Goal: Task Accomplishment & Management: Complete application form

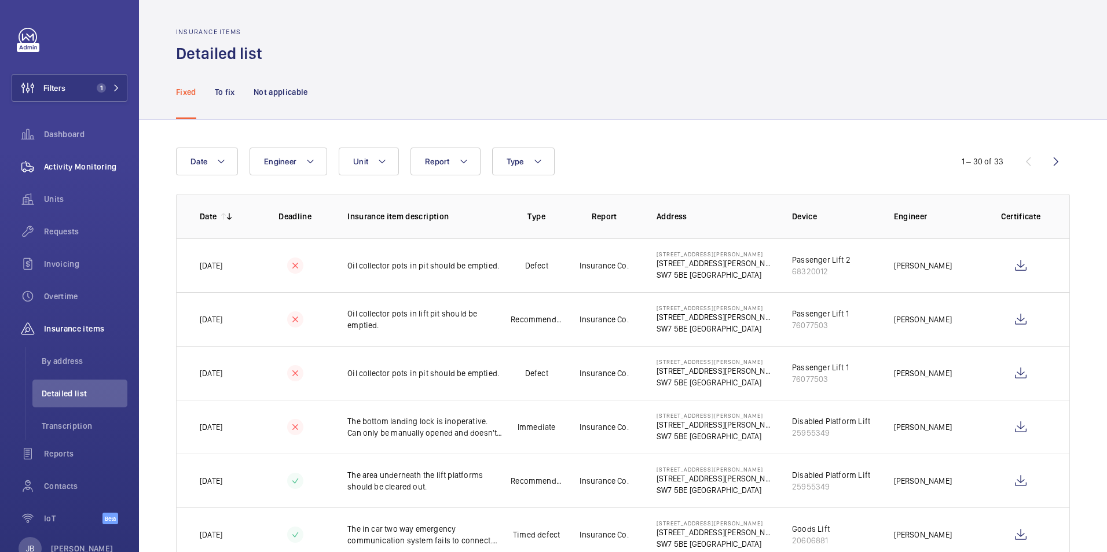
scroll to position [405, 0]
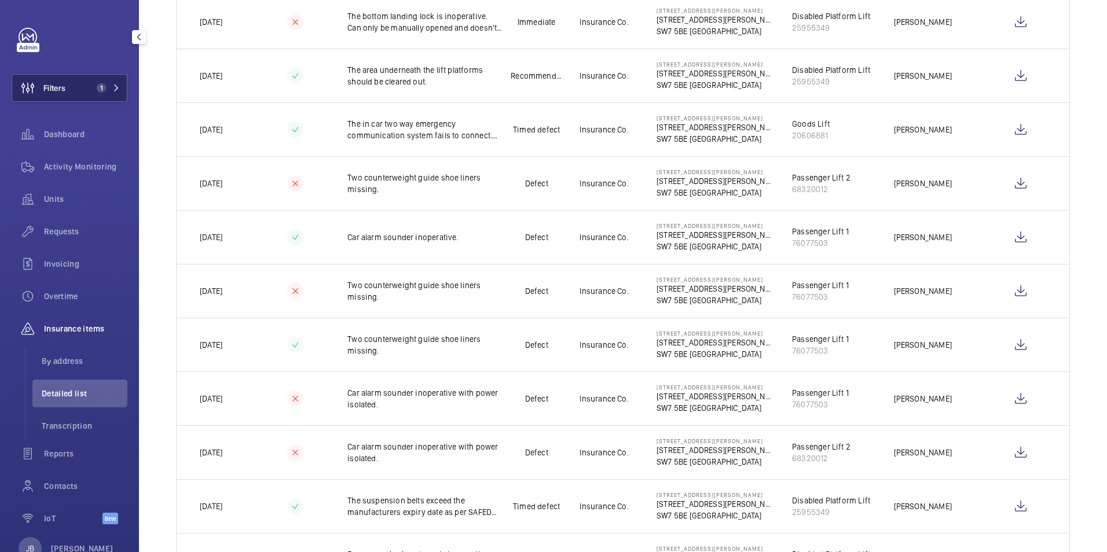
click at [65, 90] on span "Filters" at bounding box center [54, 88] width 22 height 12
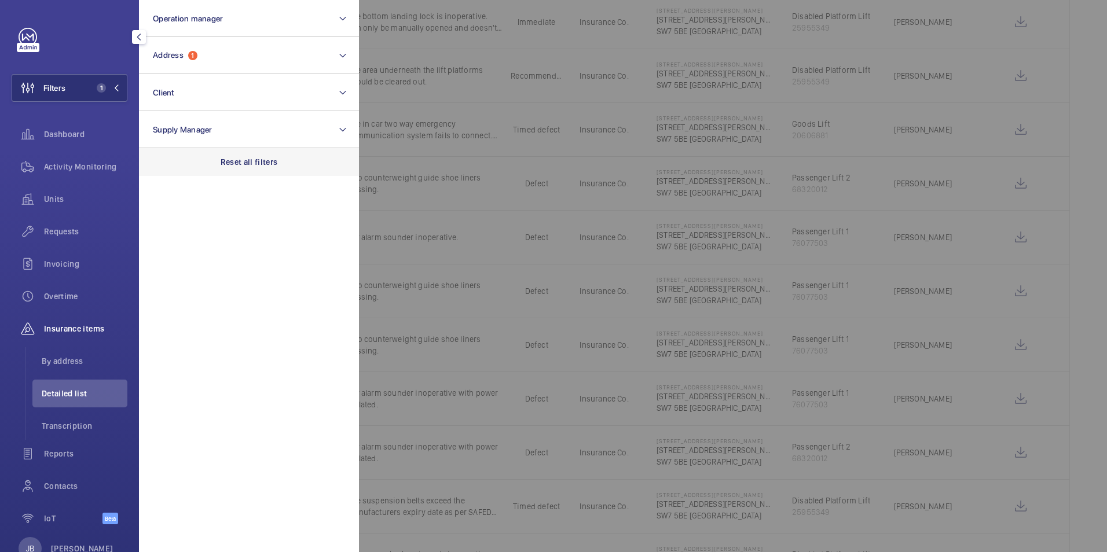
click at [244, 155] on div "Reset all filters" at bounding box center [249, 162] width 220 height 28
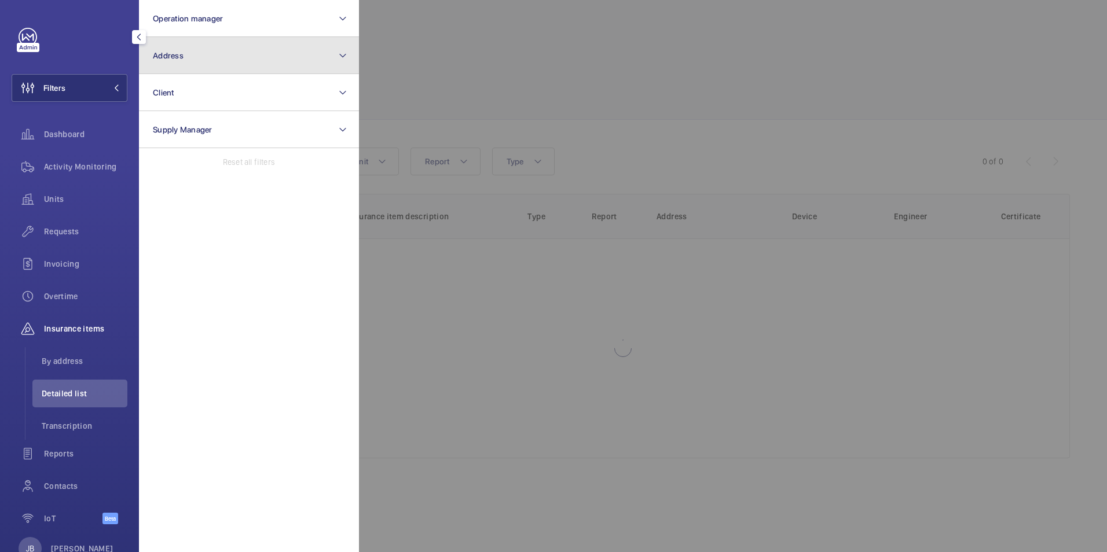
click at [222, 69] on button "Address" at bounding box center [249, 55] width 220 height 37
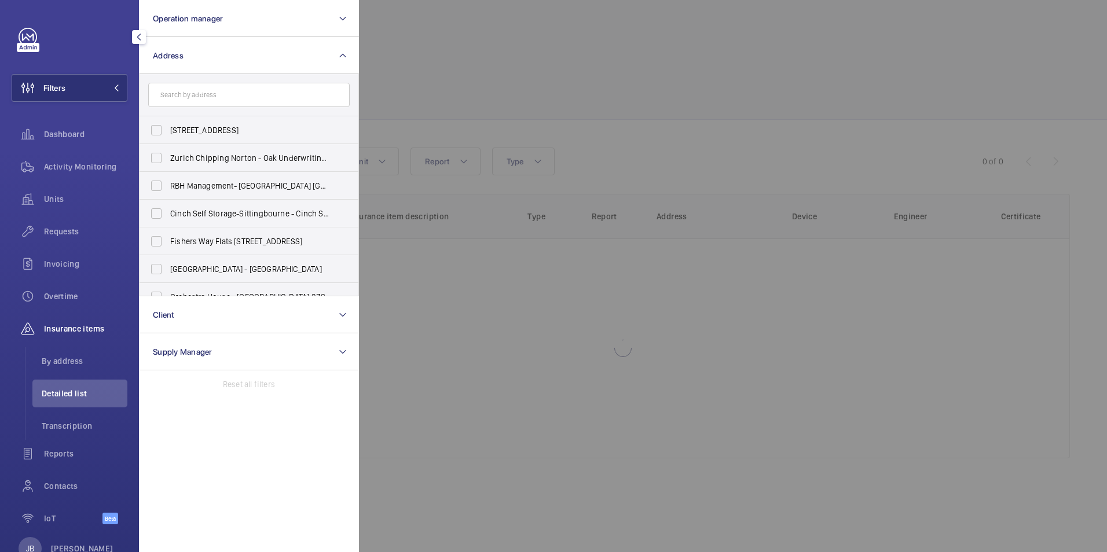
click at [218, 91] on input "text" at bounding box center [248, 95] width 201 height 24
click at [539, 74] on div at bounding box center [912, 276] width 1107 height 552
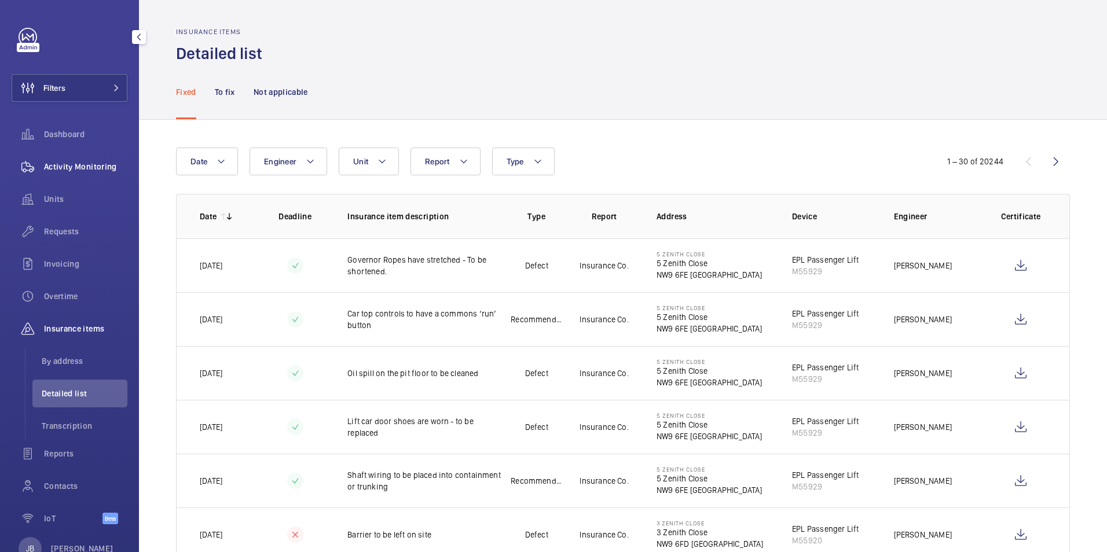
click at [58, 166] on span "Activity Monitoring" at bounding box center [85, 167] width 83 height 12
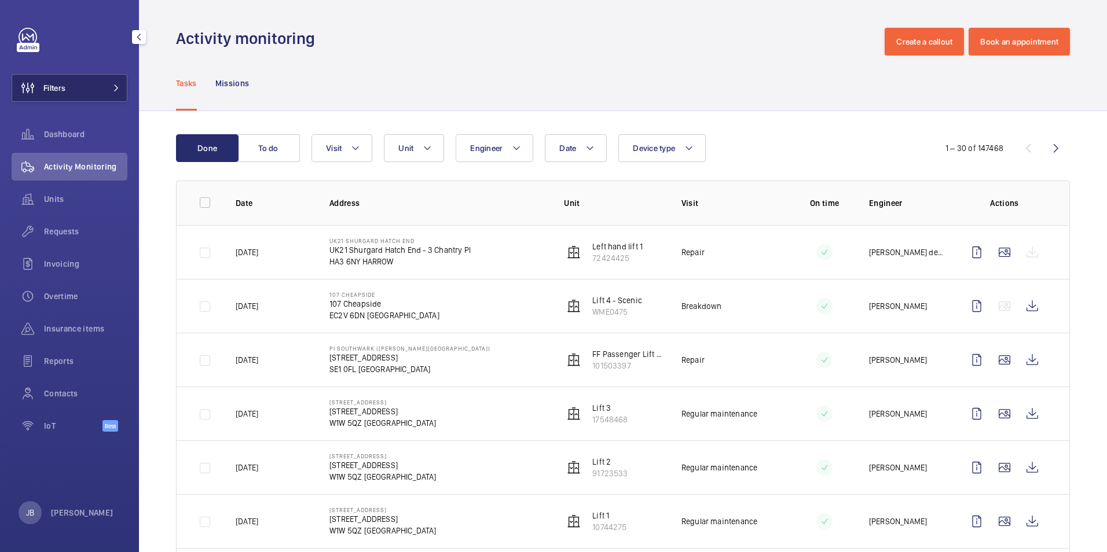
click at [93, 91] on button "Filters" at bounding box center [70, 88] width 116 height 28
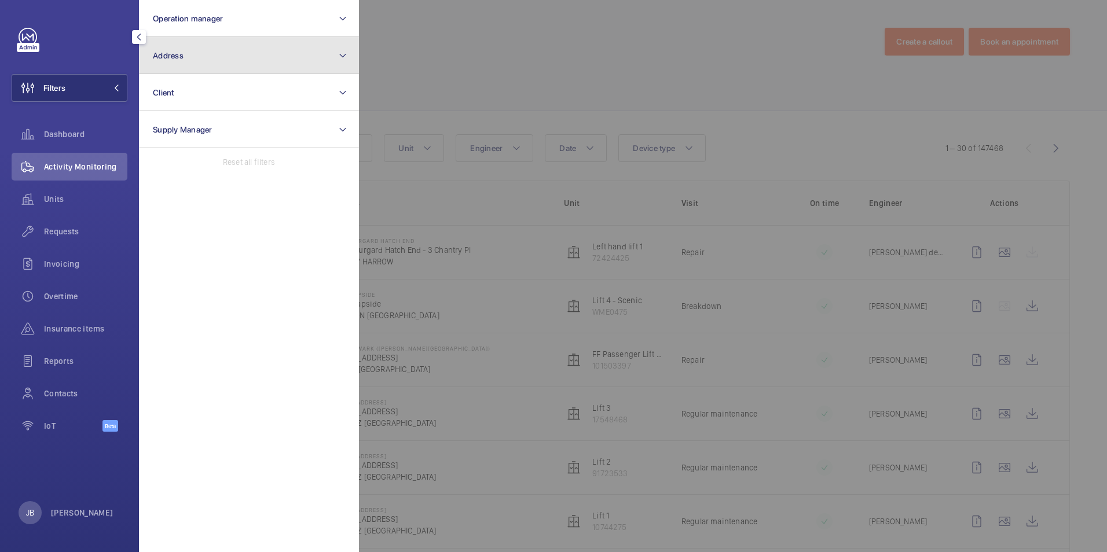
click at [222, 58] on button "Address" at bounding box center [249, 55] width 220 height 37
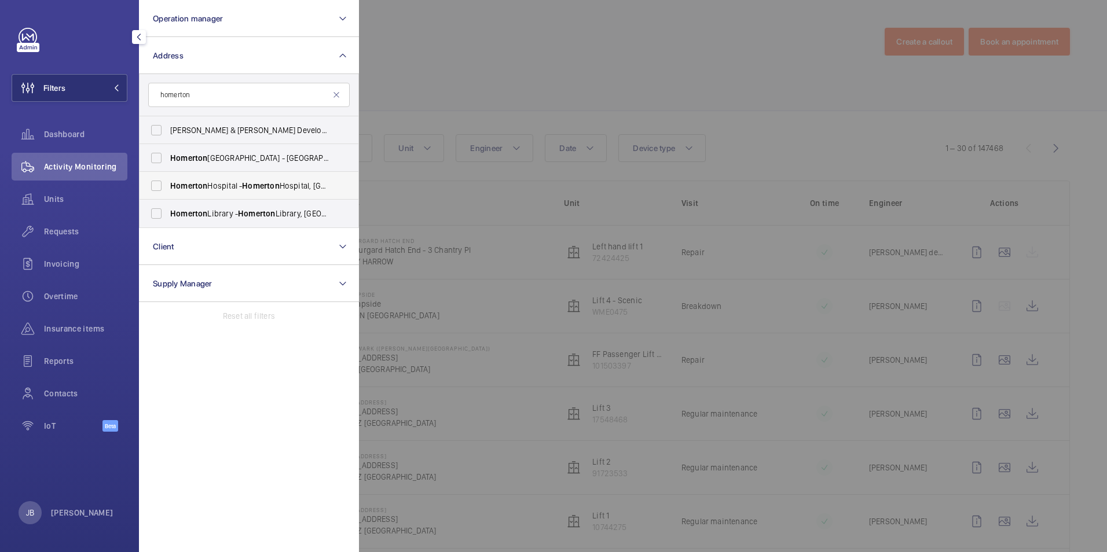
type input "homerton"
click at [156, 183] on label "Homerton Hospital - Homerton Hospital, LONDON E9 6BU" at bounding box center [239, 186] width 201 height 28
click at [156, 183] on input "Homerton Hospital - Homerton Hospital, LONDON E9 6BU" at bounding box center [156, 185] width 23 height 23
checkbox input "true"
click at [413, 50] on div at bounding box center [912, 276] width 1107 height 552
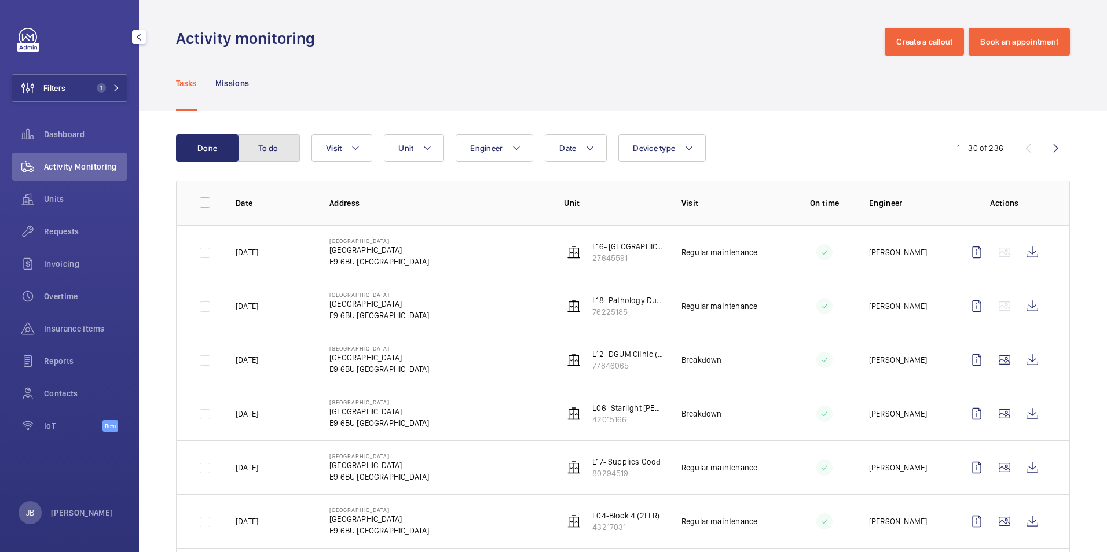
click at [270, 156] on button "To do" at bounding box center [268, 148] width 63 height 28
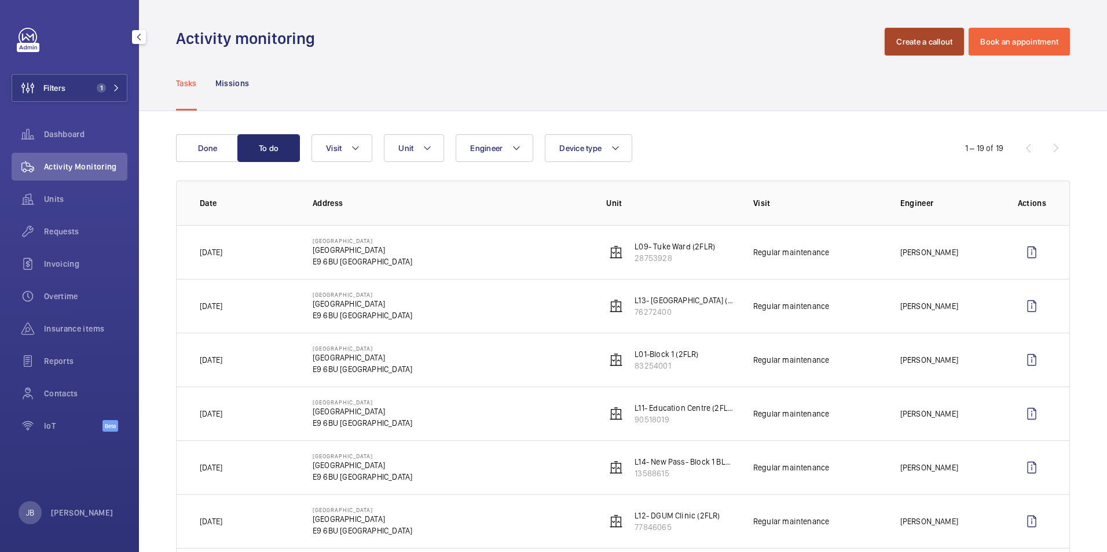
click at [898, 39] on button "Create a callout" at bounding box center [923, 42] width 79 height 28
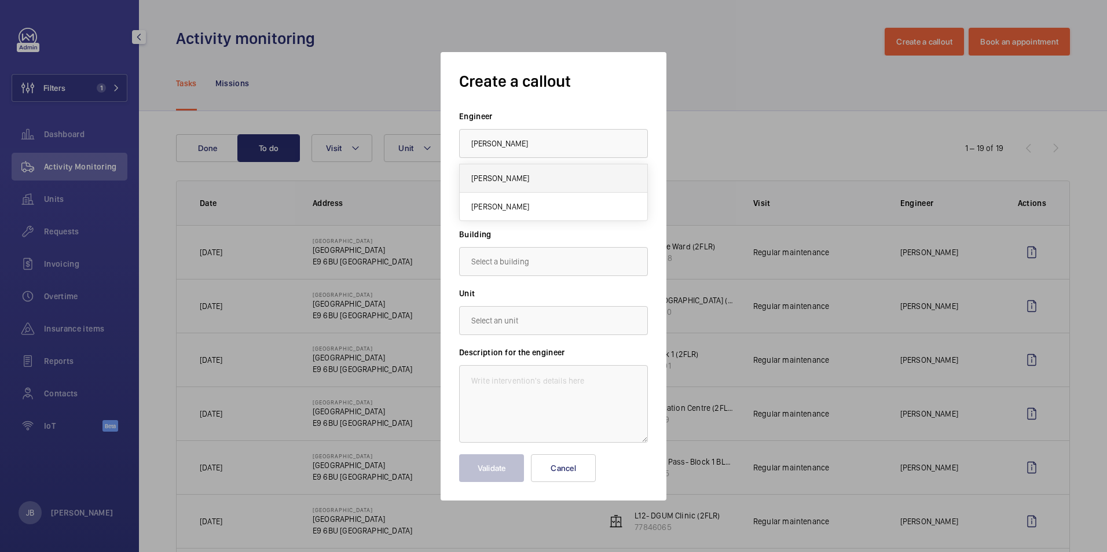
click at [503, 181] on span "[PERSON_NAME]" at bounding box center [500, 178] width 58 height 12
type input "[PERSON_NAME]"
click at [530, 261] on input "text" at bounding box center [553, 261] width 189 height 29
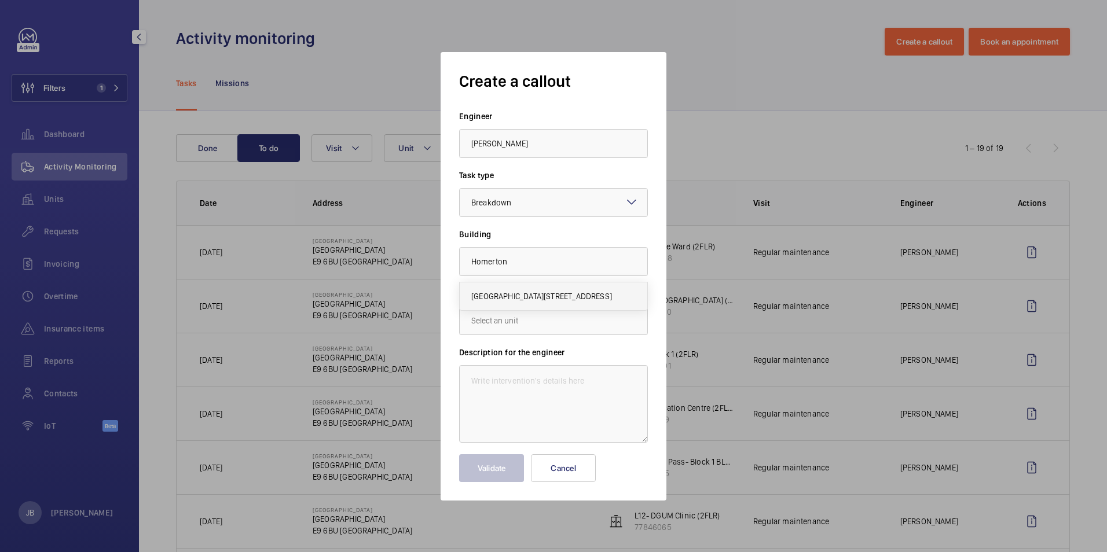
click at [535, 295] on span "Homerton Hospital, E9 6BU LONDON" at bounding box center [541, 297] width 141 height 12
type input "Homerton Hospital, E9 6BU LONDON"
click at [516, 318] on input "text" at bounding box center [553, 320] width 189 height 29
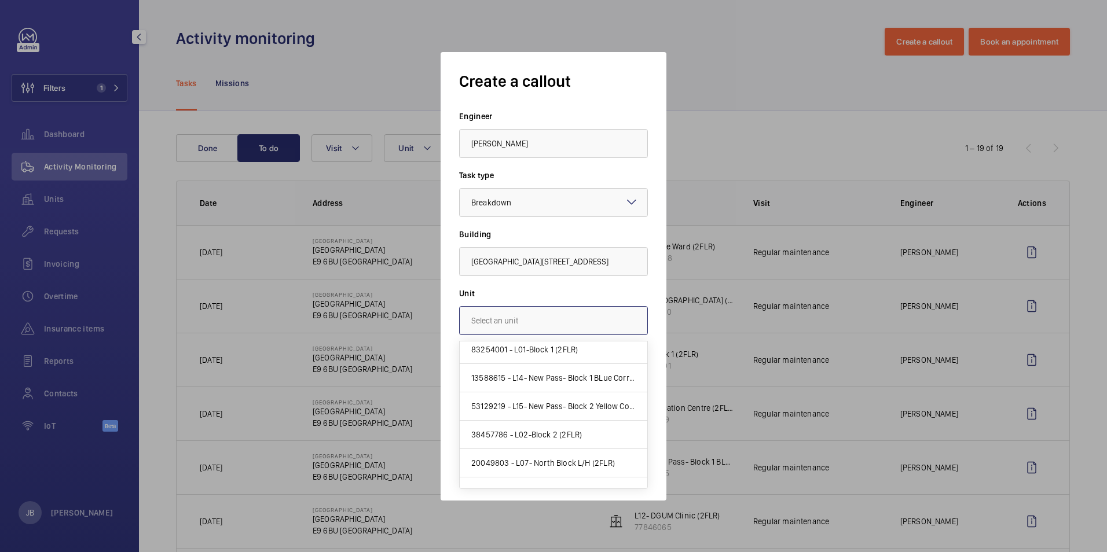
scroll to position [347, 0]
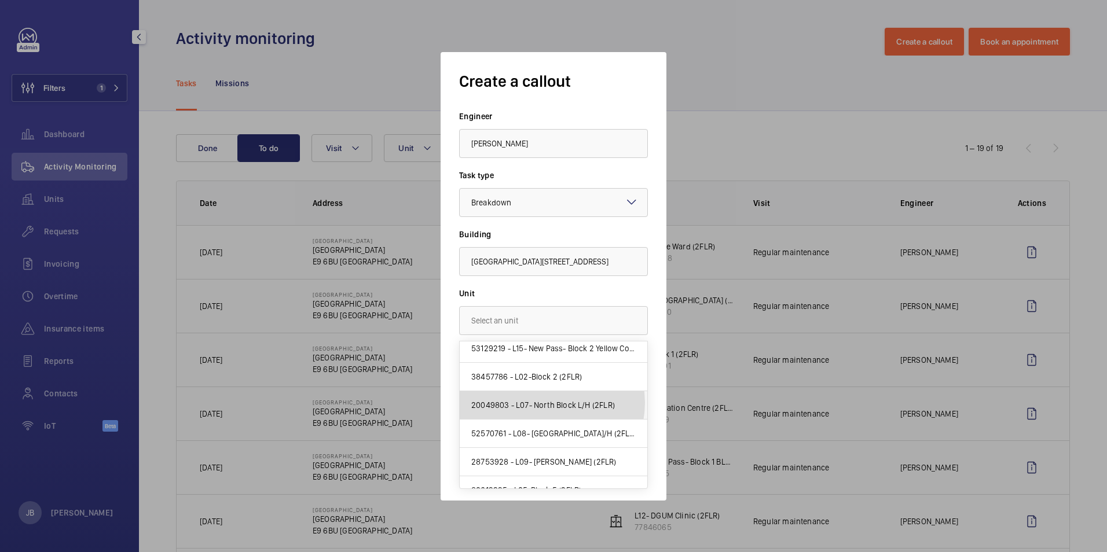
click at [545, 403] on span "20049803 - L07- North Block L/H (2FLR)" at bounding box center [543, 405] width 144 height 12
type input "20049803 - L07- North Block L/H (2FLR)"
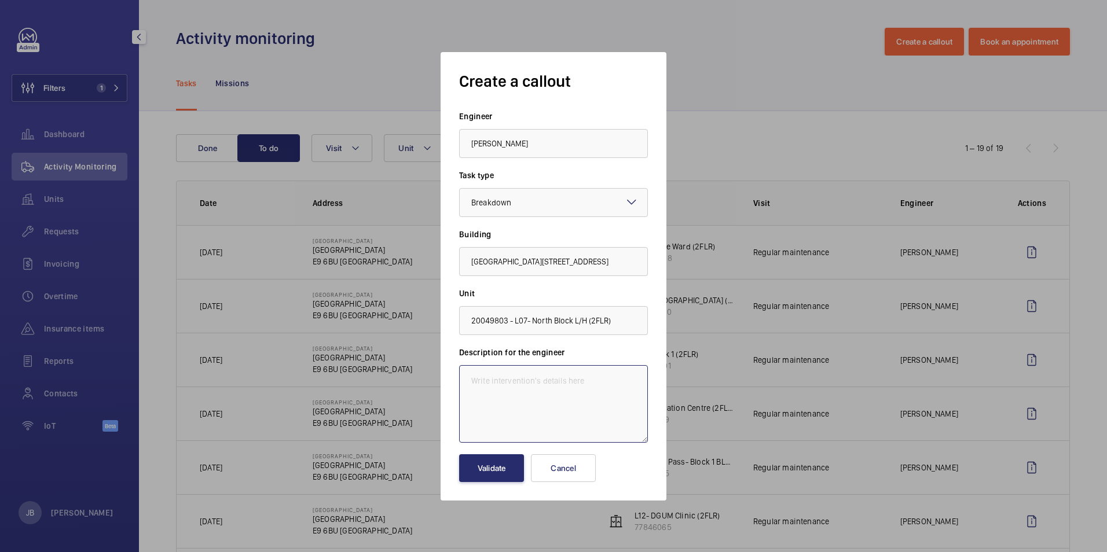
click at [532, 388] on textarea at bounding box center [553, 404] width 189 height 78
click at [475, 383] on textarea "out of service" at bounding box center [553, 404] width 189 height 78
click at [563, 377] on textarea "Out of service" at bounding box center [553, 404] width 189 height 78
type textarea "Out of service - 4 hr"
click at [483, 470] on button "Validate" at bounding box center [491, 468] width 65 height 28
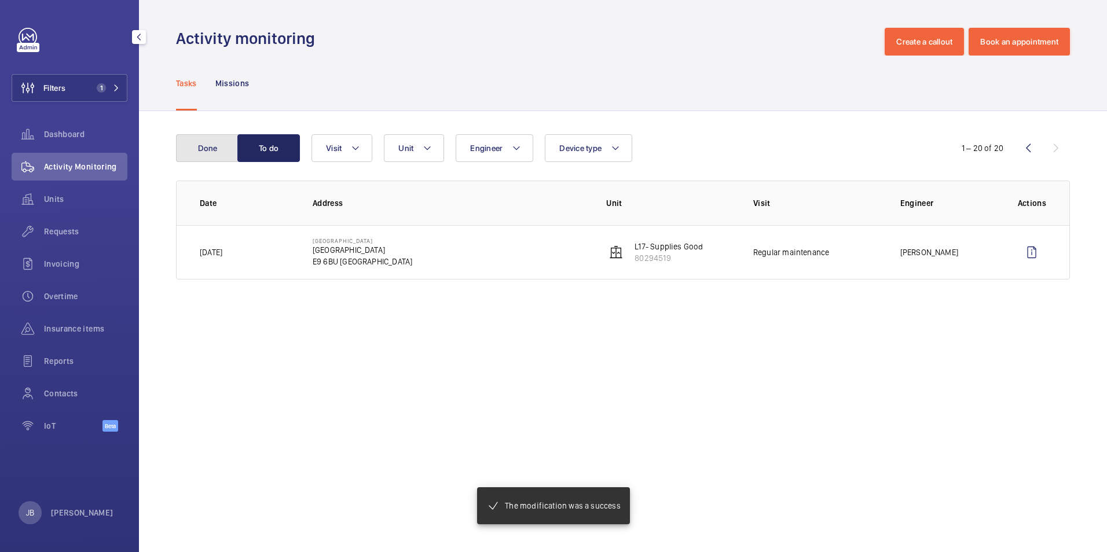
click at [214, 157] on button "Done" at bounding box center [207, 148] width 63 height 28
click at [221, 153] on button "Done" at bounding box center [207, 148] width 63 height 28
click at [207, 148] on button "Done" at bounding box center [207, 148] width 63 height 28
click at [256, 144] on button "To do" at bounding box center [268, 148] width 63 height 28
click at [186, 144] on button "Done" at bounding box center [207, 148] width 63 height 28
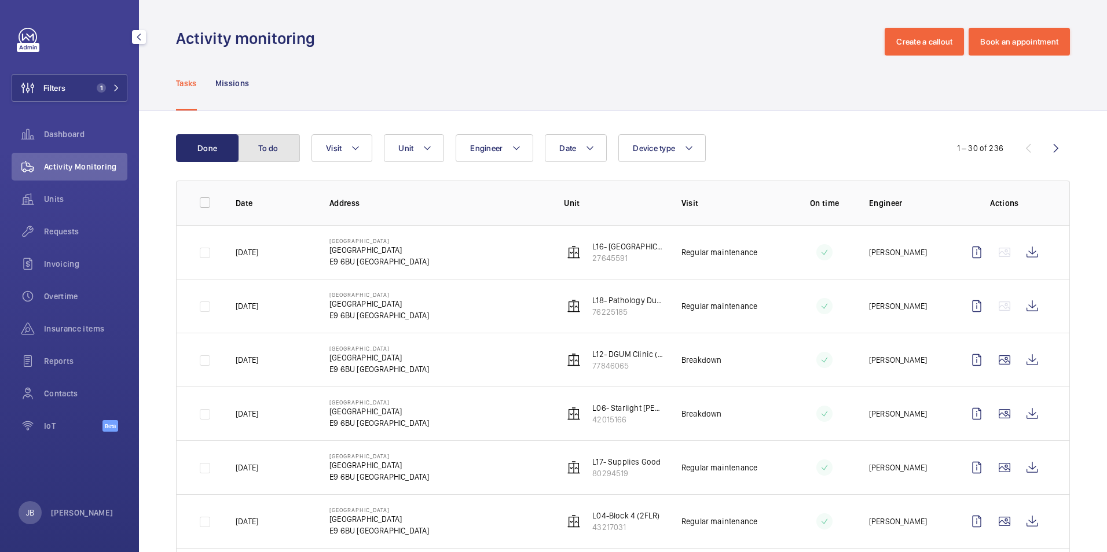
click at [274, 145] on button "To do" at bounding box center [268, 148] width 63 height 28
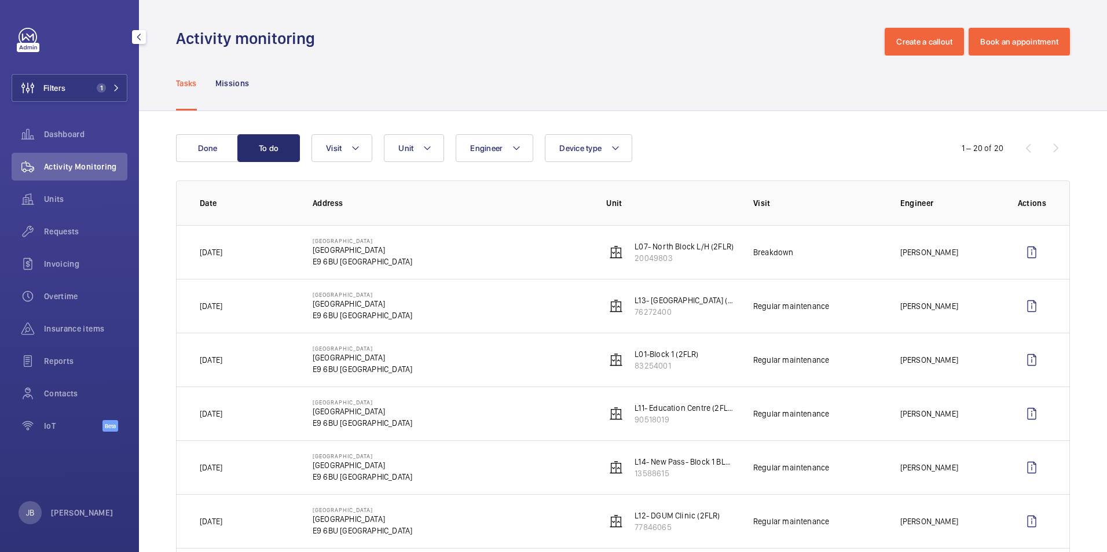
click at [60, 91] on span "Filters" at bounding box center [54, 88] width 22 height 12
click at [70, 94] on button "Filters 1" at bounding box center [70, 88] width 116 height 28
click at [87, 80] on button "Filters 1" at bounding box center [70, 88] width 116 height 28
click at [79, 149] on div "Dashboard" at bounding box center [70, 136] width 116 height 32
click at [88, 86] on button "Filters 1" at bounding box center [70, 88] width 116 height 28
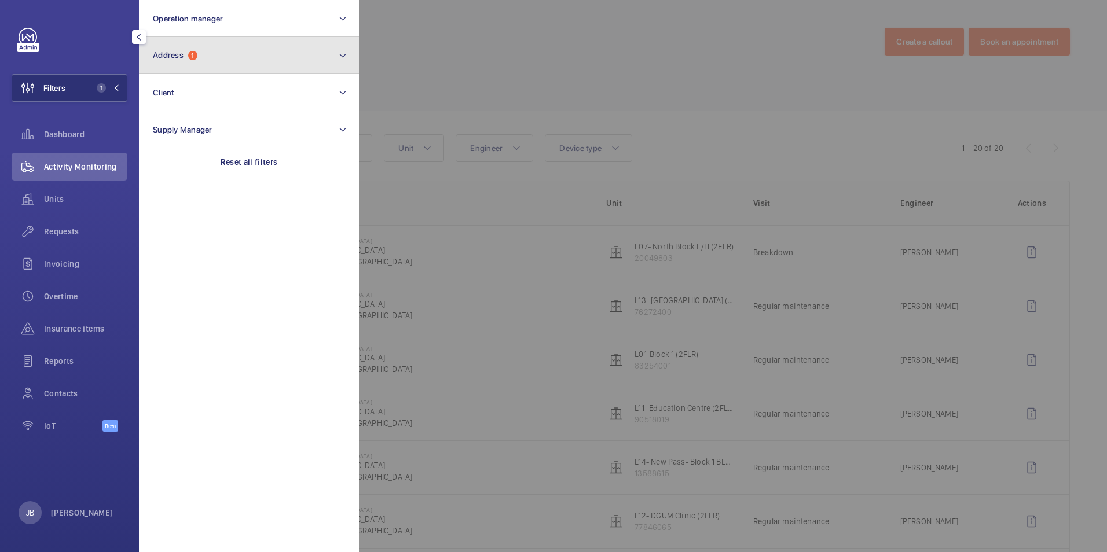
click at [218, 56] on button "Address 1" at bounding box center [249, 55] width 220 height 37
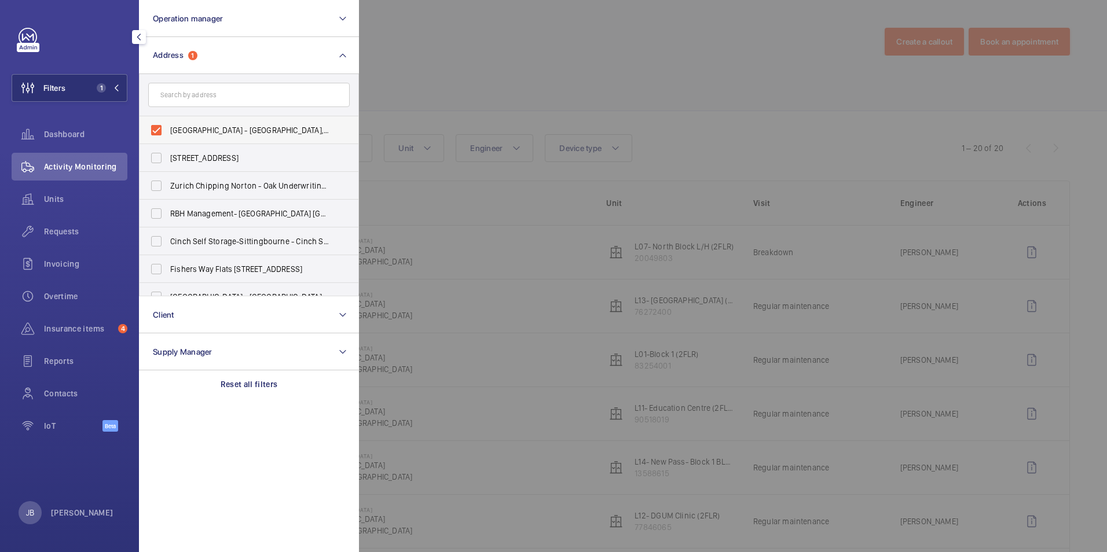
click at [161, 134] on label "[GEOGRAPHIC_DATA] - [GEOGRAPHIC_DATA], [GEOGRAPHIC_DATA]" at bounding box center [239, 130] width 201 height 28
click at [161, 134] on input "[GEOGRAPHIC_DATA] - [GEOGRAPHIC_DATA], [GEOGRAPHIC_DATA]" at bounding box center [156, 130] width 23 height 23
checkbox input "false"
paste input "[GEOGRAPHIC_DATA]"
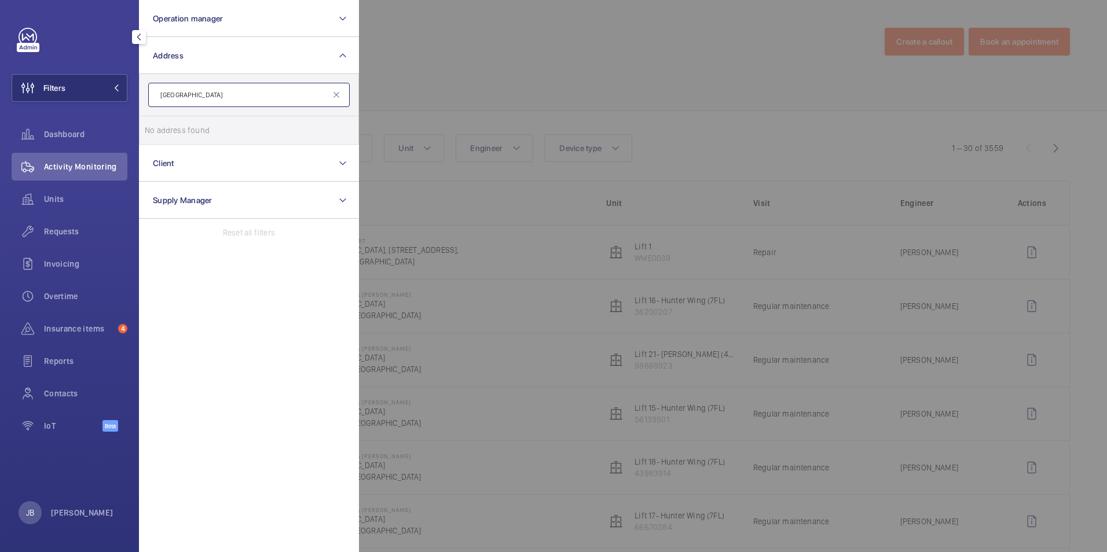
click at [161, 101] on input "[GEOGRAPHIC_DATA]" at bounding box center [248, 95] width 201 height 24
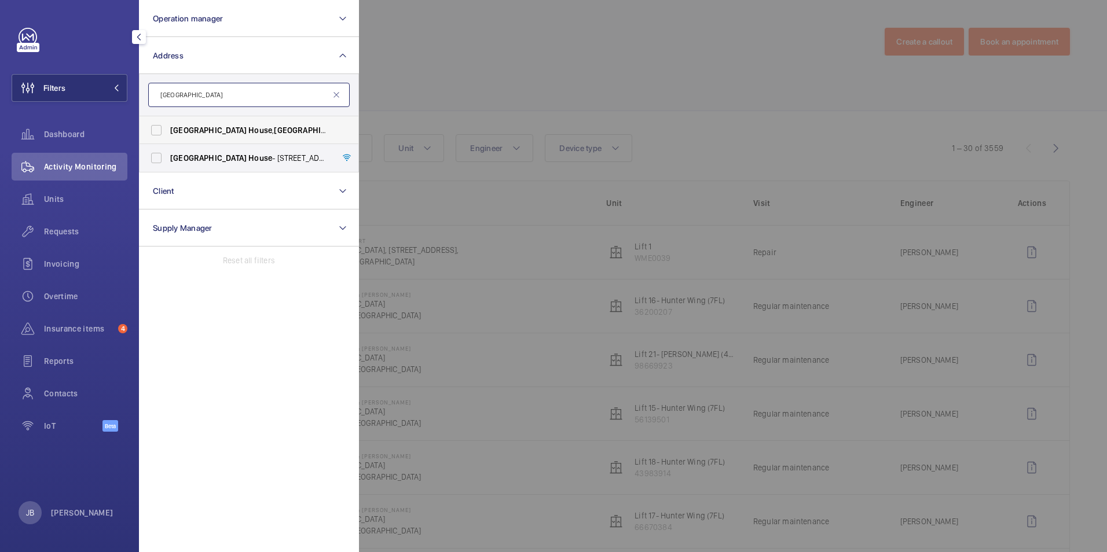
type input "[GEOGRAPHIC_DATA]"
click at [157, 127] on label "[STREET_ADDRESS]" at bounding box center [239, 130] width 201 height 28
click at [157, 127] on input "[STREET_ADDRESS]" at bounding box center [156, 130] width 23 height 23
checkbox input "true"
click at [499, 79] on div at bounding box center [912, 276] width 1107 height 552
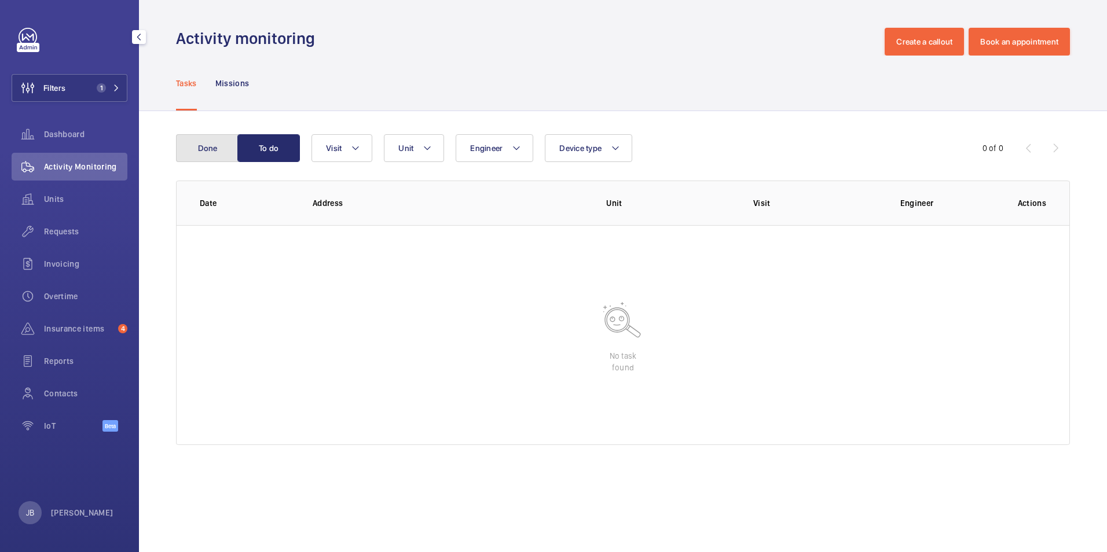
click at [199, 156] on button "Done" at bounding box center [207, 148] width 63 height 28
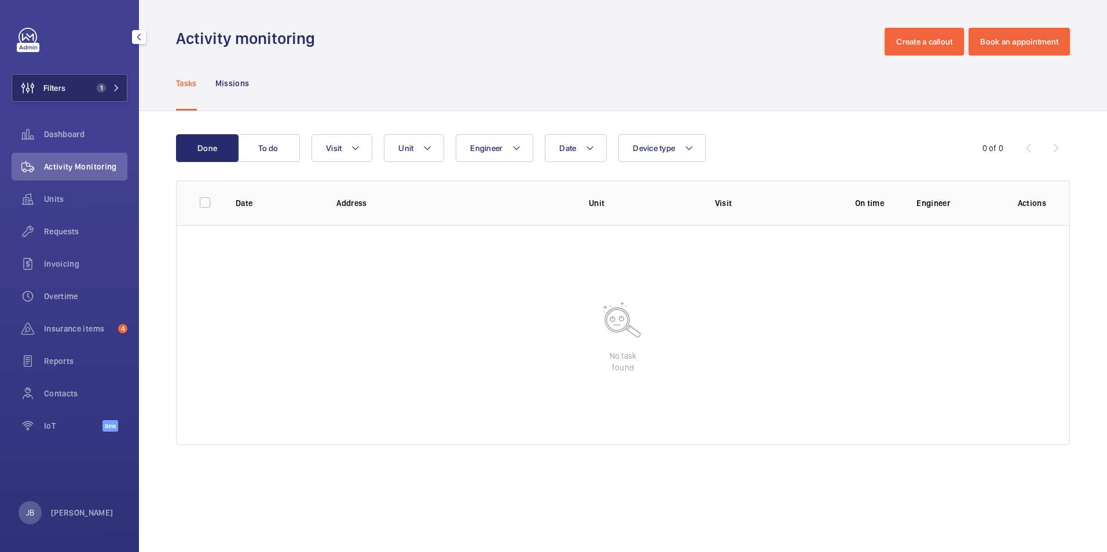
click at [72, 87] on button "Filters 1" at bounding box center [70, 88] width 116 height 28
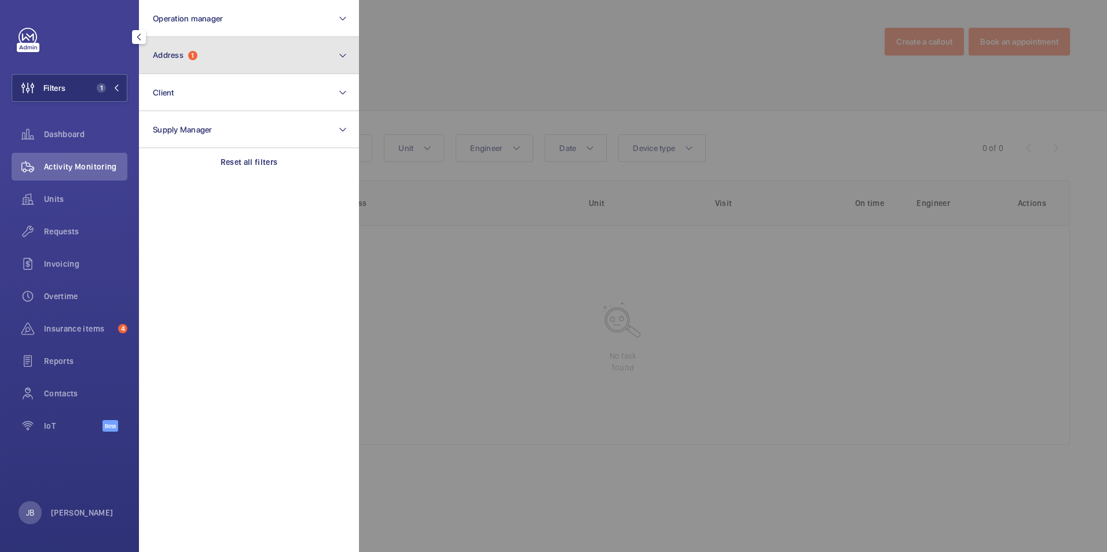
click at [236, 57] on button "Address 1" at bounding box center [249, 55] width 220 height 37
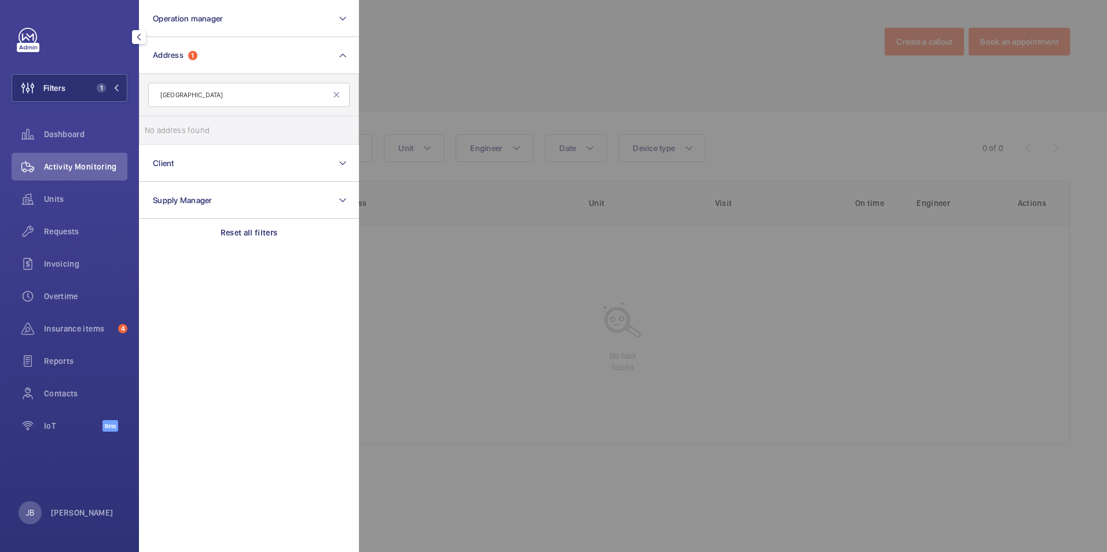
click at [164, 96] on input "[GEOGRAPHIC_DATA]" at bounding box center [248, 95] width 201 height 24
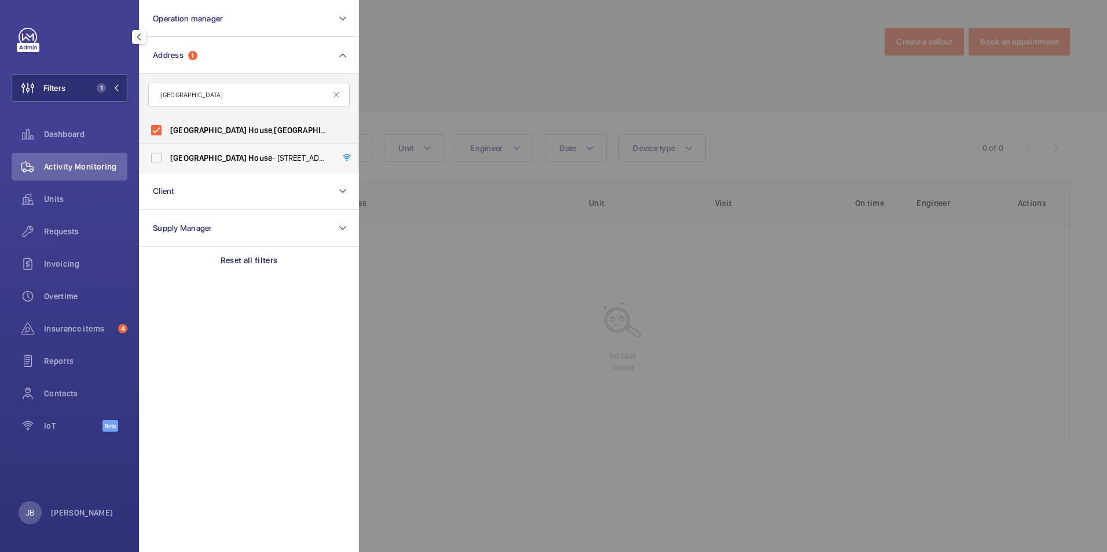
type input "[GEOGRAPHIC_DATA]"
click at [150, 160] on label "[GEOGRAPHIC_DATA] - [STREET_ADDRESS]" at bounding box center [239, 158] width 201 height 28
click at [150, 160] on input "[GEOGRAPHIC_DATA] - [STREET_ADDRESS]" at bounding box center [156, 157] width 23 height 23
checkbox input "true"
click at [161, 129] on label "[STREET_ADDRESS]" at bounding box center [239, 130] width 201 height 28
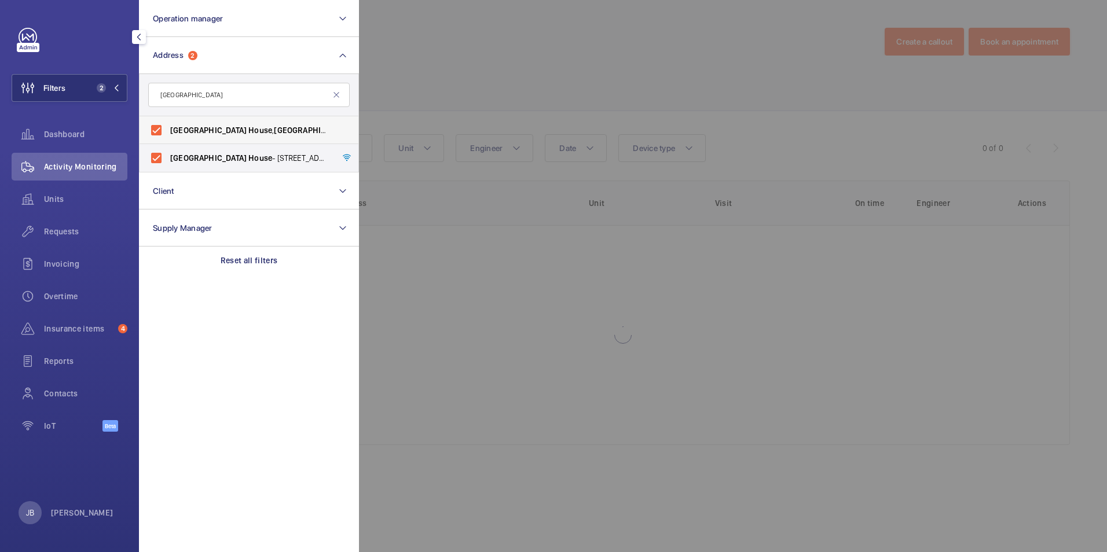
click at [161, 129] on input "[STREET_ADDRESS]" at bounding box center [156, 130] width 23 height 23
checkbox input "false"
click at [468, 77] on div at bounding box center [912, 276] width 1107 height 552
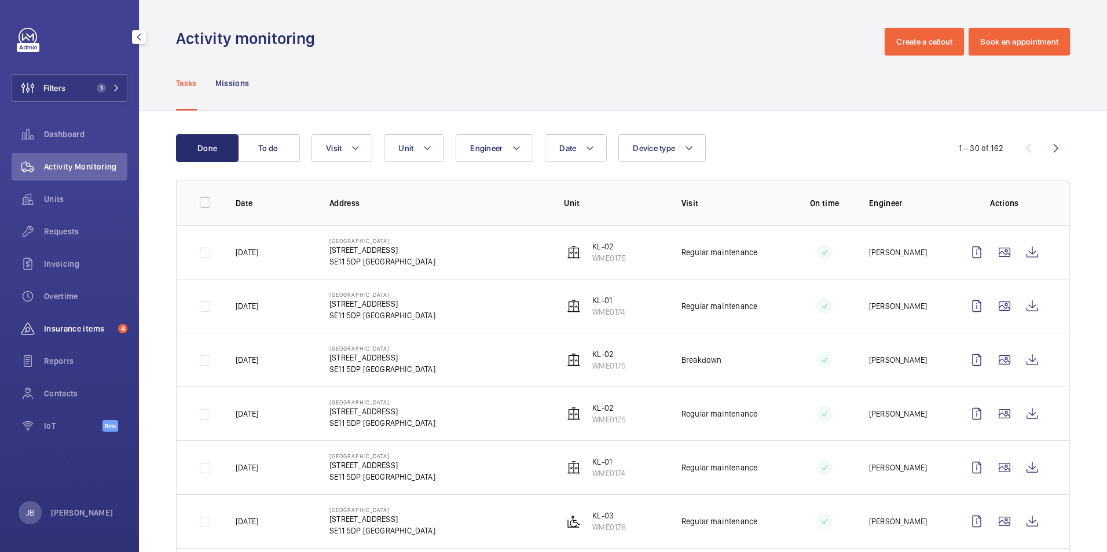
click at [71, 328] on span "Insurance items" at bounding box center [78, 329] width 69 height 12
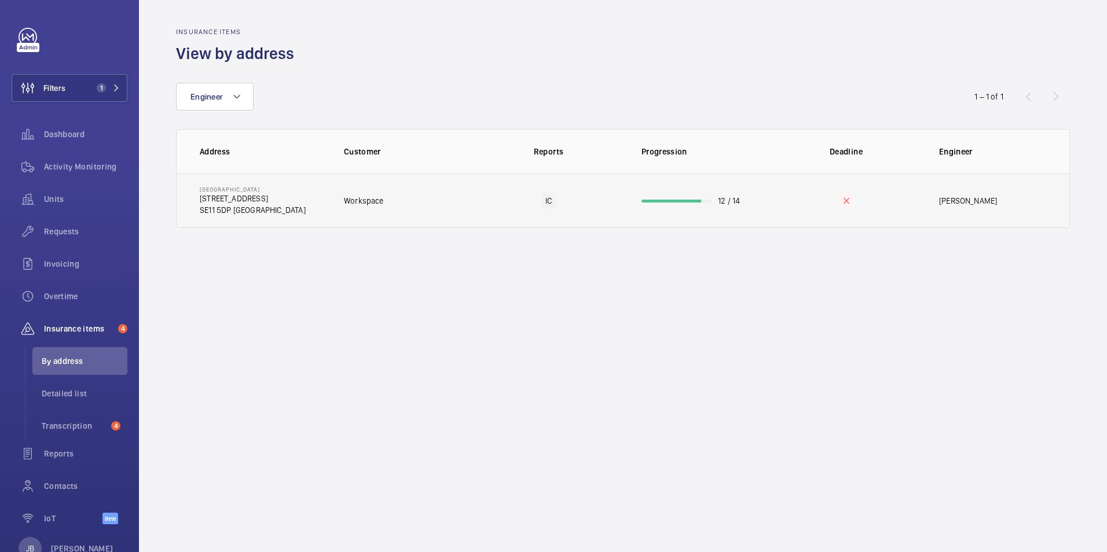
click at [462, 218] on td "Workspace" at bounding box center [399, 201] width 149 height 54
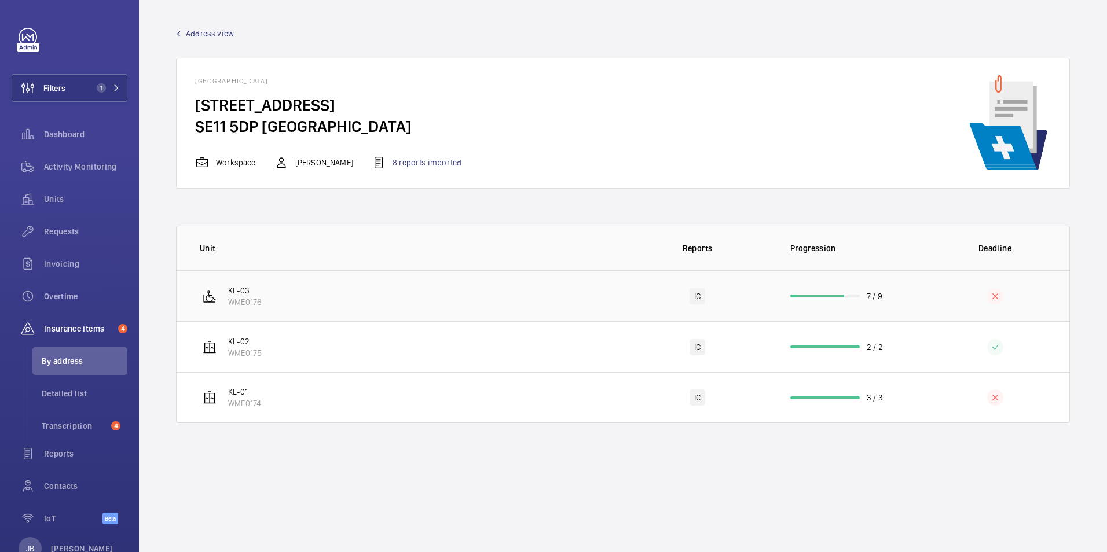
click at [0, 0] on tr "KL-03 WME0176 IC 7 / 9" at bounding box center [0, 0] width 0 height 0
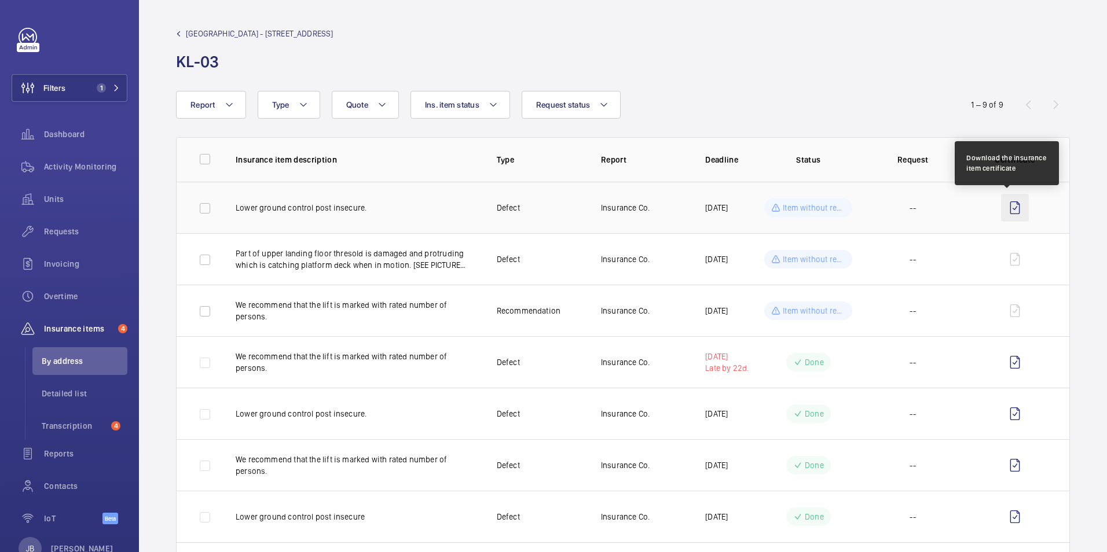
click at [1009, 206] on wm-front-icon-button at bounding box center [1015, 208] width 28 height 28
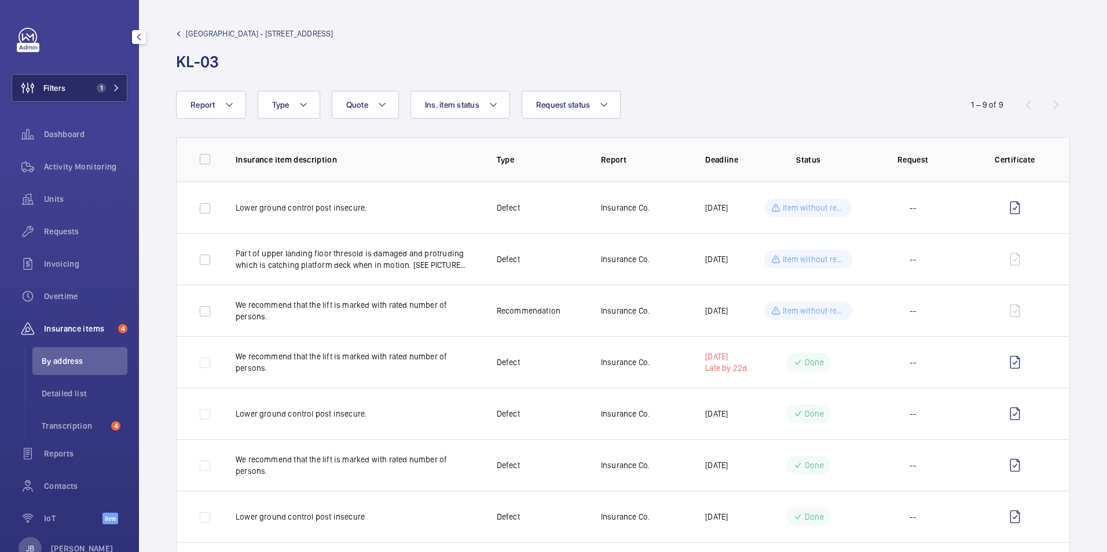
click at [60, 83] on span "Filters" at bounding box center [54, 88] width 22 height 12
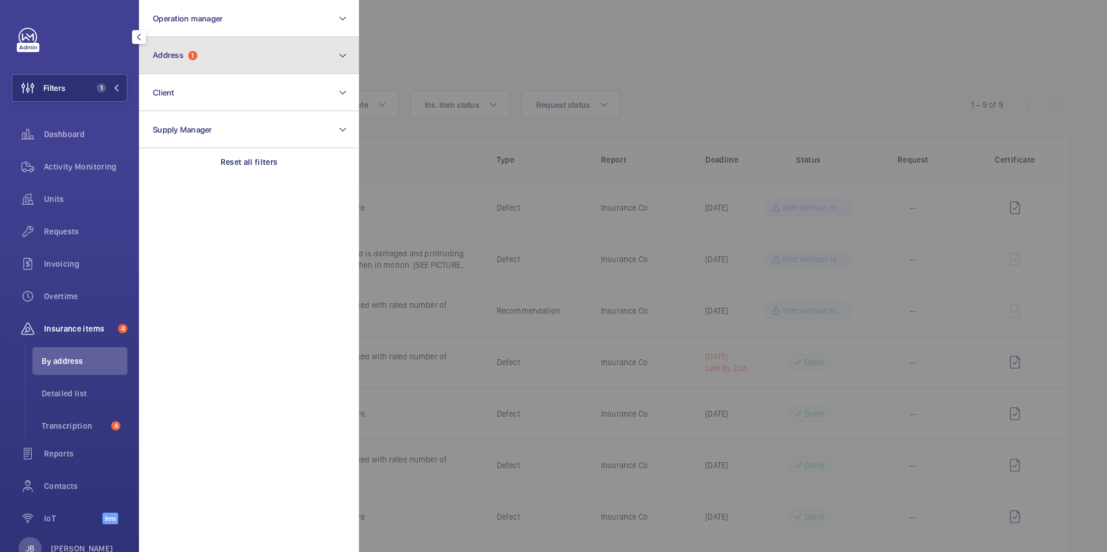
click at [204, 68] on button "Address 1" at bounding box center [249, 55] width 220 height 37
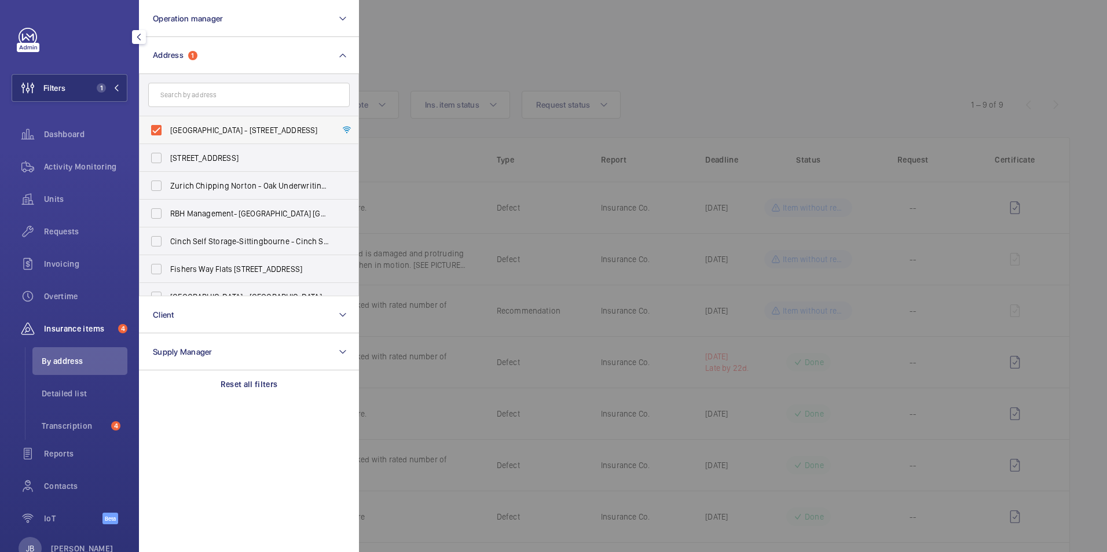
click at [155, 127] on label "[GEOGRAPHIC_DATA] - [STREET_ADDRESS]" at bounding box center [239, 130] width 201 height 28
click at [155, 127] on input "[GEOGRAPHIC_DATA] - [STREET_ADDRESS]" at bounding box center [156, 130] width 23 height 23
checkbox input "false"
click at [174, 100] on input "text" at bounding box center [248, 95] width 201 height 24
paste input "Vox Studios"
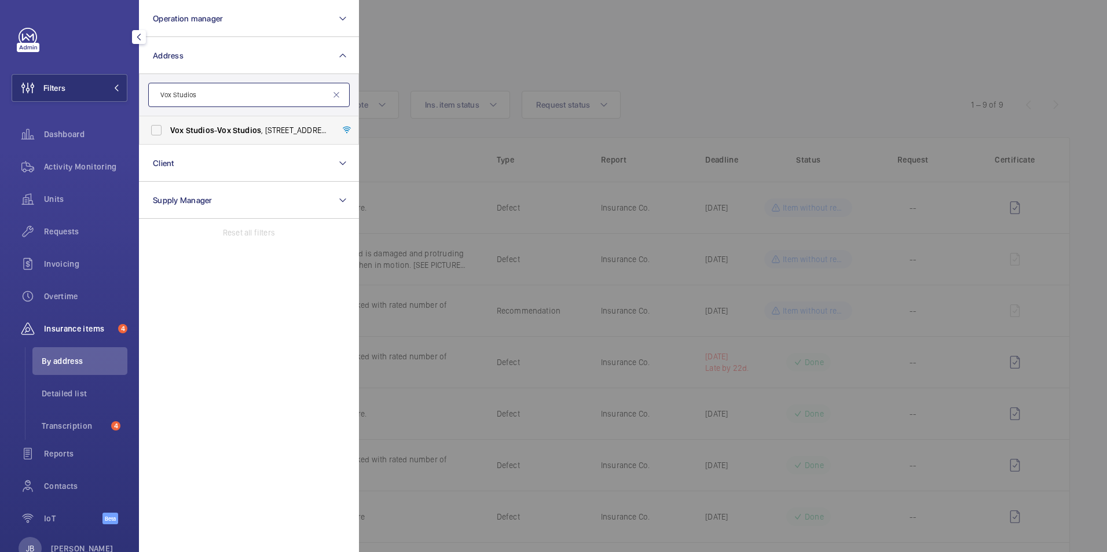
type input "Vox Studios"
drag, startPoint x: 171, startPoint y: 128, endPoint x: 182, endPoint y: 127, distance: 11.0
click at [171, 127] on span "Vox" at bounding box center [177, 130] width 14 height 9
click at [168, 127] on input "Vox Studios - [GEOGRAPHIC_DATA] , [STREET_ADDRESS]" at bounding box center [156, 130] width 23 height 23
checkbox input "true"
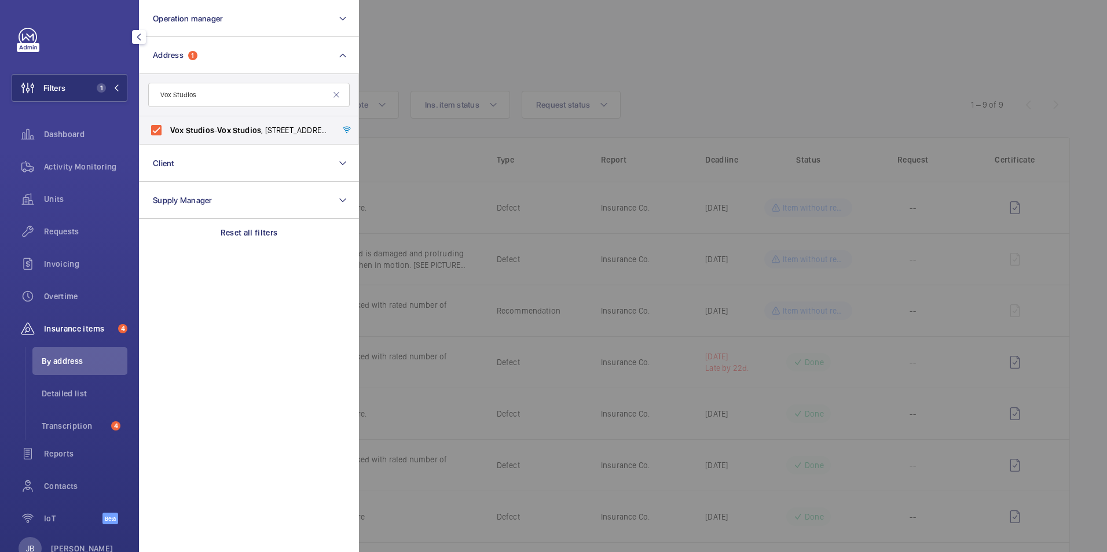
click at [414, 69] on div at bounding box center [912, 276] width 1107 height 552
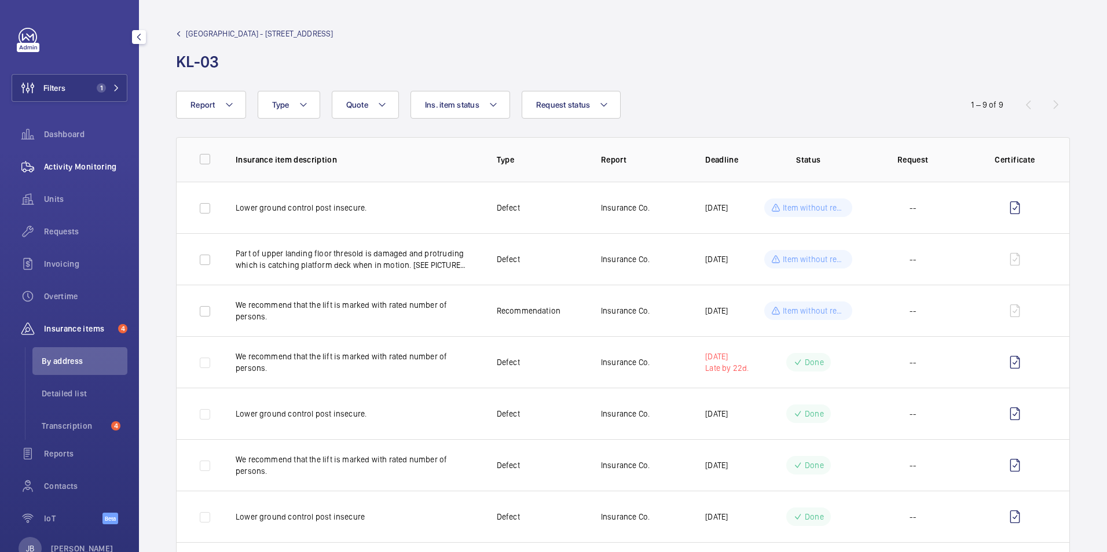
click at [79, 165] on span "Activity Monitoring" at bounding box center [85, 167] width 83 height 12
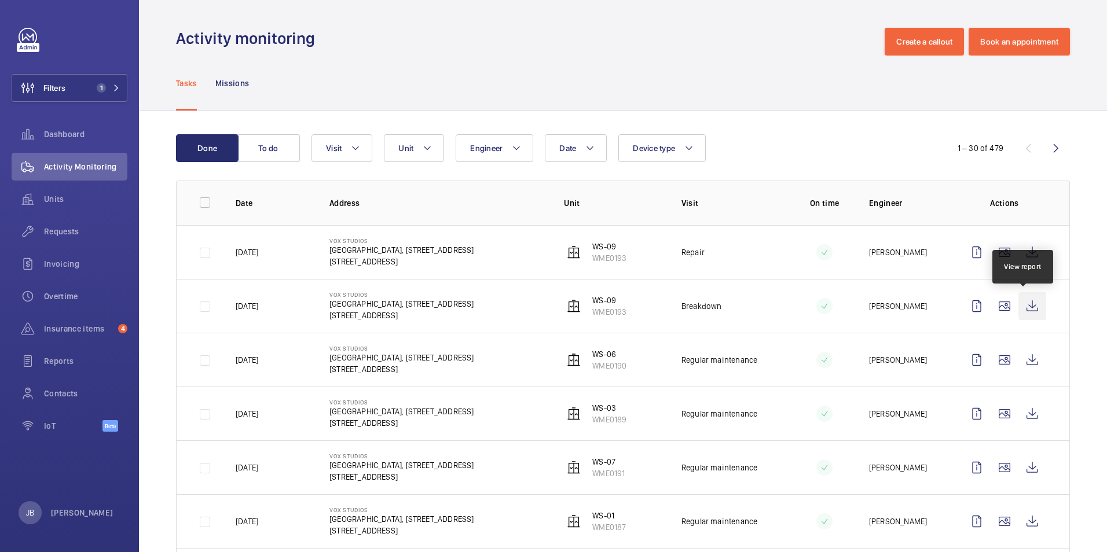
click at [1029, 307] on wm-front-icon-button at bounding box center [1032, 306] width 28 height 28
click at [1025, 300] on wm-front-icon-button at bounding box center [1032, 306] width 28 height 28
click at [71, 82] on button "Filters 1" at bounding box center [70, 88] width 116 height 28
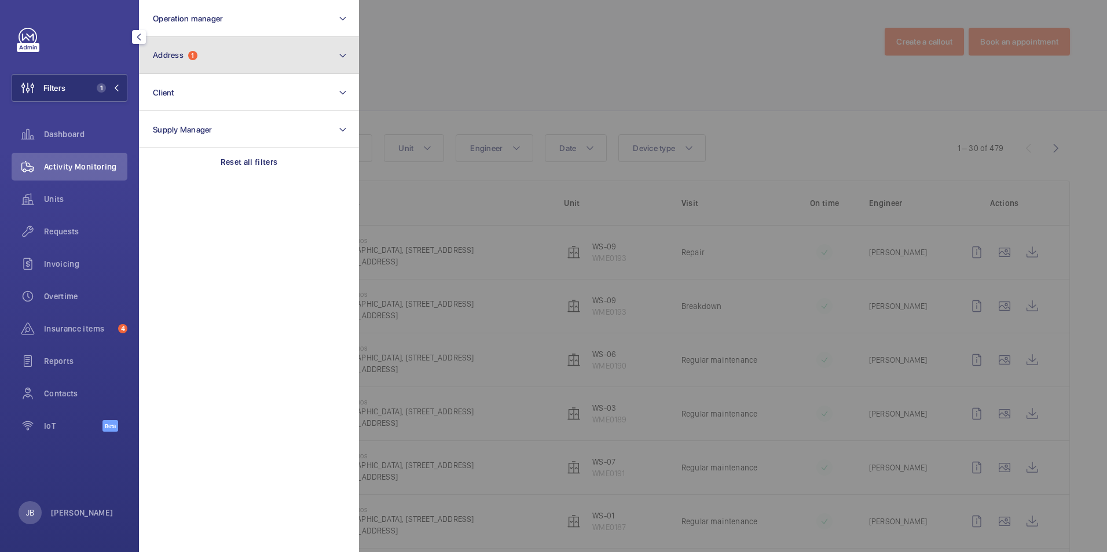
click at [215, 56] on button "Address 1" at bounding box center [249, 55] width 220 height 37
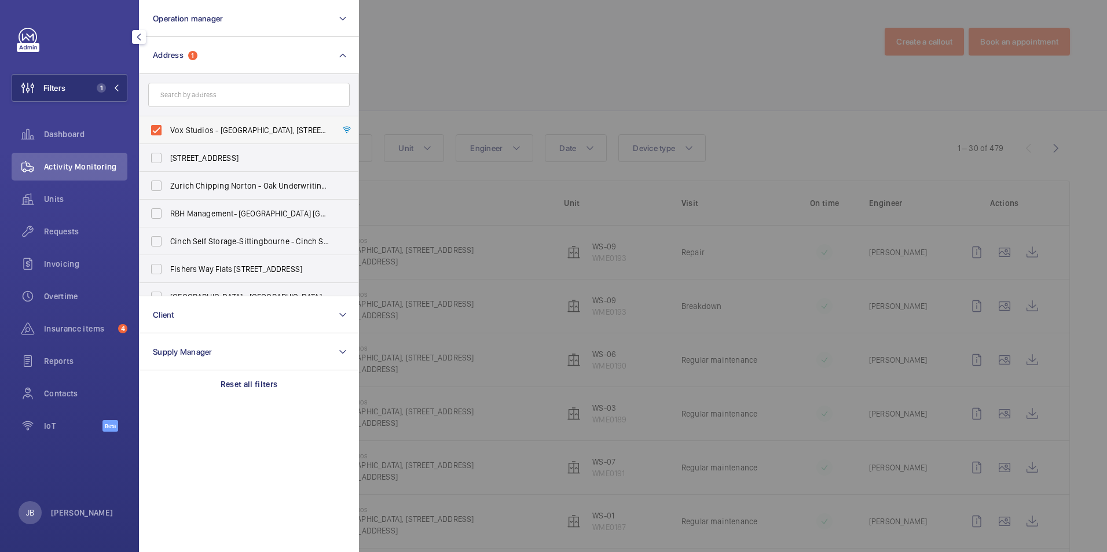
click at [159, 129] on label "Vox Studios - [GEOGRAPHIC_DATA], [STREET_ADDRESS]" at bounding box center [239, 130] width 201 height 28
click at [159, 129] on input "Vox Studios - [GEOGRAPHIC_DATA], [STREET_ADDRESS]" at bounding box center [156, 130] width 23 height 23
checkbox input "false"
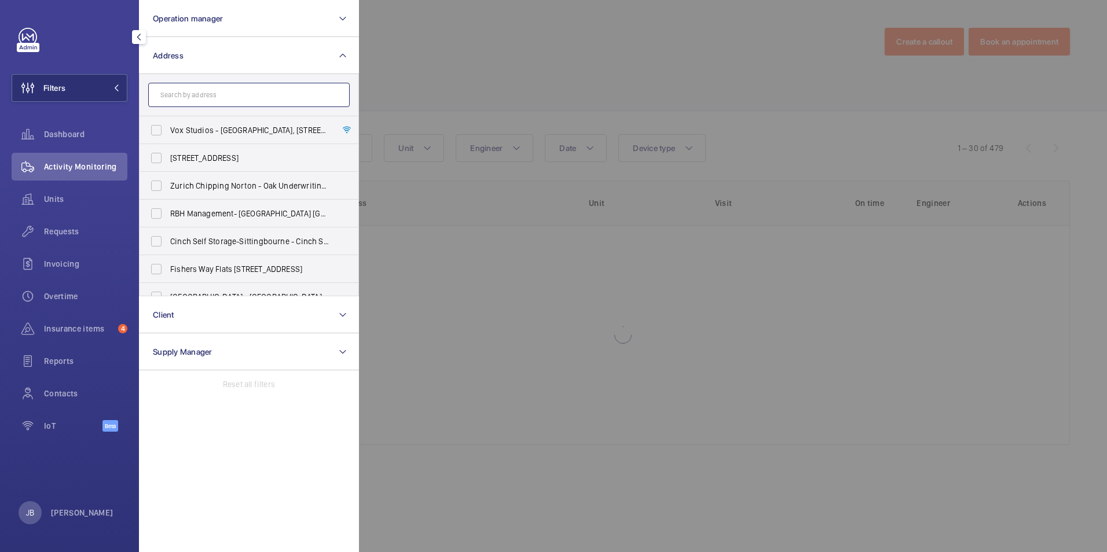
paste input "[PERSON_NAME][GEOGRAPHIC_DATA]"
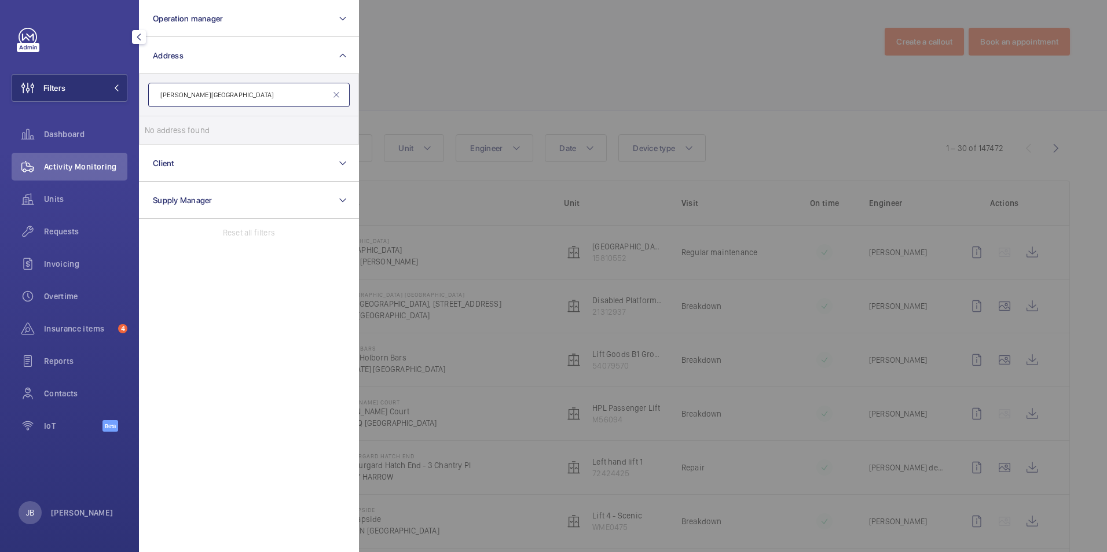
click at [165, 101] on input "[PERSON_NAME][GEOGRAPHIC_DATA]" at bounding box center [248, 95] width 201 height 24
click at [276, 104] on input "[PERSON_NAME][GEOGRAPHIC_DATA]" at bounding box center [248, 95] width 201 height 24
type input "[PERSON_NAME] Wharf"
click at [258, 126] on span "[PERSON_NAME]" at bounding box center [288, 130] width 61 height 9
click at [168, 126] on input "[PERSON_NAME] Wharf - [PERSON_NAME] Wharf , [GEOGRAPHIC_DATA], [GEOGRAPHIC_DATA]" at bounding box center [156, 130] width 23 height 23
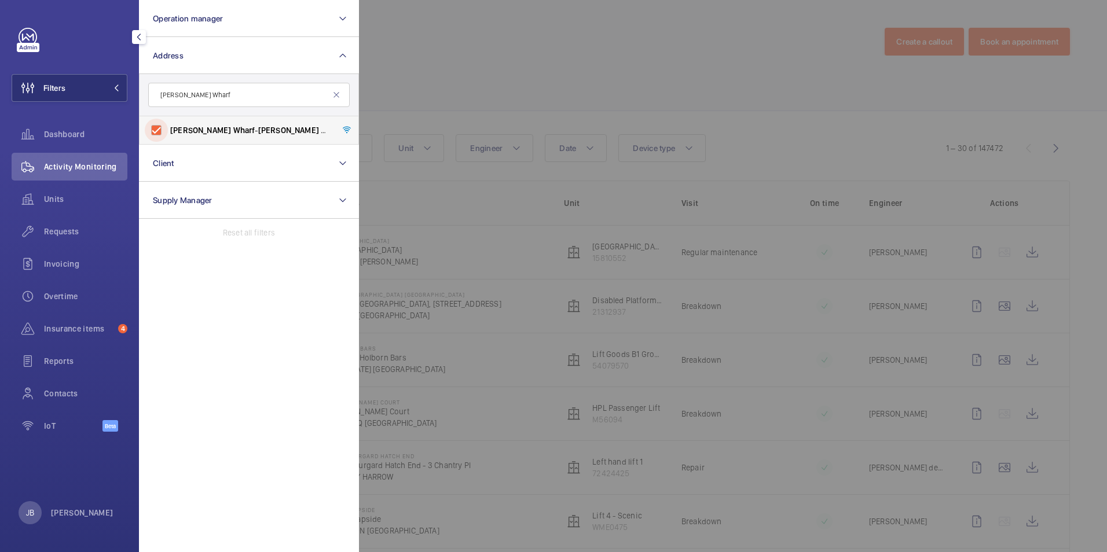
checkbox input "true"
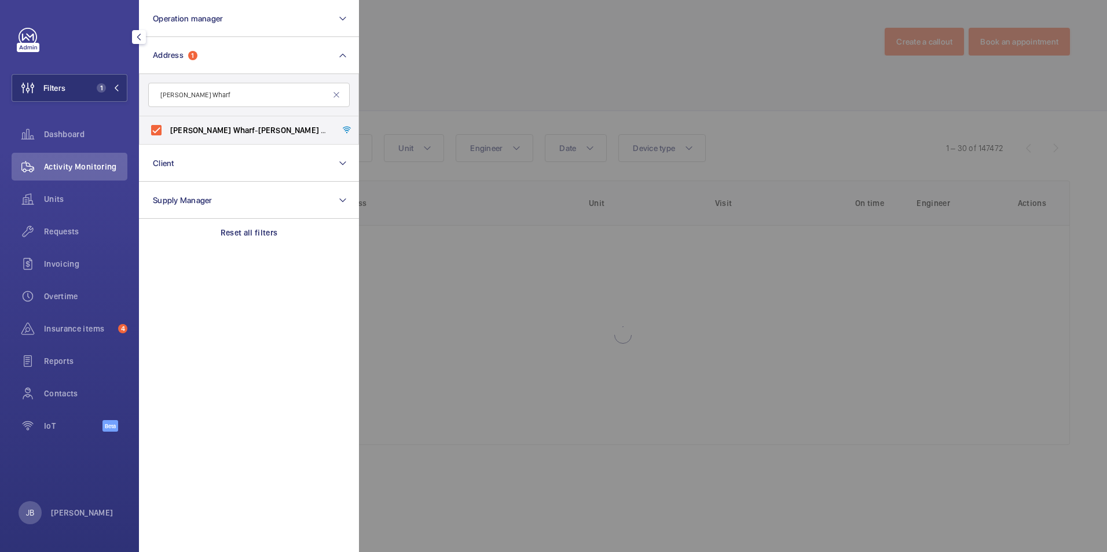
click at [475, 83] on div at bounding box center [912, 276] width 1107 height 552
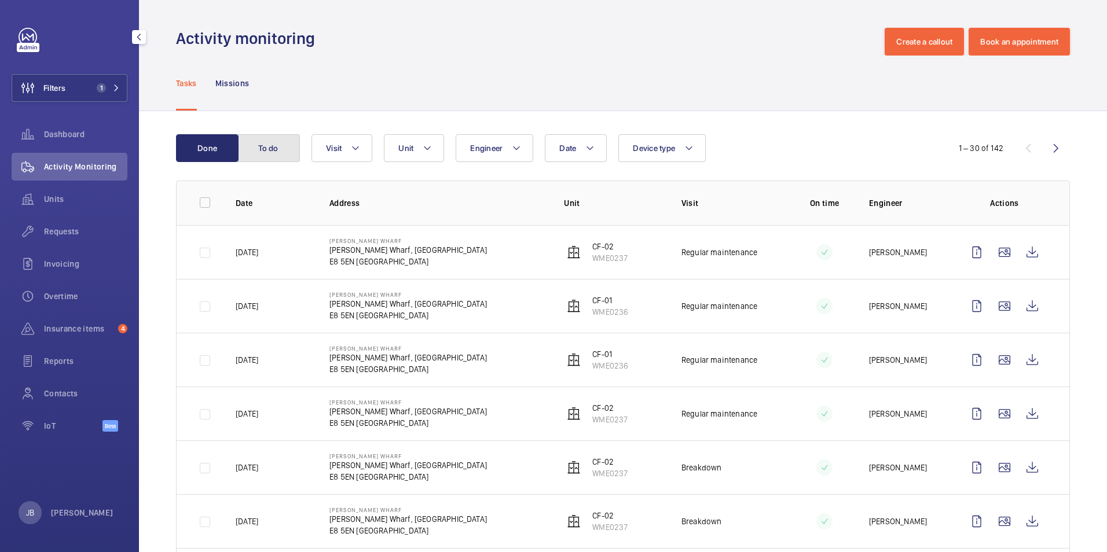
click at [258, 157] on button "To do" at bounding box center [268, 148] width 63 height 28
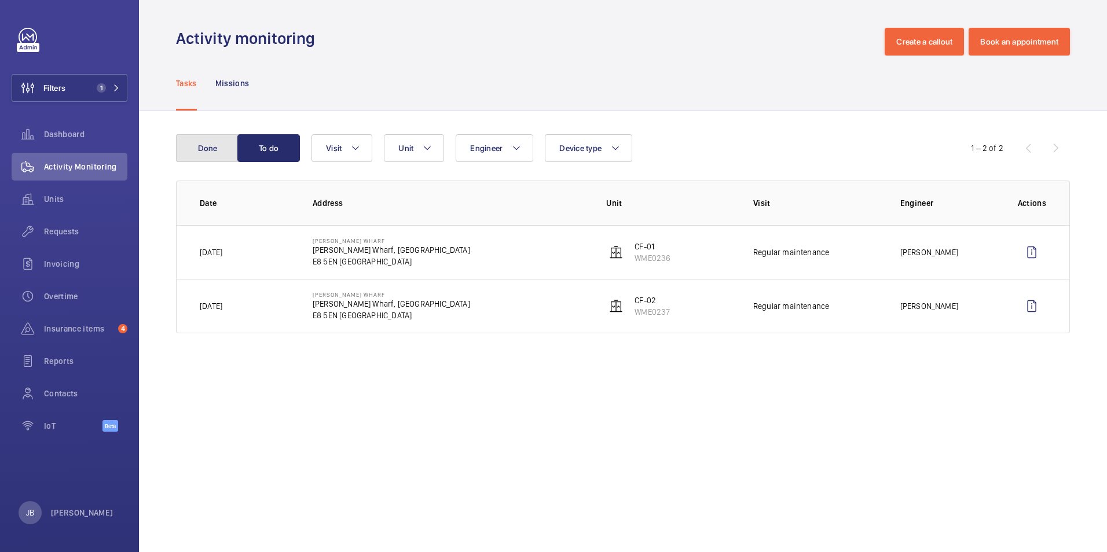
click at [204, 148] on button "Done" at bounding box center [207, 148] width 63 height 28
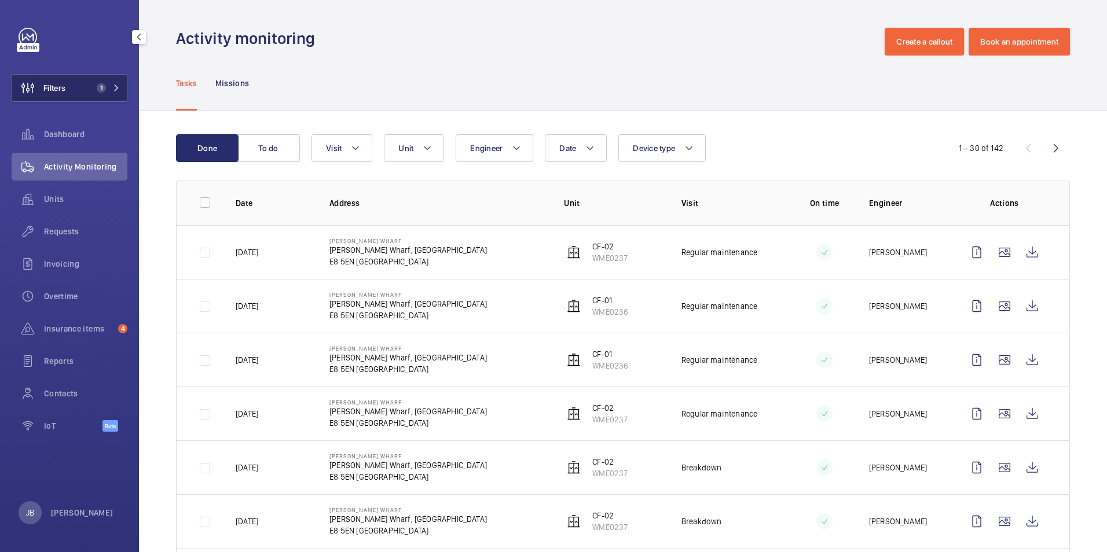
click at [69, 83] on button "Filters 1" at bounding box center [70, 88] width 116 height 28
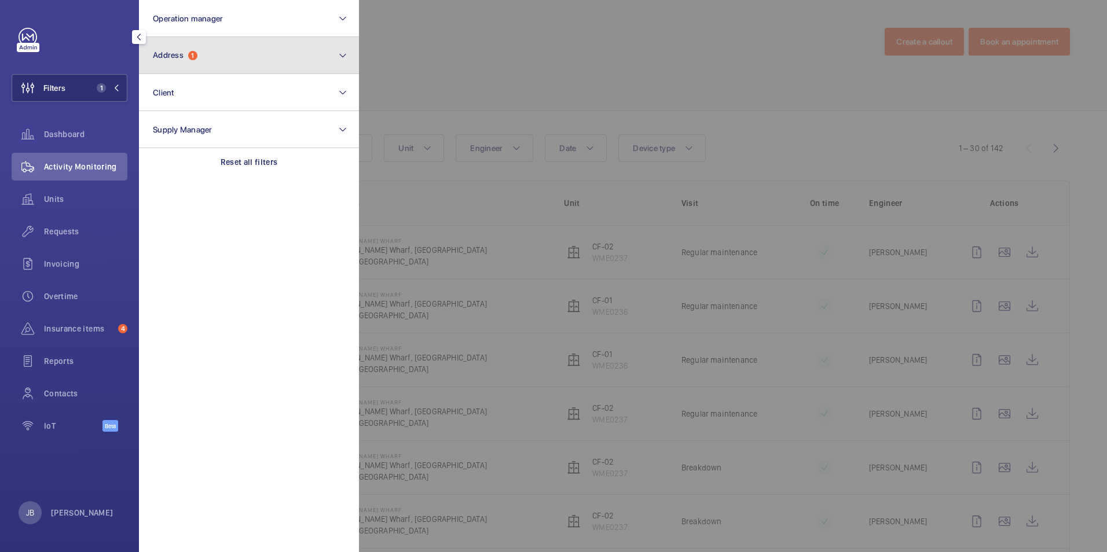
click at [219, 52] on button "Address 1" at bounding box center [249, 55] width 220 height 37
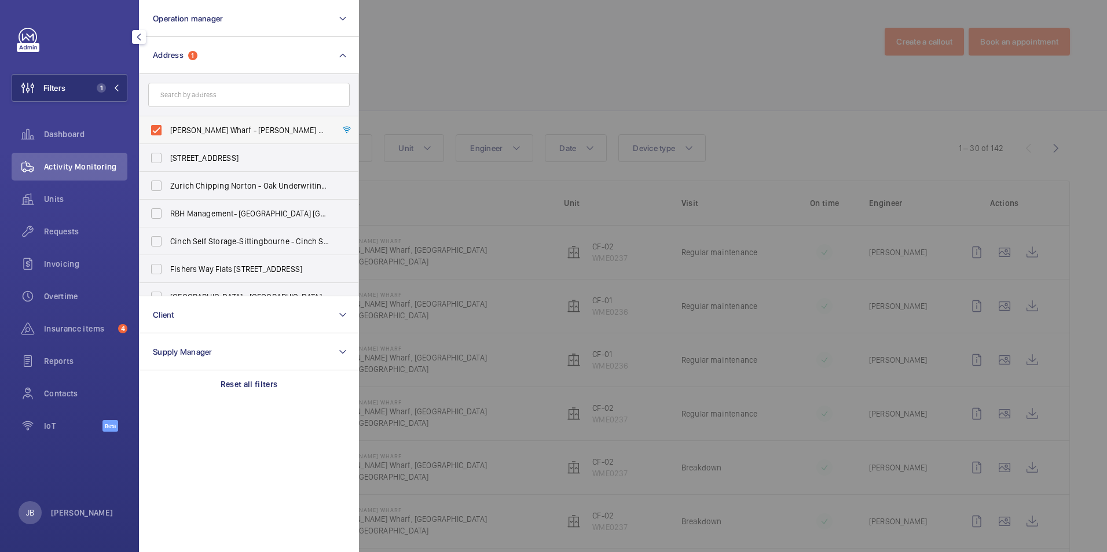
click at [148, 127] on label "[PERSON_NAME] Wharf - [PERSON_NAME] Wharf, [GEOGRAPHIC_DATA], [GEOGRAPHIC_DATA]" at bounding box center [239, 130] width 201 height 28
click at [148, 127] on input "[PERSON_NAME] Wharf - [PERSON_NAME] Wharf, [GEOGRAPHIC_DATA], [GEOGRAPHIC_DATA]" at bounding box center [156, 130] width 23 height 23
checkbox input "false"
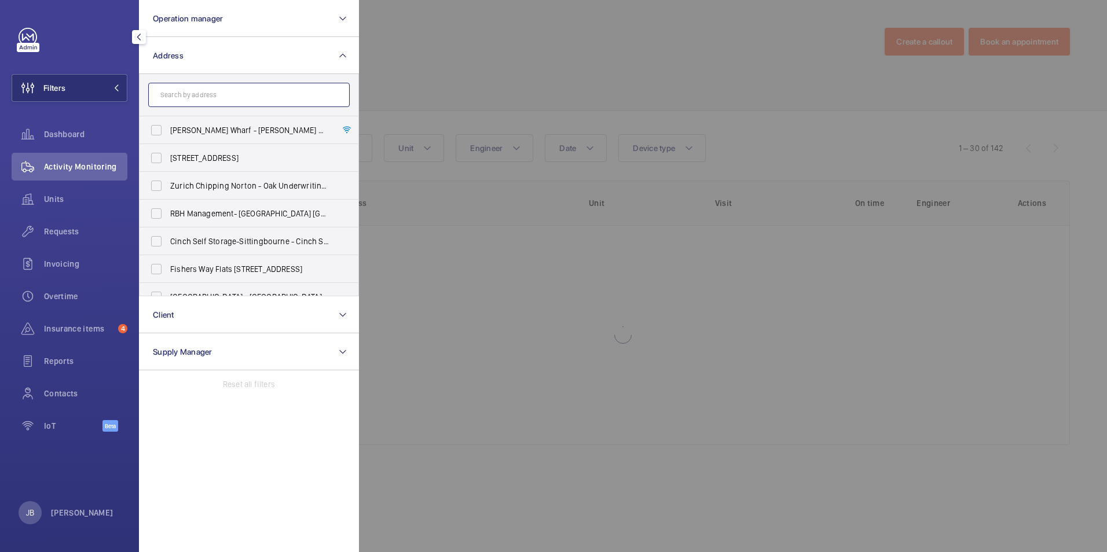
paste input "Biscuit Factory"
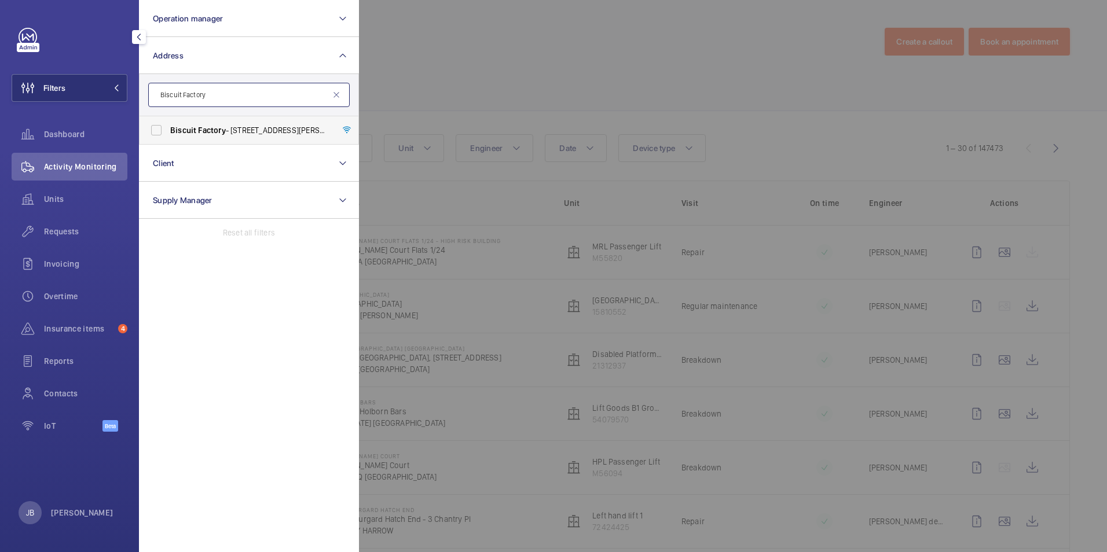
type input "Biscuit Factory"
click at [225, 131] on span "Factory" at bounding box center [211, 130] width 27 height 9
click at [168, 131] on input "Biscuit Factory - [STREET_ADDRESS][PERSON_NAME]" at bounding box center [156, 130] width 23 height 23
checkbox input "true"
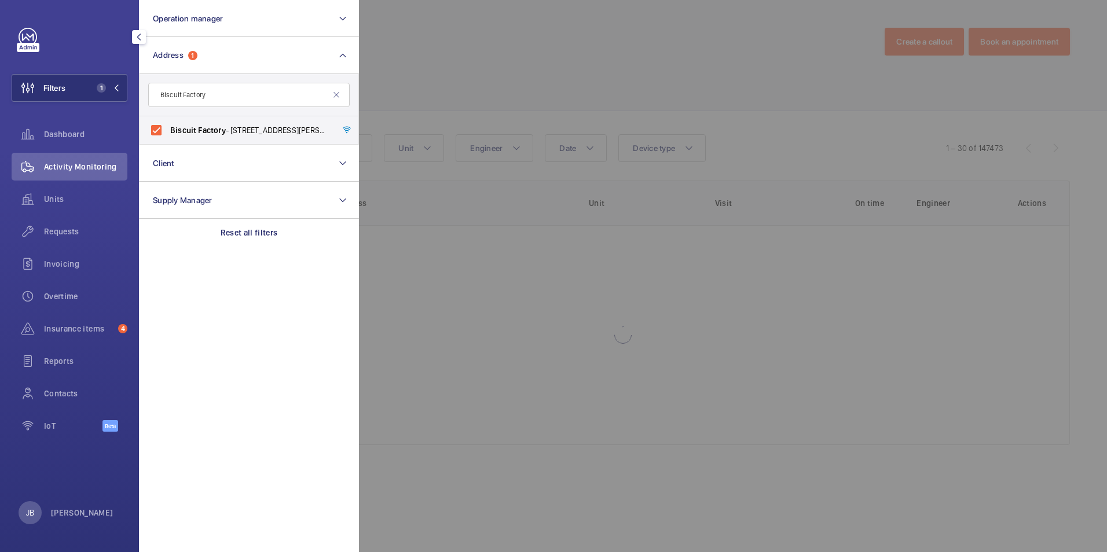
click at [435, 94] on div at bounding box center [912, 276] width 1107 height 552
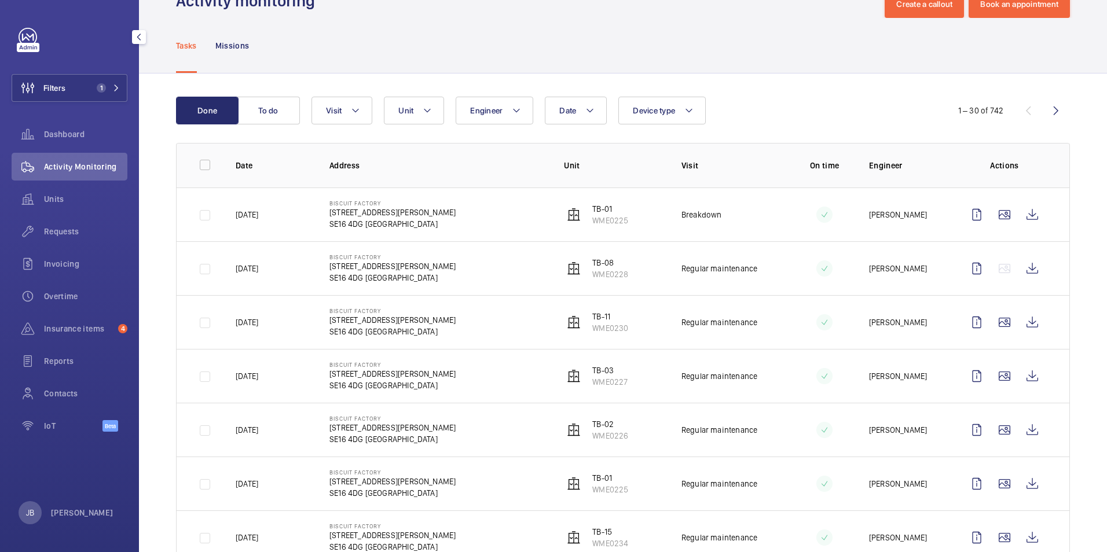
scroll to position [58, 0]
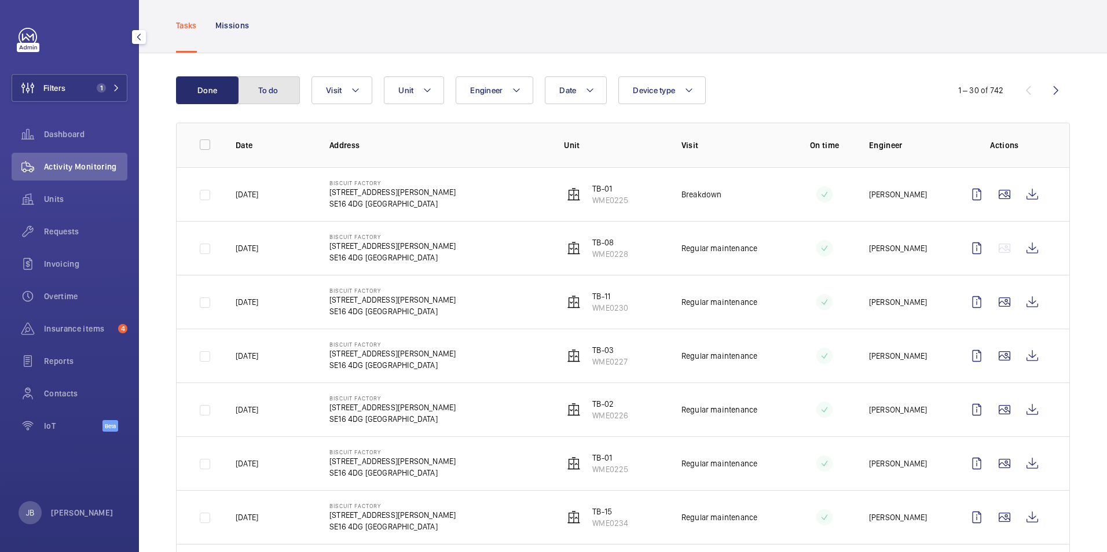
click at [288, 92] on button "To do" at bounding box center [268, 90] width 63 height 28
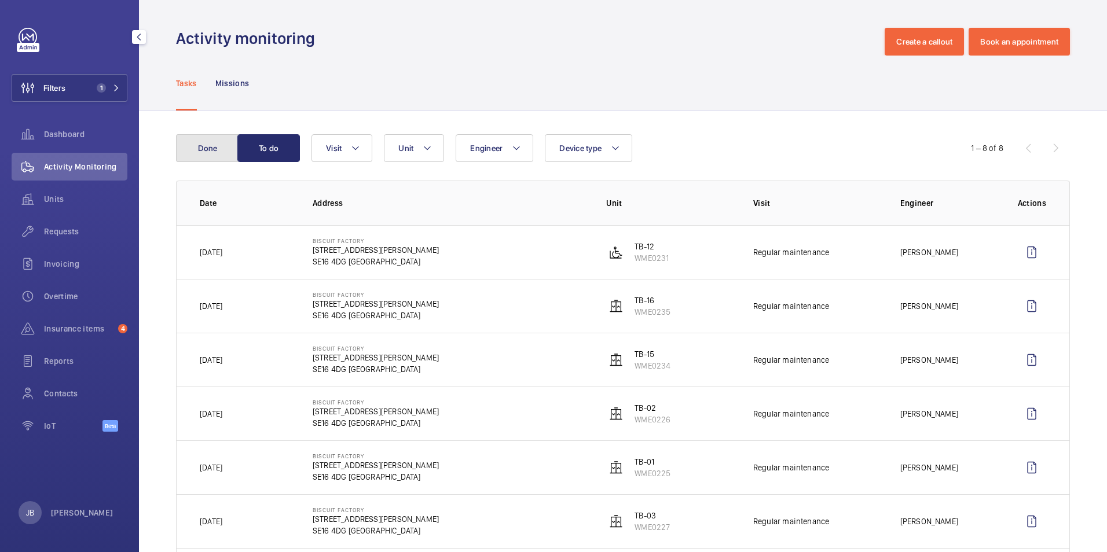
click at [216, 152] on button "Done" at bounding box center [207, 148] width 63 height 28
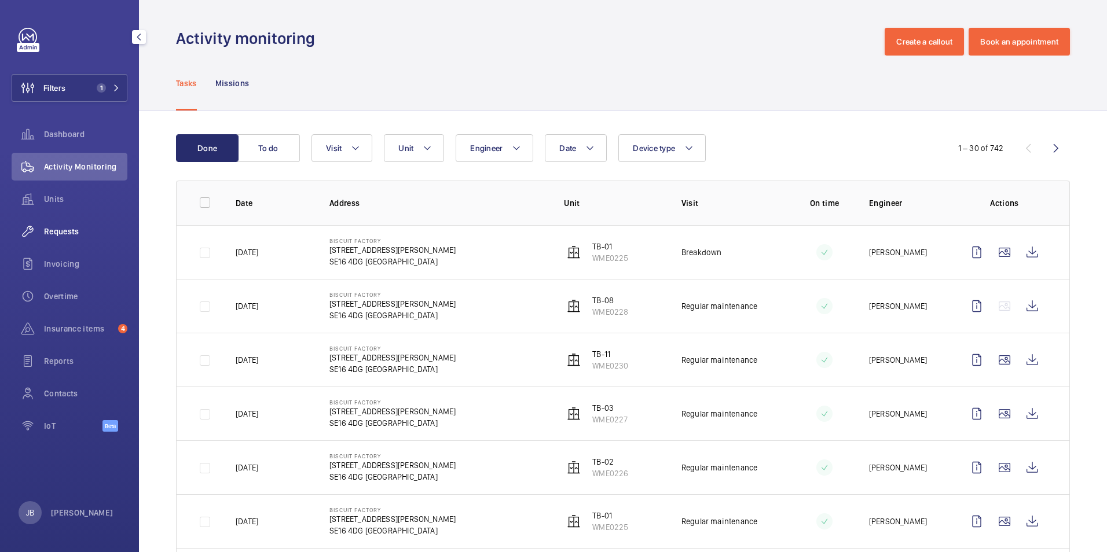
click at [75, 230] on span "Requests" at bounding box center [85, 232] width 83 height 12
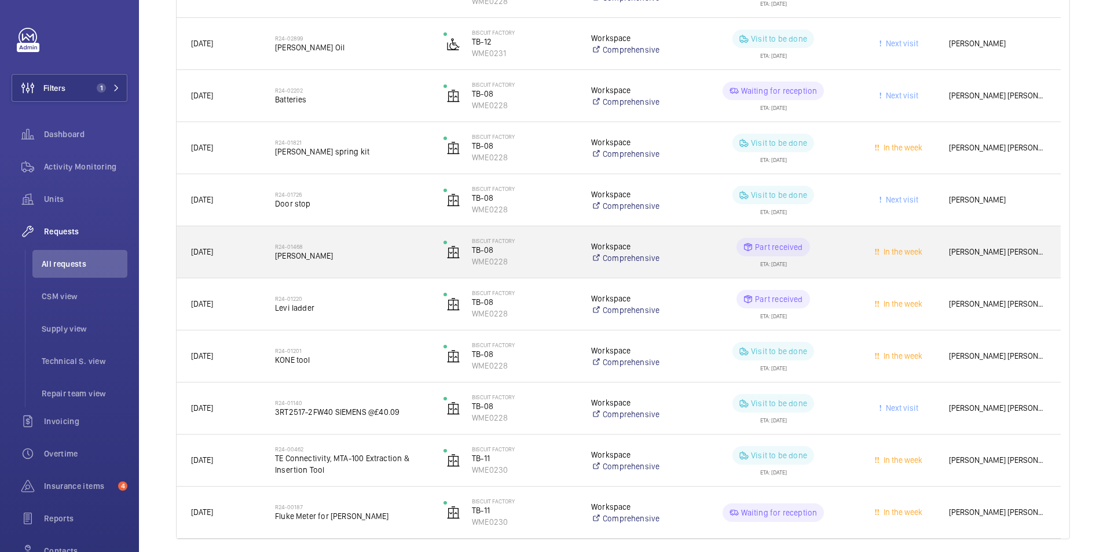
scroll to position [1190, 0]
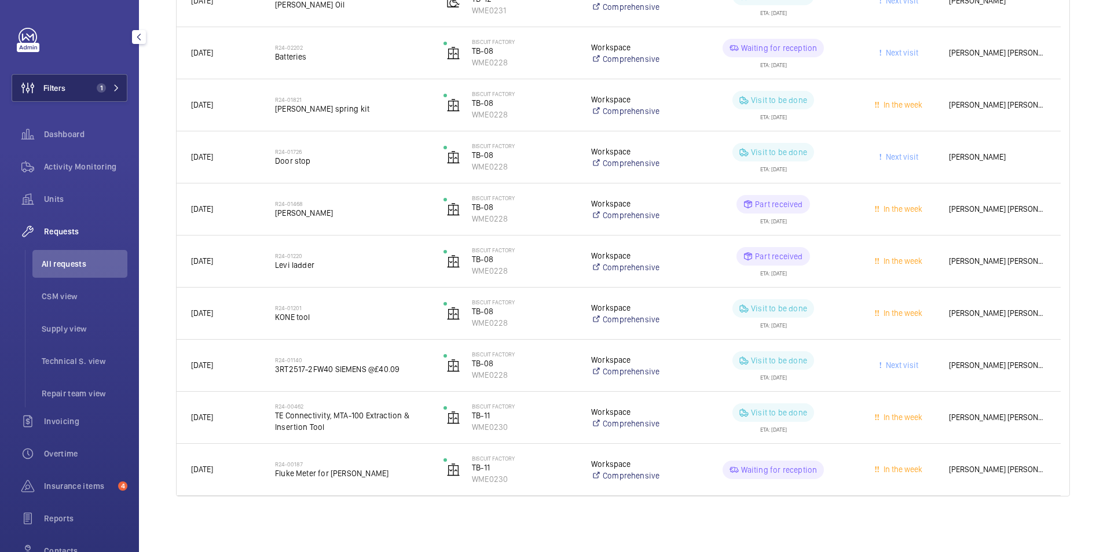
drag, startPoint x: 69, startPoint y: 87, endPoint x: 79, endPoint y: 84, distance: 10.3
click at [69, 87] on button "Filters 1" at bounding box center [70, 88] width 116 height 28
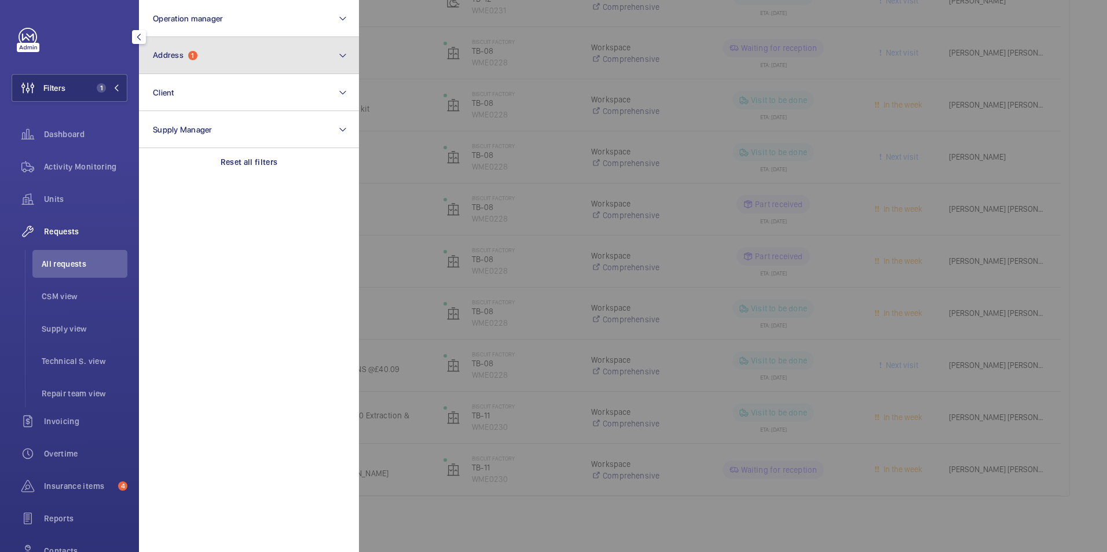
click at [222, 56] on button "Address 1" at bounding box center [249, 55] width 220 height 37
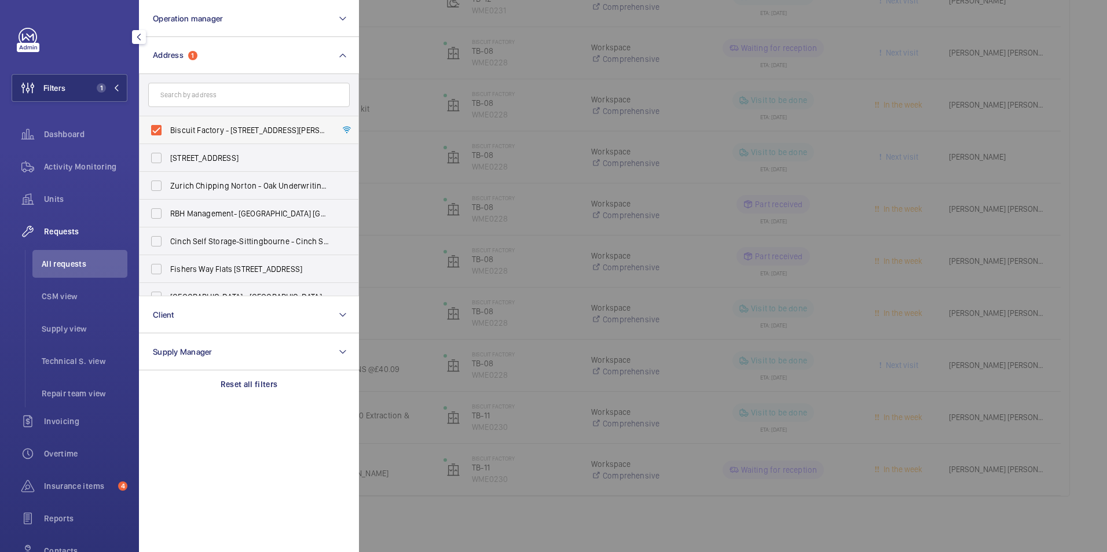
drag, startPoint x: 163, startPoint y: 127, endPoint x: 166, endPoint y: 121, distance: 6.5
click at [163, 127] on label "Biscuit Factory - [STREET_ADDRESS][PERSON_NAME]" at bounding box center [239, 130] width 201 height 28
click at [163, 127] on input "Biscuit Factory - [STREET_ADDRESS][PERSON_NAME]" at bounding box center [156, 130] width 23 height 23
checkbox input "false"
paste input "[GEOGRAPHIC_DATA]"
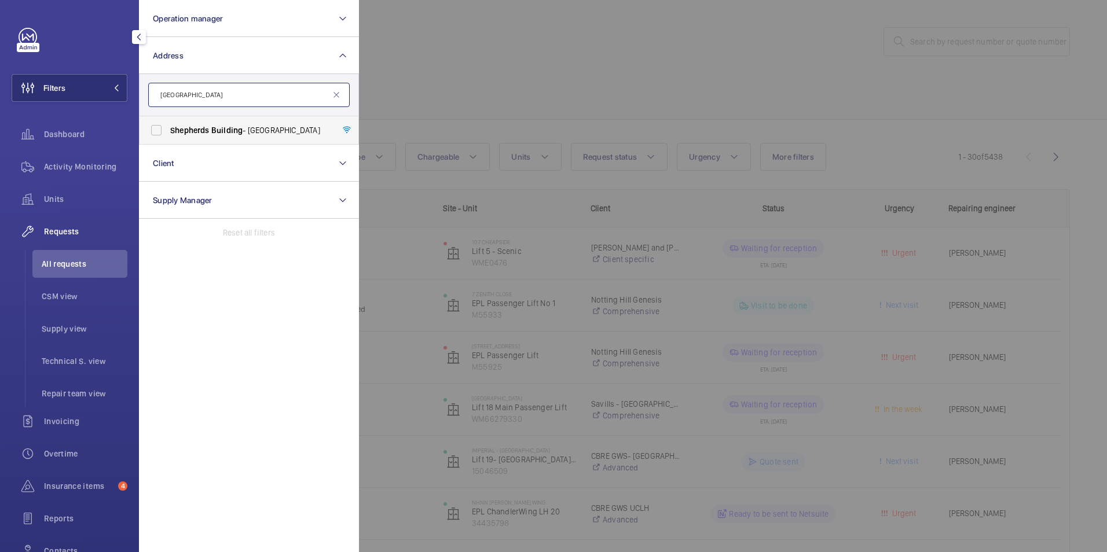
type input "[GEOGRAPHIC_DATA]"
click at [160, 129] on label "[GEOGRAPHIC_DATA] - [STREET_ADDRESS]" at bounding box center [239, 130] width 201 height 28
click at [160, 129] on input "[GEOGRAPHIC_DATA] - [STREET_ADDRESS]" at bounding box center [156, 130] width 23 height 23
checkbox input "true"
click at [439, 86] on div at bounding box center [912, 276] width 1107 height 552
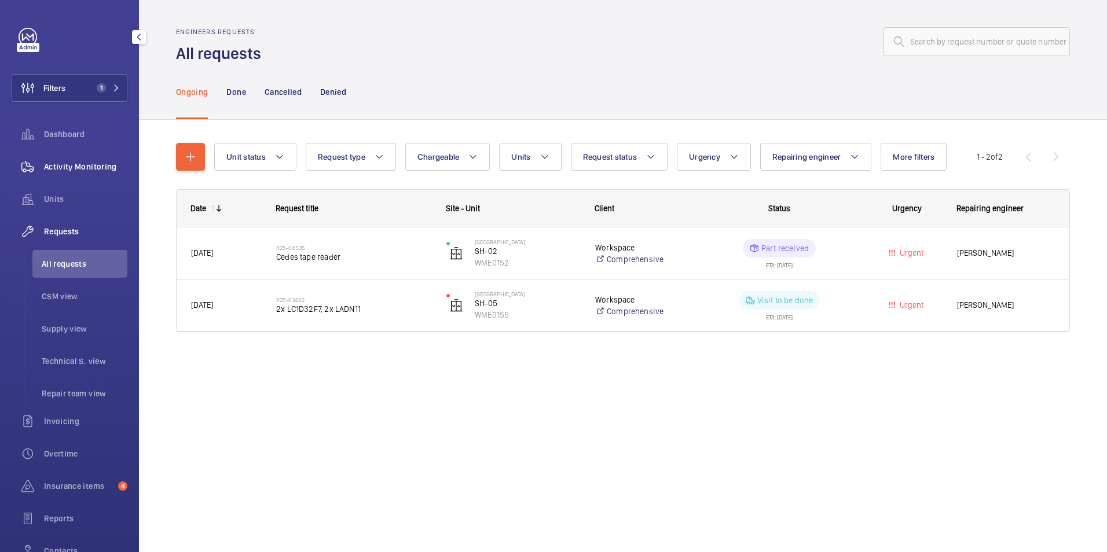
click at [79, 170] on span "Activity Monitoring" at bounding box center [85, 167] width 83 height 12
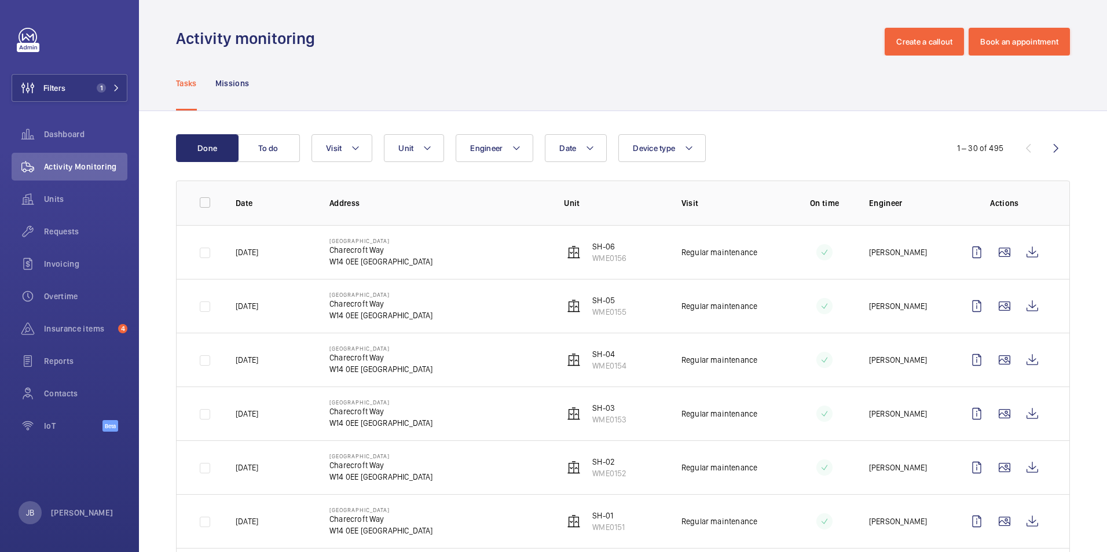
click at [753, 157] on div "Date Engineer Unit Device type Visit" at bounding box center [620, 148] width 619 height 28
click at [499, 67] on div "Tasks Missions" at bounding box center [623, 83] width 894 height 55
click at [98, 87] on span "1" at bounding box center [101, 87] width 9 height 9
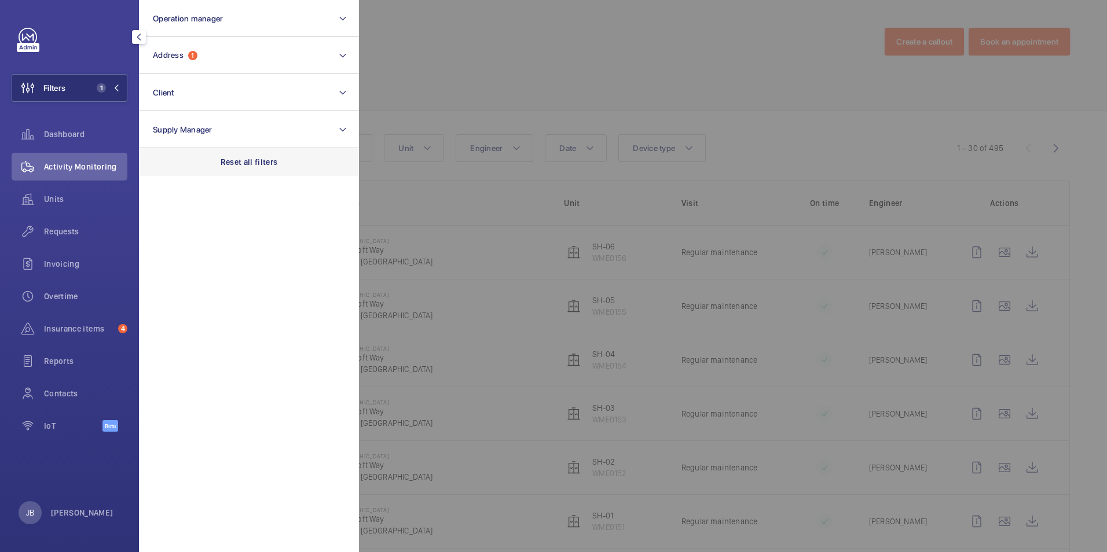
click at [229, 164] on p "Reset all filters" at bounding box center [249, 162] width 57 height 12
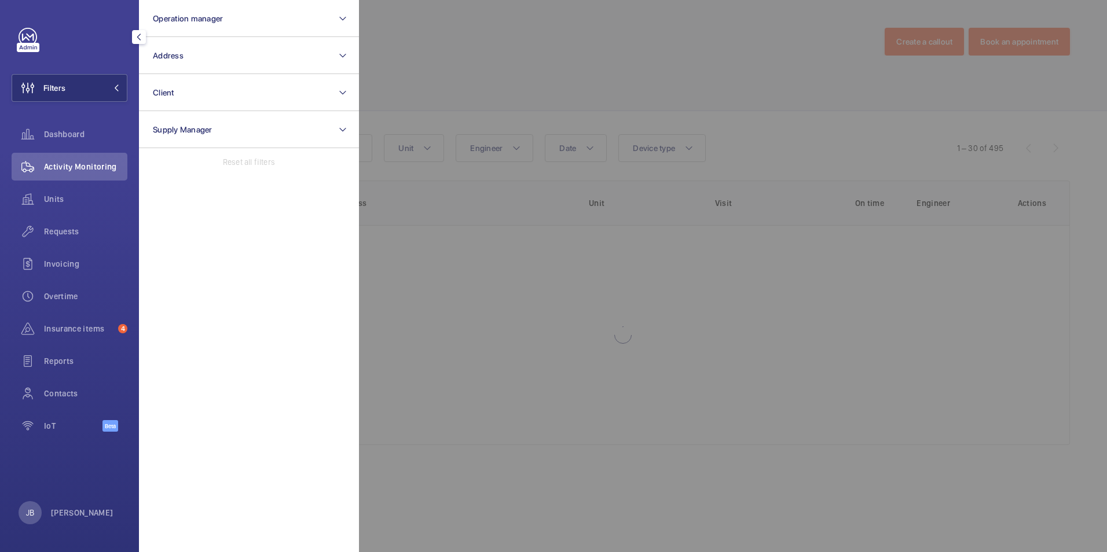
click at [446, 75] on div at bounding box center [912, 276] width 1107 height 552
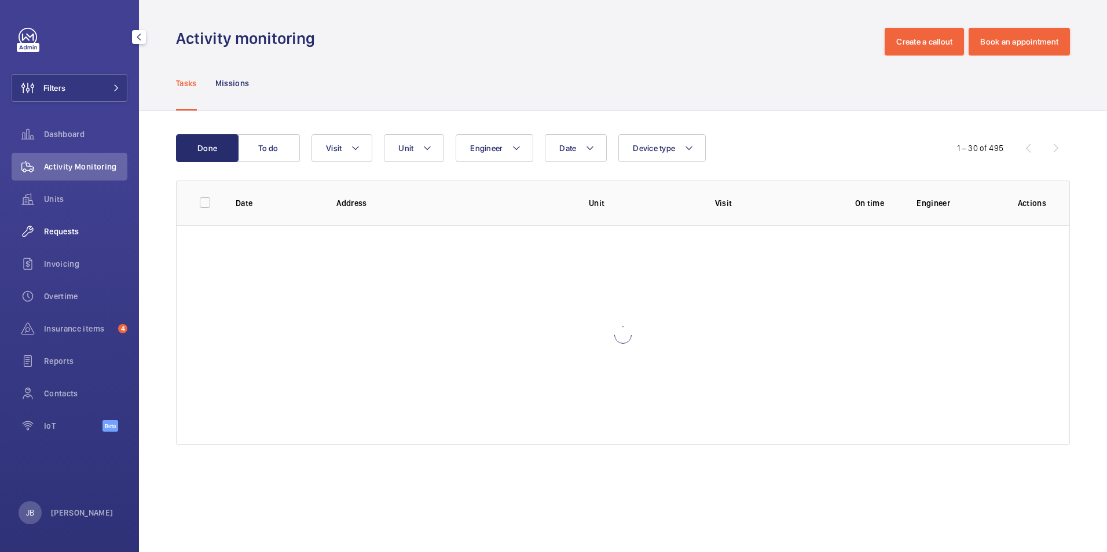
click at [53, 234] on span "Requests" at bounding box center [85, 232] width 83 height 12
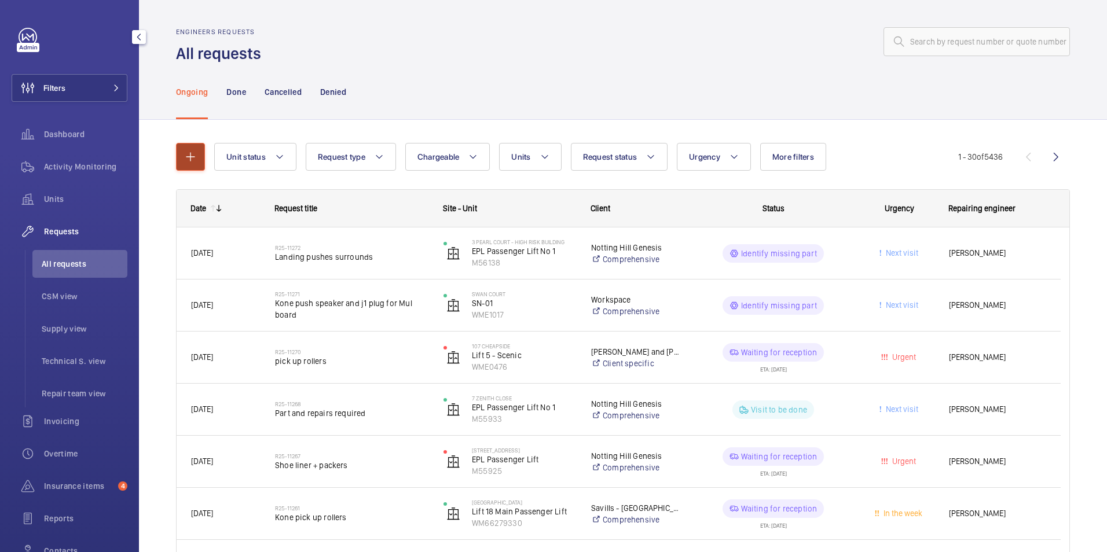
click at [188, 156] on mat-icon "button" at bounding box center [190, 157] width 14 height 14
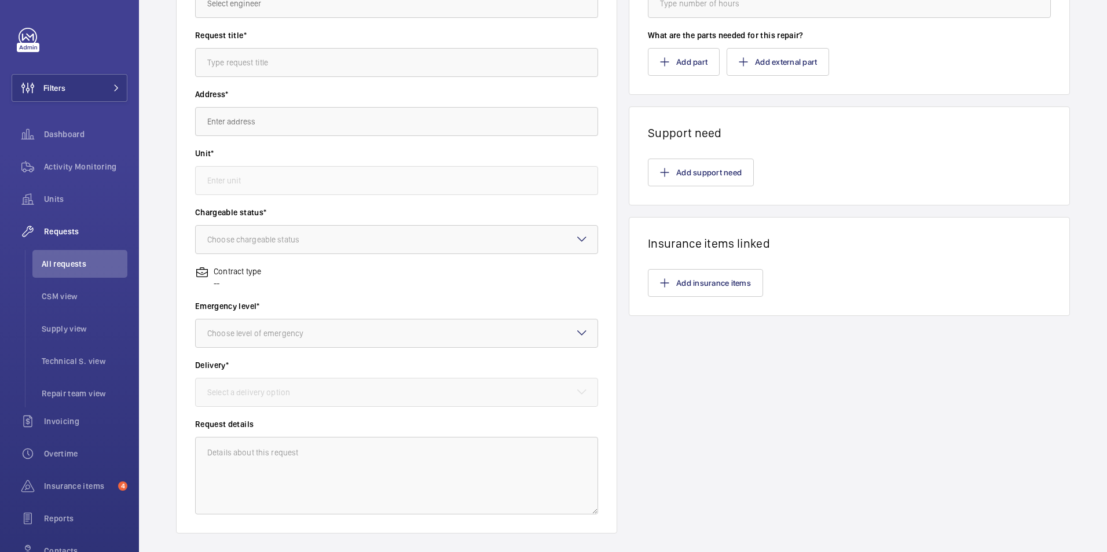
scroll to position [6, 0]
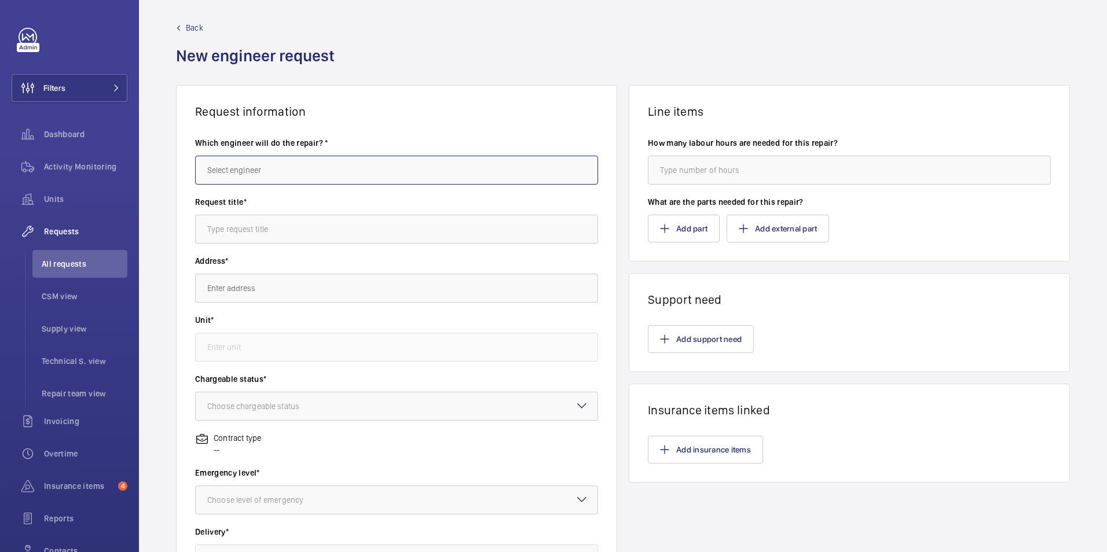
click at [359, 178] on input "text" at bounding box center [396, 170] width 403 height 29
type input "S"
type input "j"
click at [235, 197] on mat-option "[PERSON_NAME]" at bounding box center [395, 205] width 398 height 28
type input "[PERSON_NAME]"
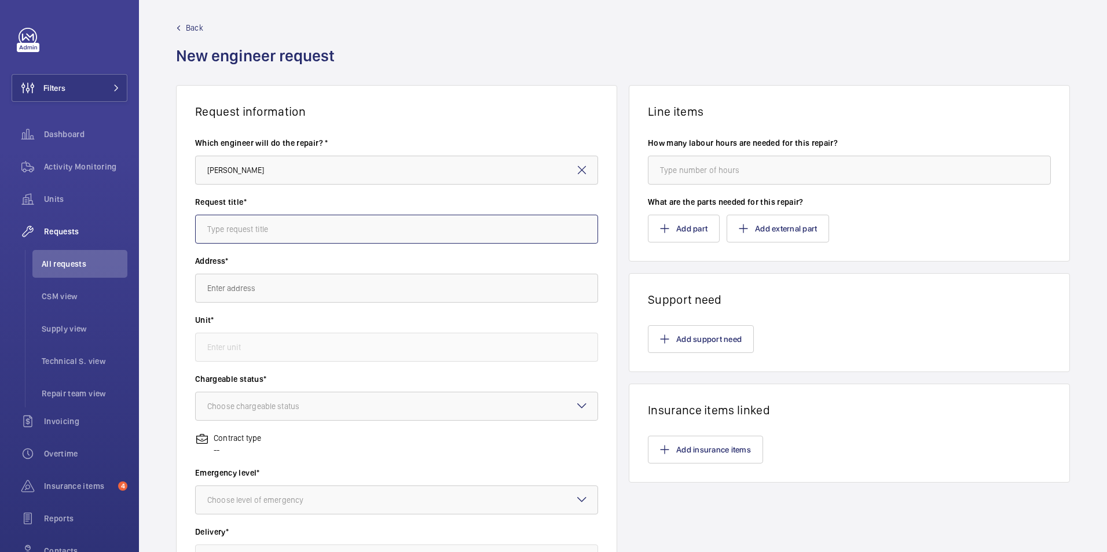
click at [317, 230] on input "text" at bounding box center [396, 229] width 403 height 29
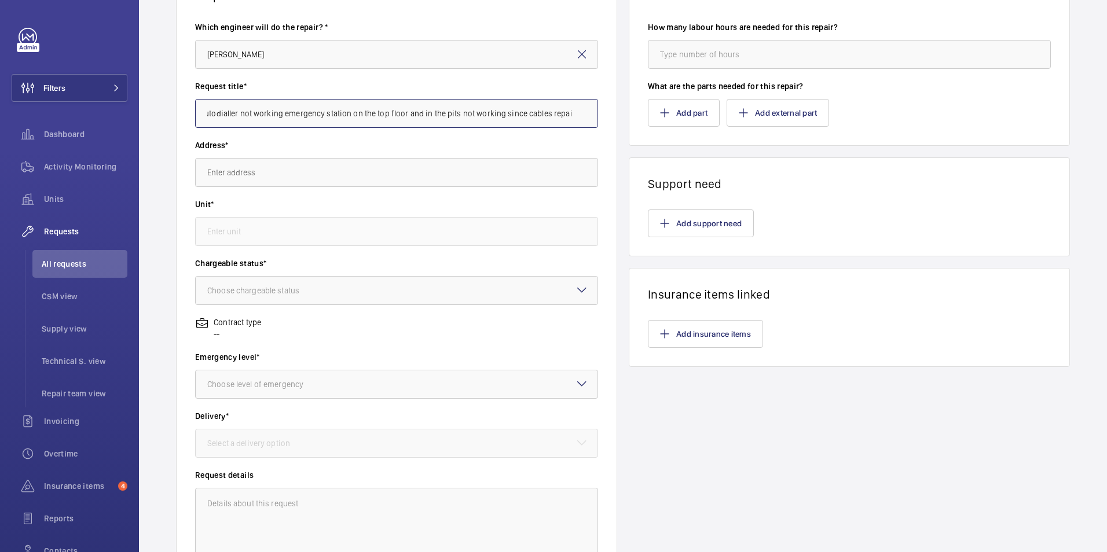
scroll to position [0, 16]
type input "Autodialler not working emergency station on the top floor and in the pits not …"
click at [335, 170] on input "text" at bounding box center [396, 172] width 403 height 29
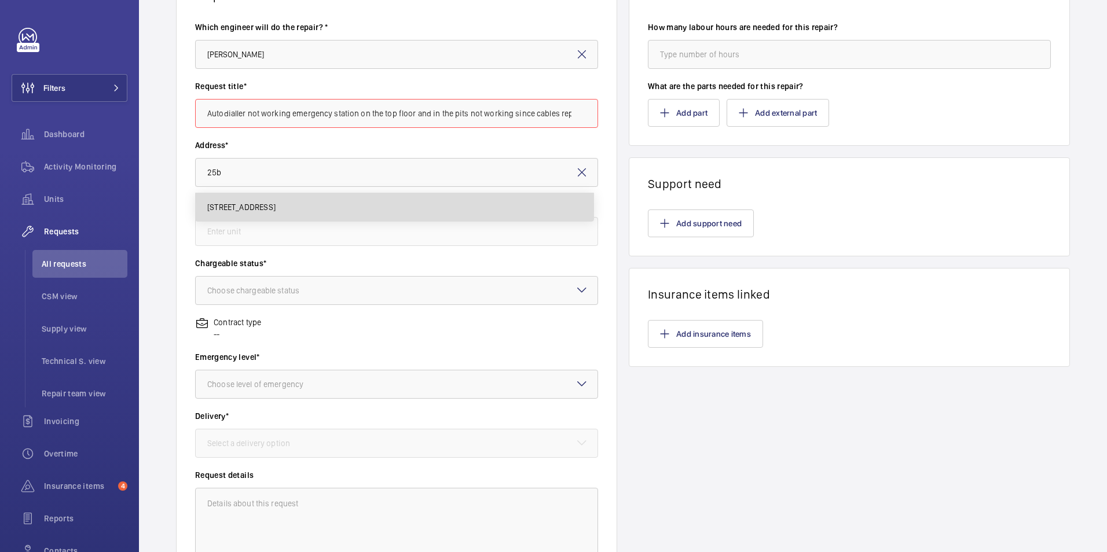
click at [276, 203] on span "[STREET_ADDRESS]" at bounding box center [241, 207] width 68 height 12
type input "[STREET_ADDRESS]"
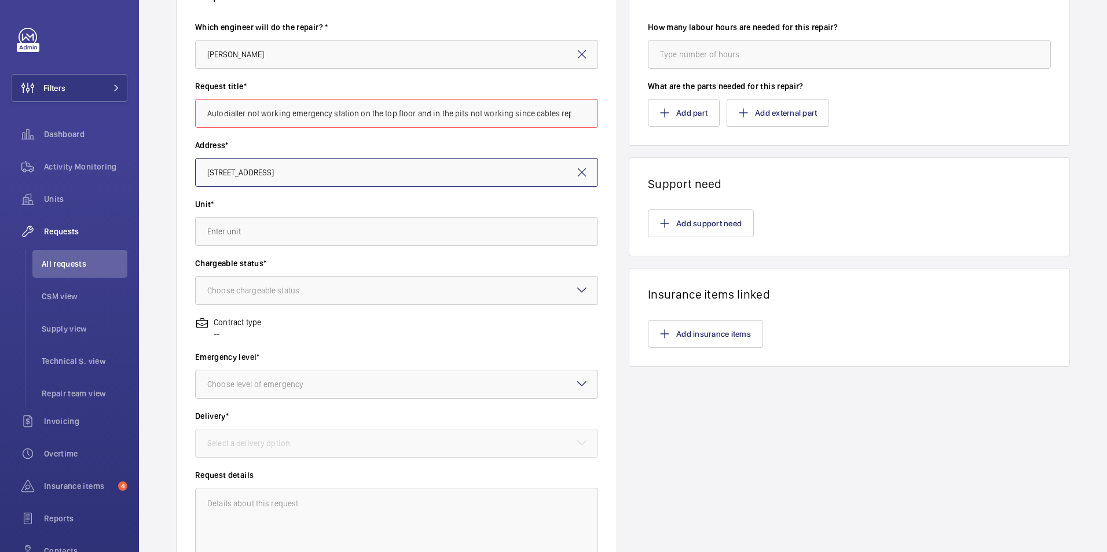
scroll to position [64, 0]
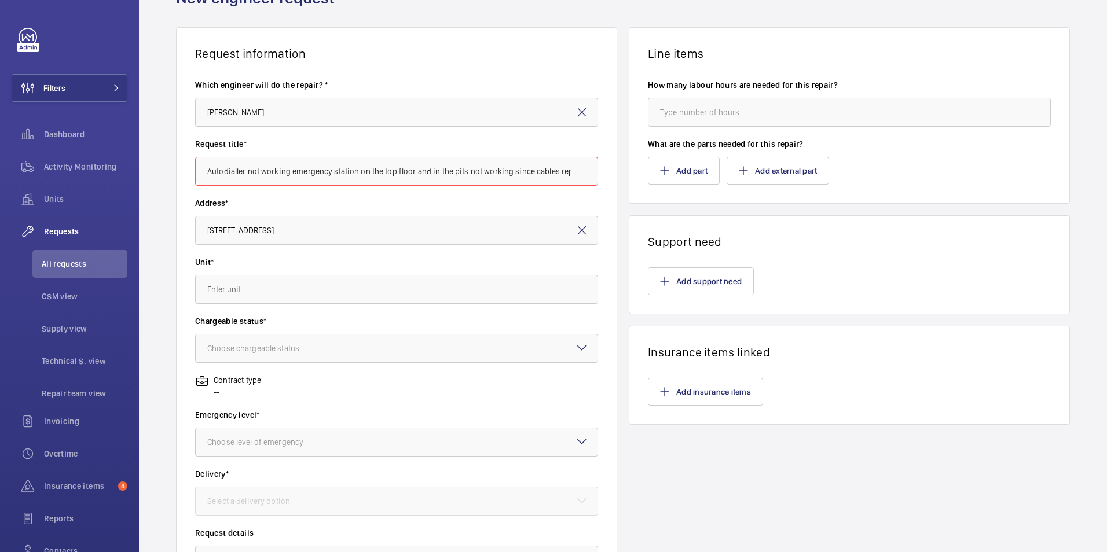
click at [460, 179] on input "Autodialler not working emergency station on the top floor and in the pits not …" at bounding box center [396, 171] width 403 height 29
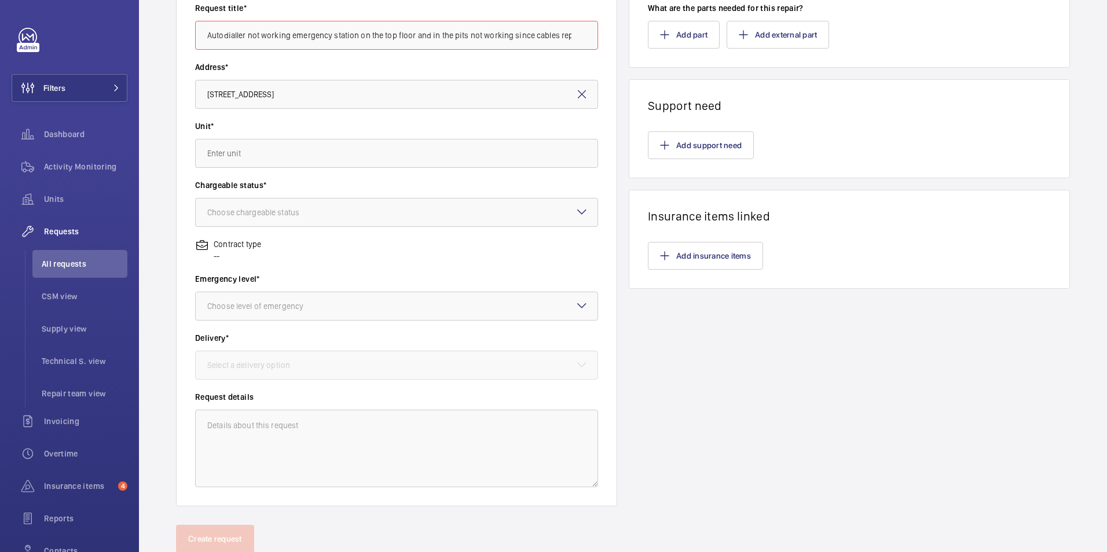
scroll to position [179, 0]
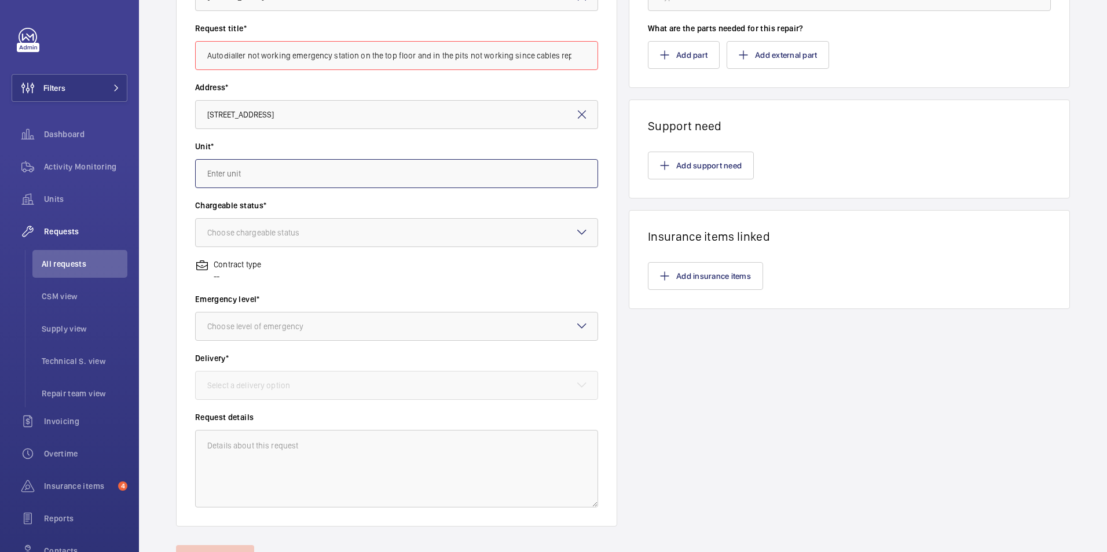
click at [471, 181] on input "text" at bounding box center [396, 173] width 403 height 29
click at [318, 207] on span "M53511 - Fire Fighting - EPL Passenger Lift" at bounding box center [283, 209] width 153 height 12
type input "M53511 - Fire Fighting - EPL Passenger Lift"
click at [327, 232] on div "Choose chargeable status" at bounding box center [267, 233] width 121 height 12
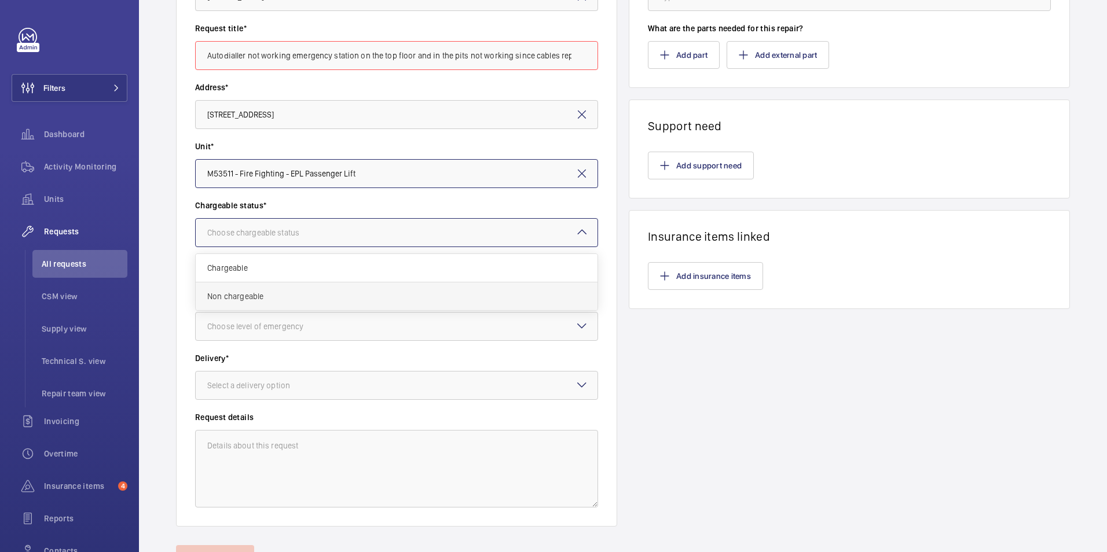
click at [218, 297] on span "Non chargeable" at bounding box center [396, 297] width 379 height 12
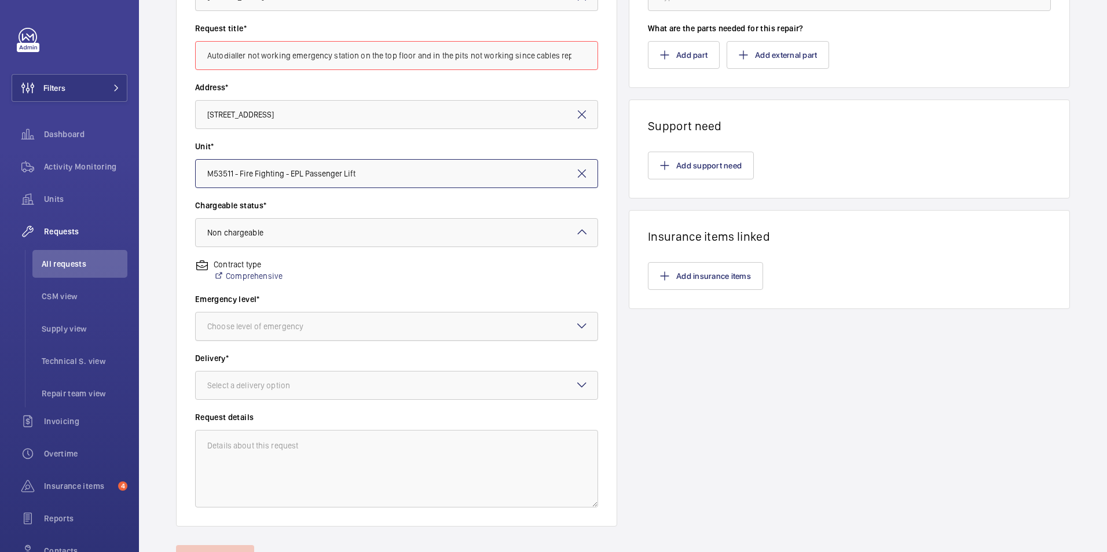
click at [409, 324] on div at bounding box center [397, 327] width 402 height 28
click at [201, 58] on input "Autodialler not working emergency station on the top floor and in the pits not …" at bounding box center [396, 55] width 403 height 29
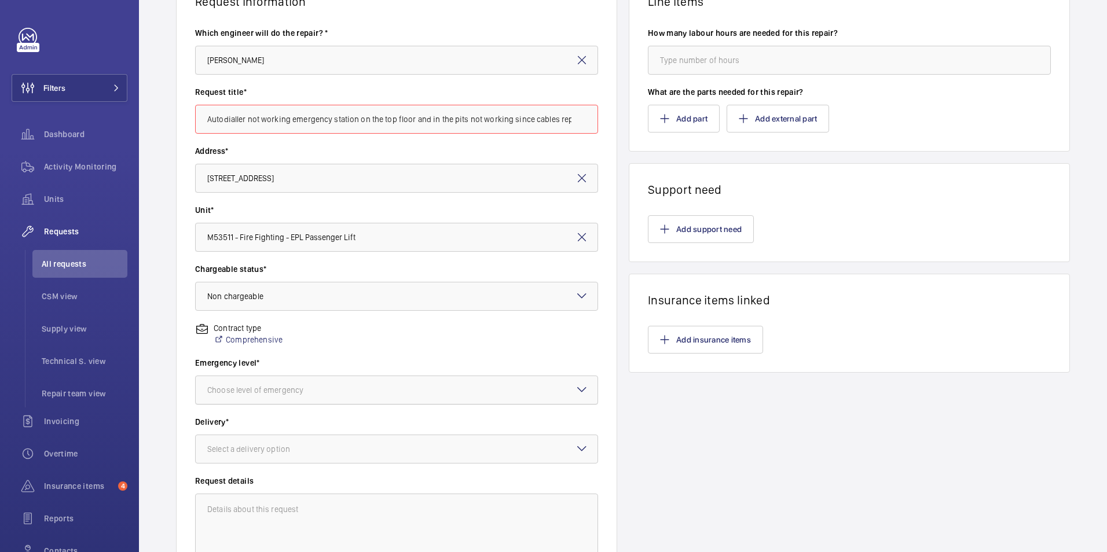
scroll to position [174, 0]
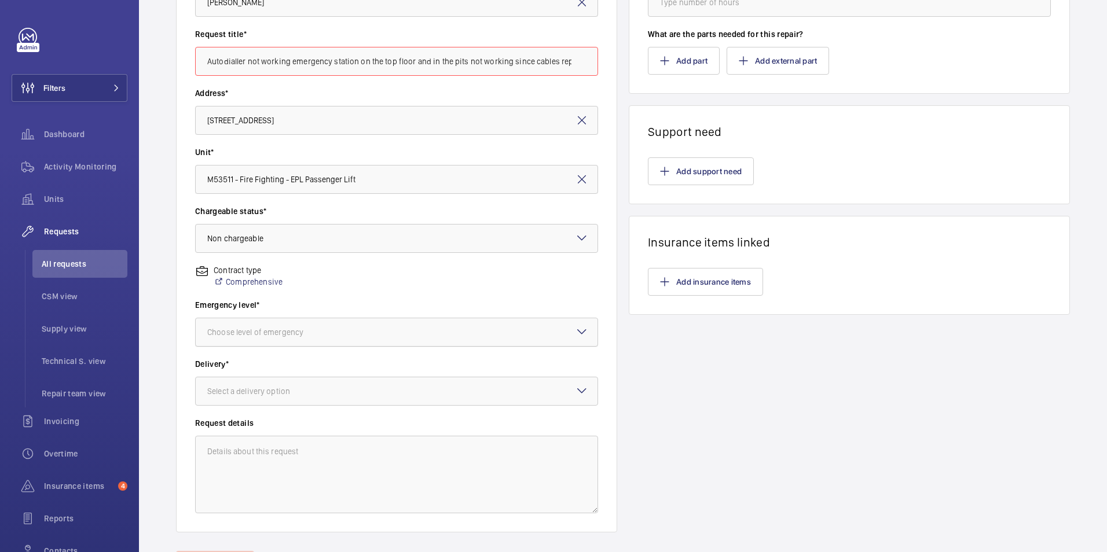
click at [474, 330] on div at bounding box center [397, 332] width 402 height 28
click at [361, 293] on div "Contract type Comprehensive" at bounding box center [396, 282] width 403 height 35
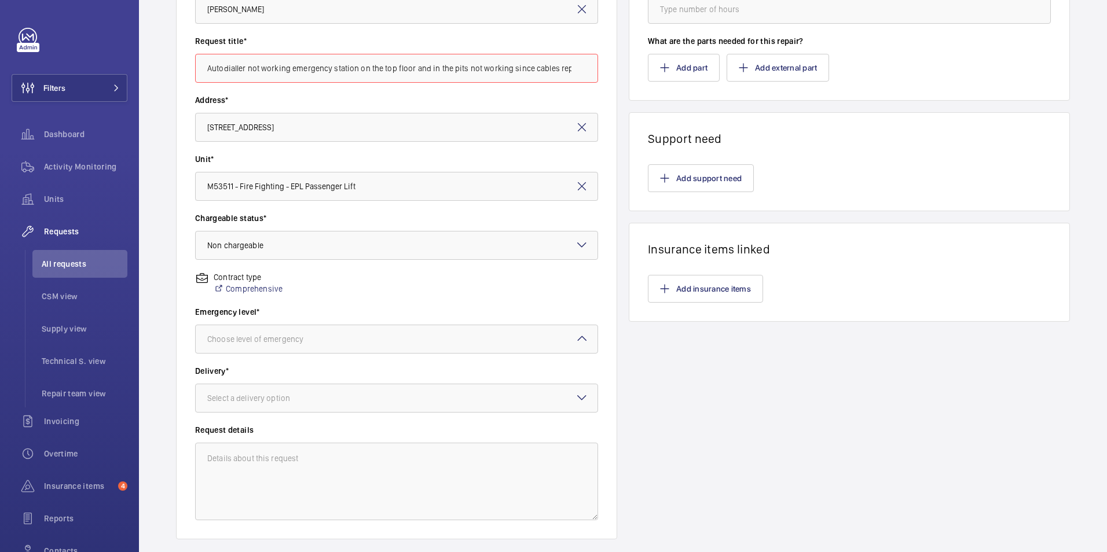
scroll to position [232, 0]
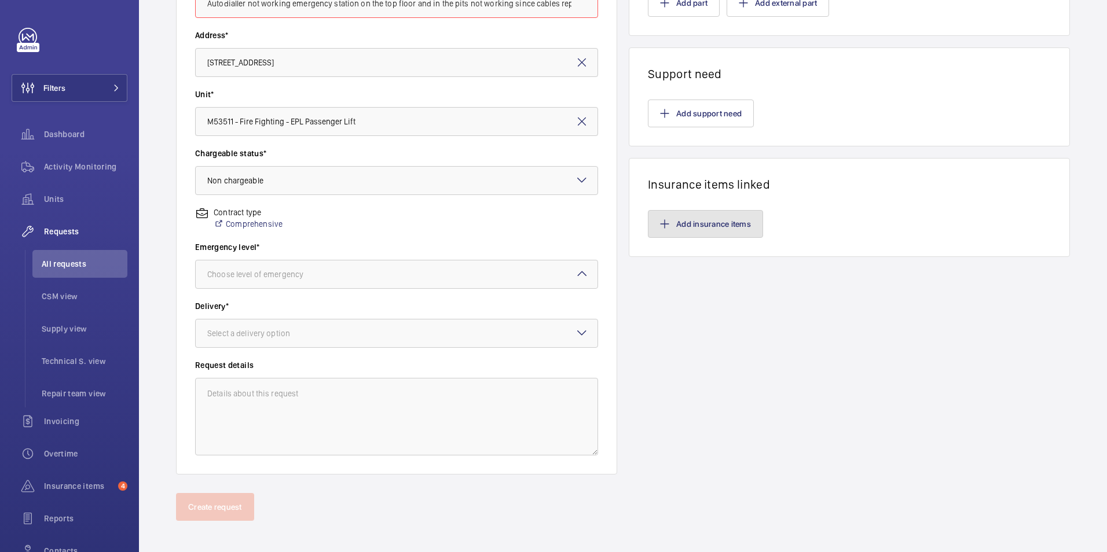
click at [700, 225] on button "Add insurance items" at bounding box center [705, 224] width 115 height 28
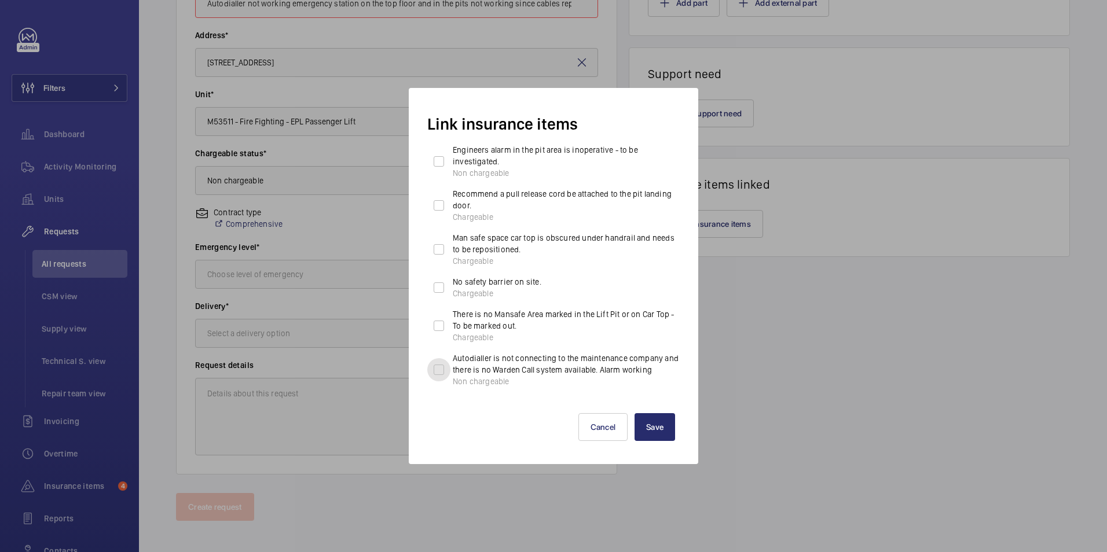
click at [439, 372] on input "Autodialler is not connecting to the maintenance company and there is no Warden…" at bounding box center [438, 369] width 23 height 23
checkbox input "true"
click at [433, 163] on input "Engineers alarm in the pit area is inoperative - to be investigated. Non charge…" at bounding box center [438, 161] width 23 height 23
checkbox input "true"
click at [652, 429] on button "Save" at bounding box center [654, 427] width 41 height 28
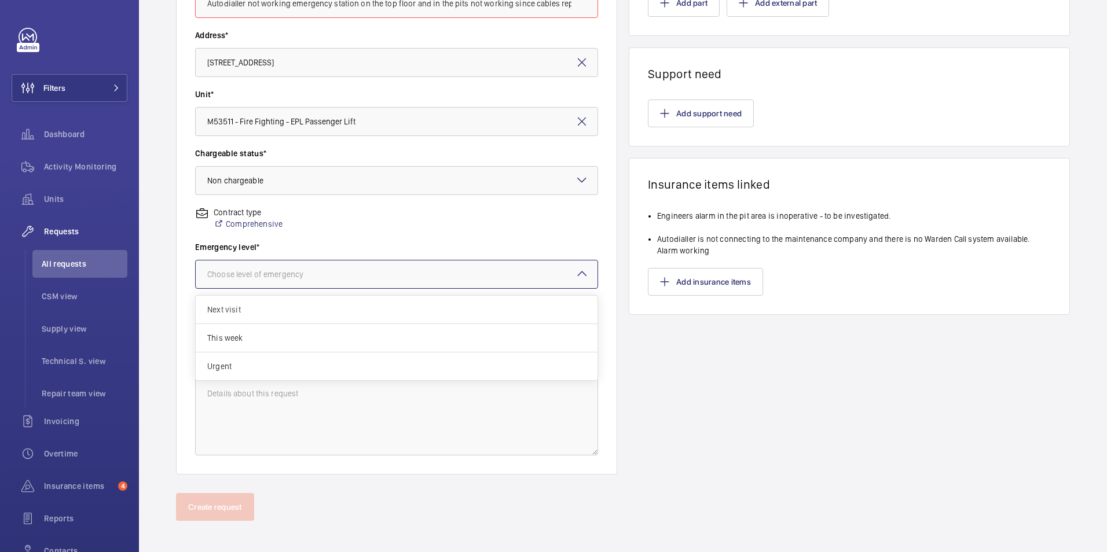
click at [567, 278] on div at bounding box center [397, 274] width 402 height 28
click at [259, 304] on span "Next visit" at bounding box center [396, 310] width 379 height 12
click at [579, 279] on mat-icon at bounding box center [582, 274] width 14 height 14
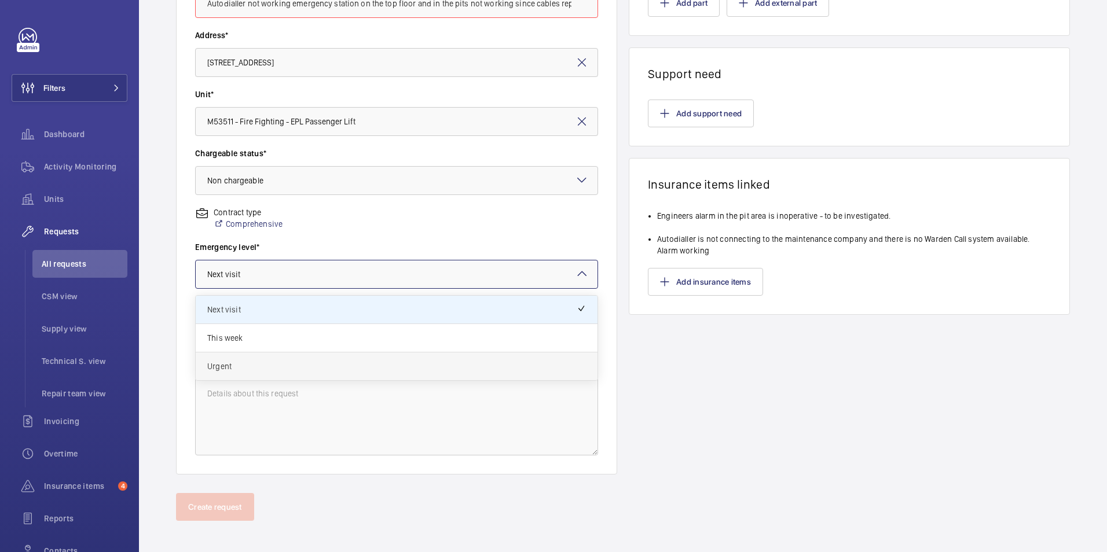
click at [292, 365] on span "Urgent" at bounding box center [396, 367] width 379 height 12
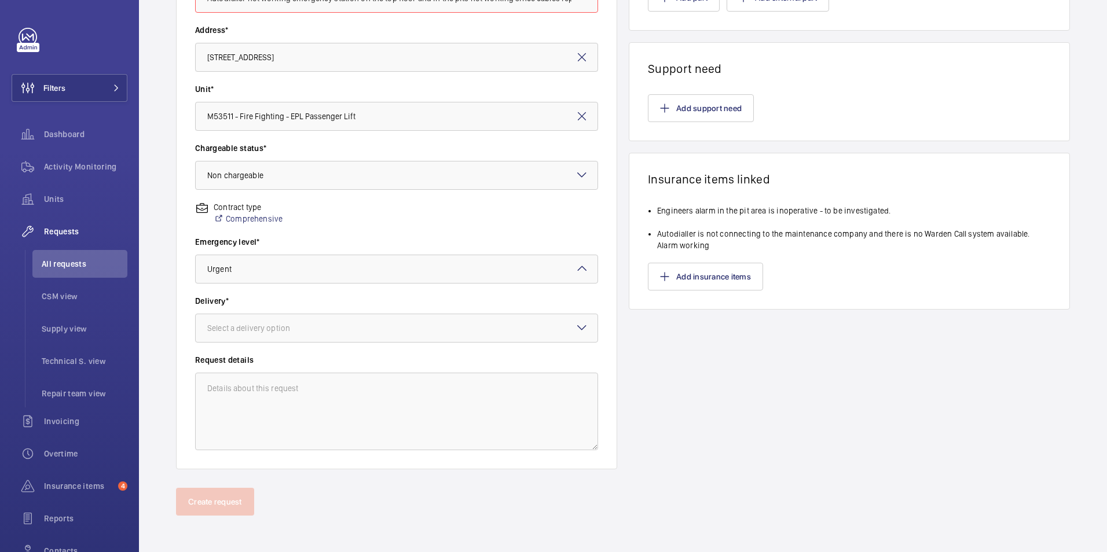
scroll to position [237, 0]
click at [553, 327] on div at bounding box center [397, 328] width 402 height 28
click at [255, 423] on span "London office" at bounding box center [396, 420] width 379 height 12
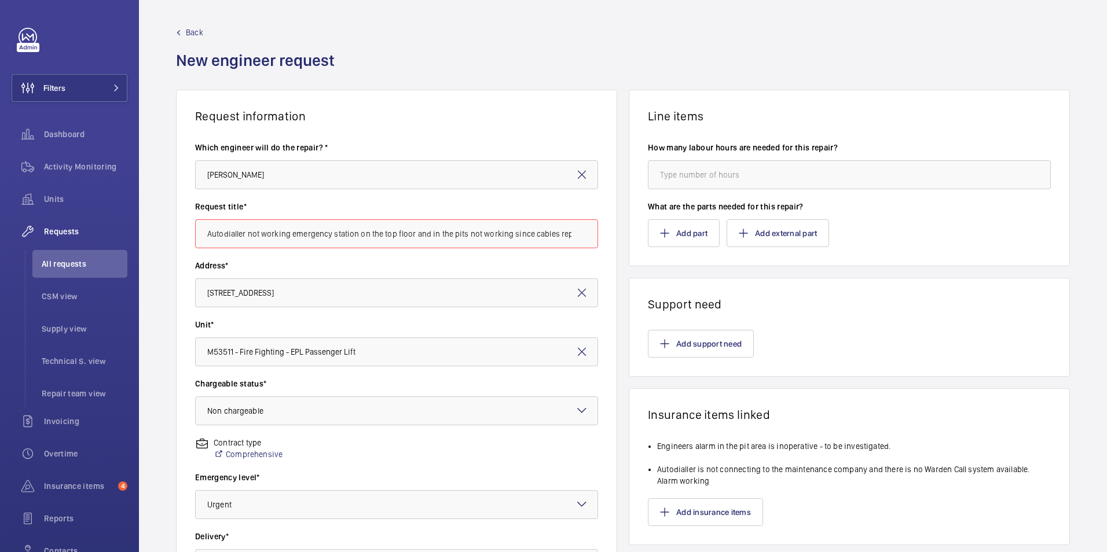
scroll to position [0, 0]
click at [707, 181] on input "number" at bounding box center [849, 175] width 403 height 29
click at [385, 245] on input "Autodialler not working emergency station on the top floor and in the pits not …" at bounding box center [396, 235] width 403 height 29
drag, startPoint x: 208, startPoint y: 233, endPoint x: 598, endPoint y: 242, distance: 390.8
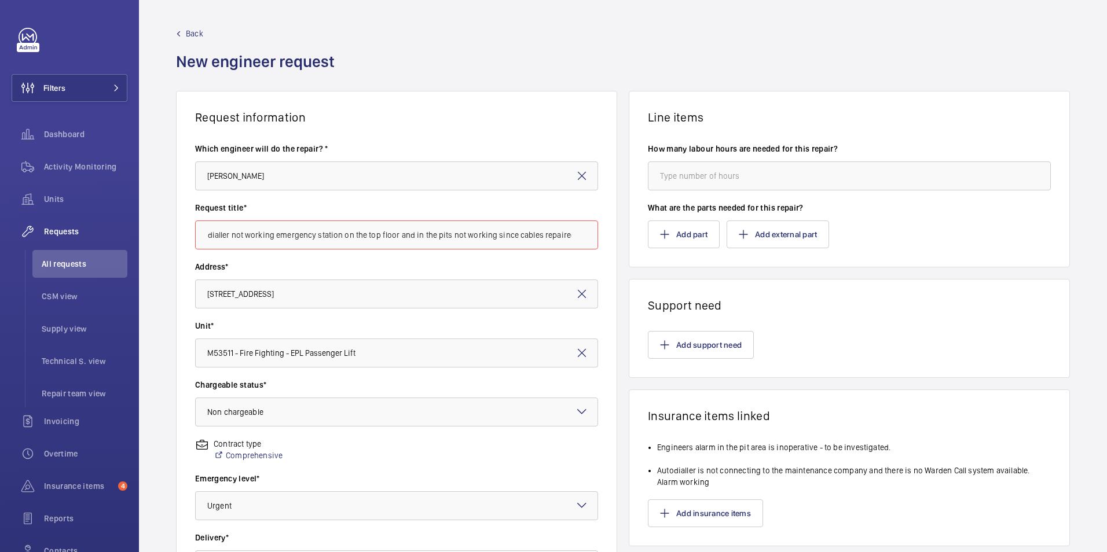
click at [598, 242] on wm-front-card-body "Which engineer will do the repair? * [PERSON_NAME] Request title* Autodialler n…" at bounding box center [397, 414] width 440 height 581
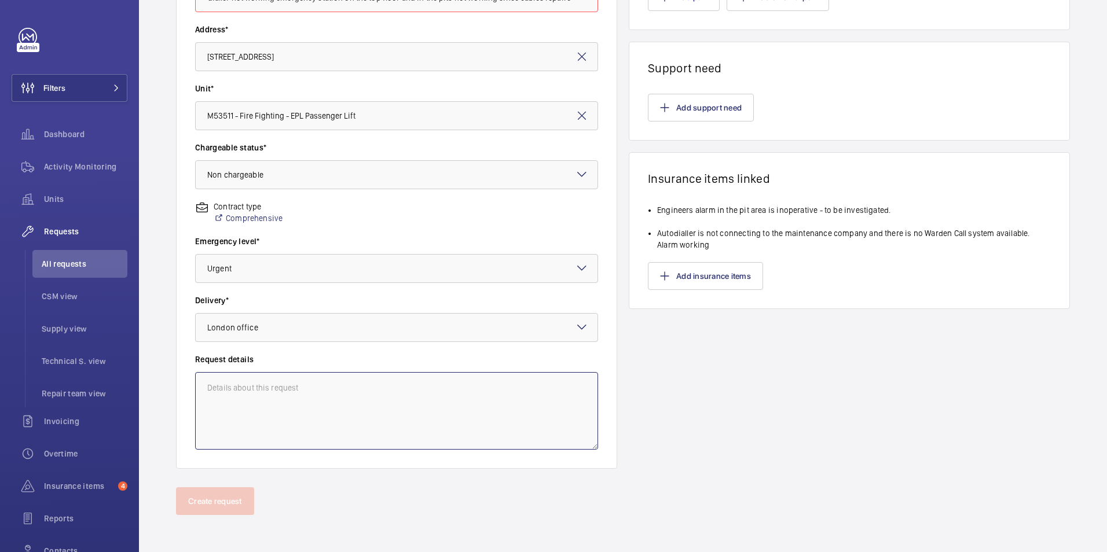
scroll to position [0, 0]
click at [381, 401] on textarea at bounding box center [396, 411] width 403 height 78
paste textarea "Autodialler not working emergency station on the top floor and in the pits not …"
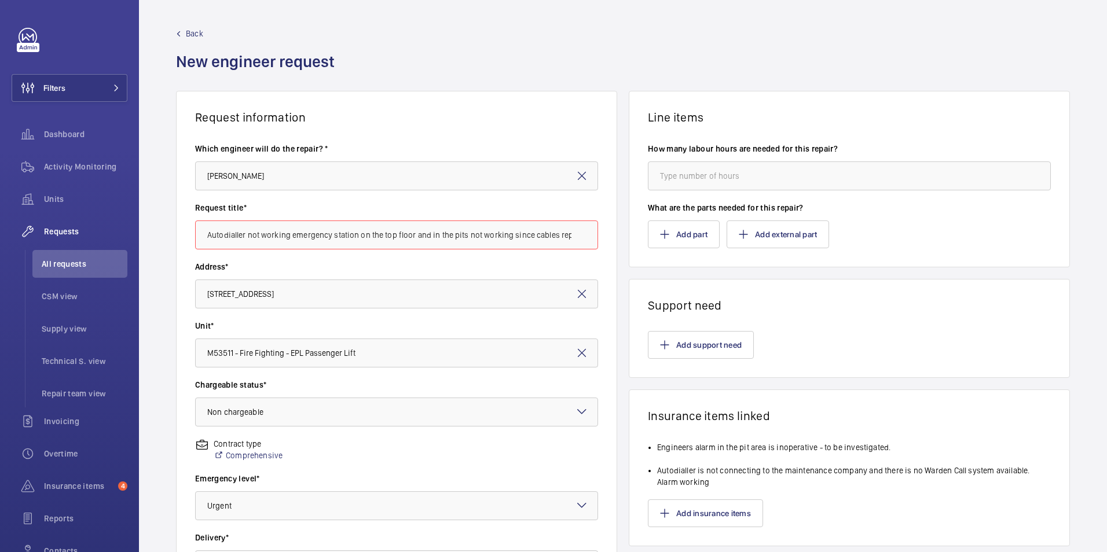
type textarea "Autodialler not working emergency station on the top floor and in the pits not …"
drag, startPoint x: 247, startPoint y: 234, endPoint x: 576, endPoint y: 234, distance: 328.8
click at [576, 234] on input "Autodialler not working emergency station on the top floor and in the pits not …" at bounding box center [396, 235] width 403 height 29
click at [445, 234] on input "Autodialler not working emergency station on the top floor and in the pits not …" at bounding box center [396, 235] width 403 height 29
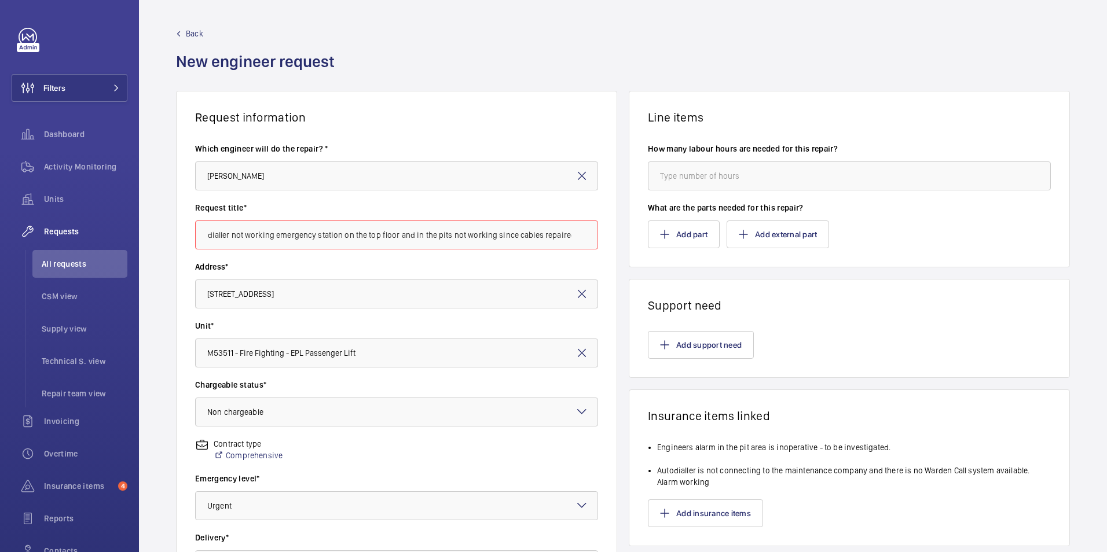
drag, startPoint x: 343, startPoint y: 231, endPoint x: 616, endPoint y: 233, distance: 272.6
click at [616, 233] on div "Request information Which engineer will do the repair? * [PERSON_NAME] Request …" at bounding box center [623, 408] width 968 height 634
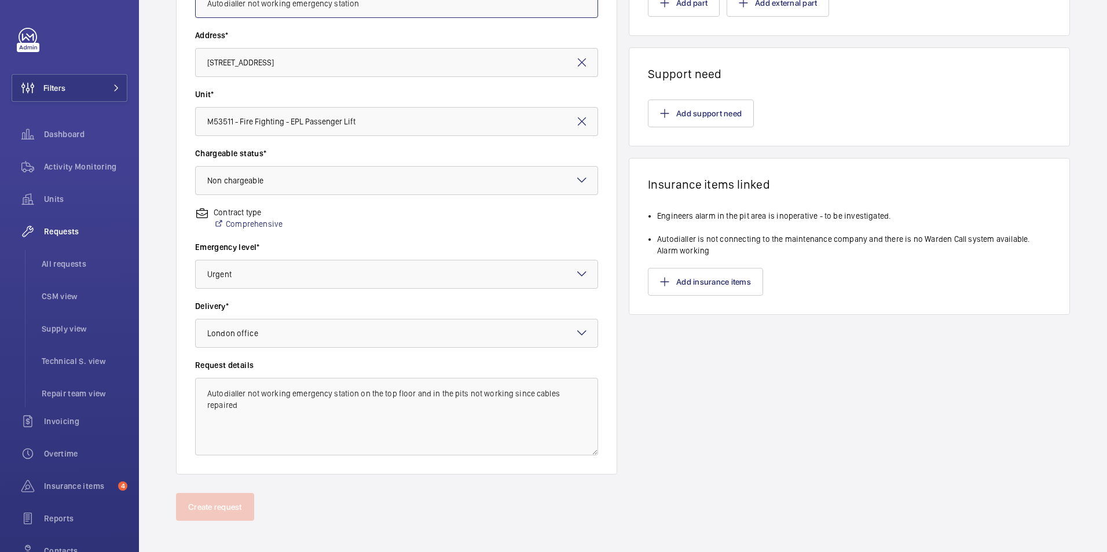
scroll to position [237, 0]
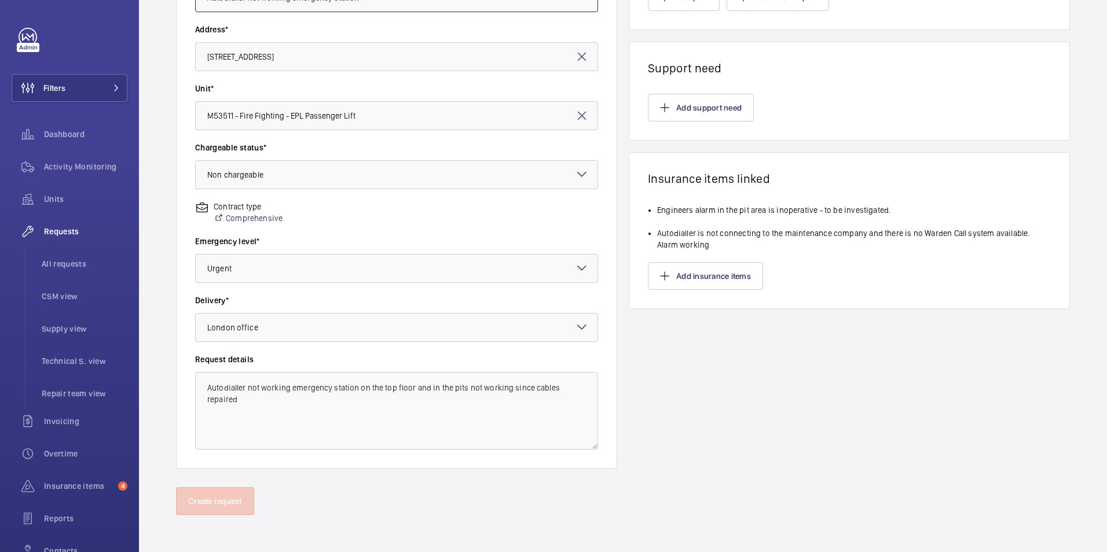
type input "Autodialler not working emergency station"
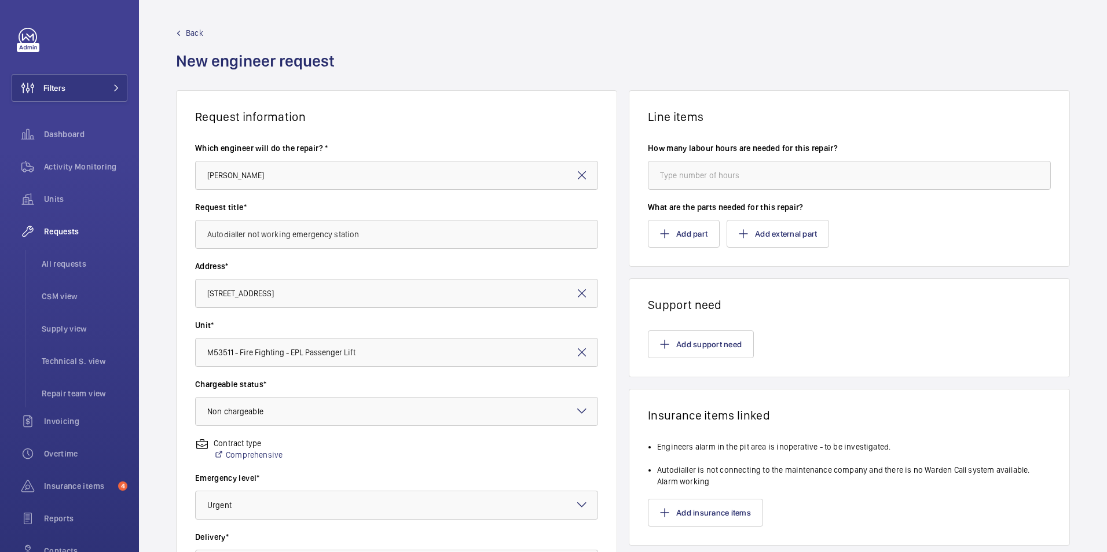
scroll to position [0, 0]
click at [688, 350] on button "Add support need" at bounding box center [701, 345] width 106 height 28
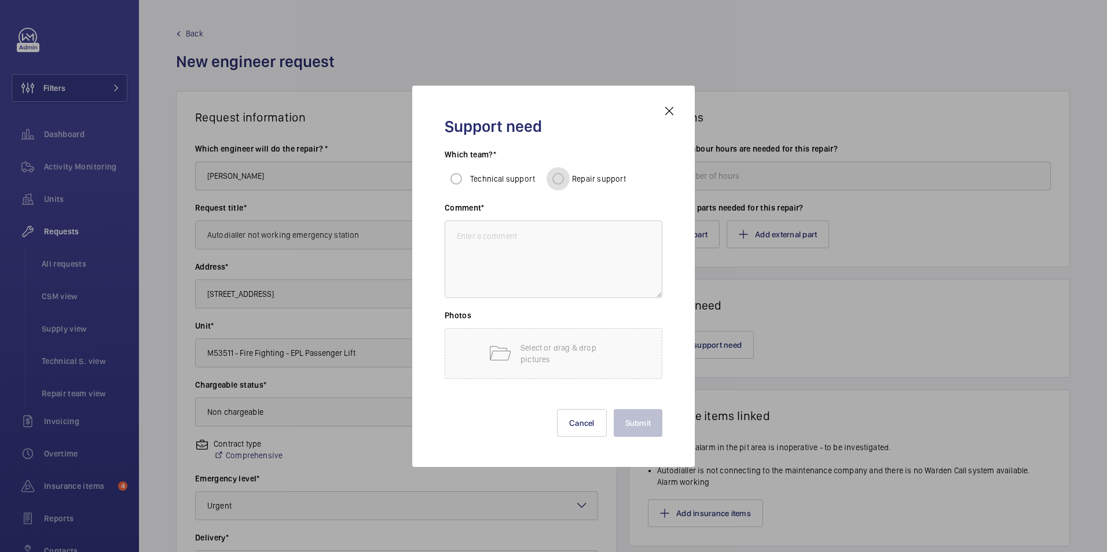
click at [559, 180] on input "Repair support" at bounding box center [557, 178] width 23 height 23
radio input "true"
click at [528, 251] on textarea at bounding box center [554, 260] width 218 height 78
drag, startPoint x: 539, startPoint y: 93, endPoint x: 711, endPoint y: 94, distance: 171.3
click at [711, 94] on div "Support need Which team?* Technical support Repair support Comment* Photos Sele…" at bounding box center [553, 276] width 1107 height 552
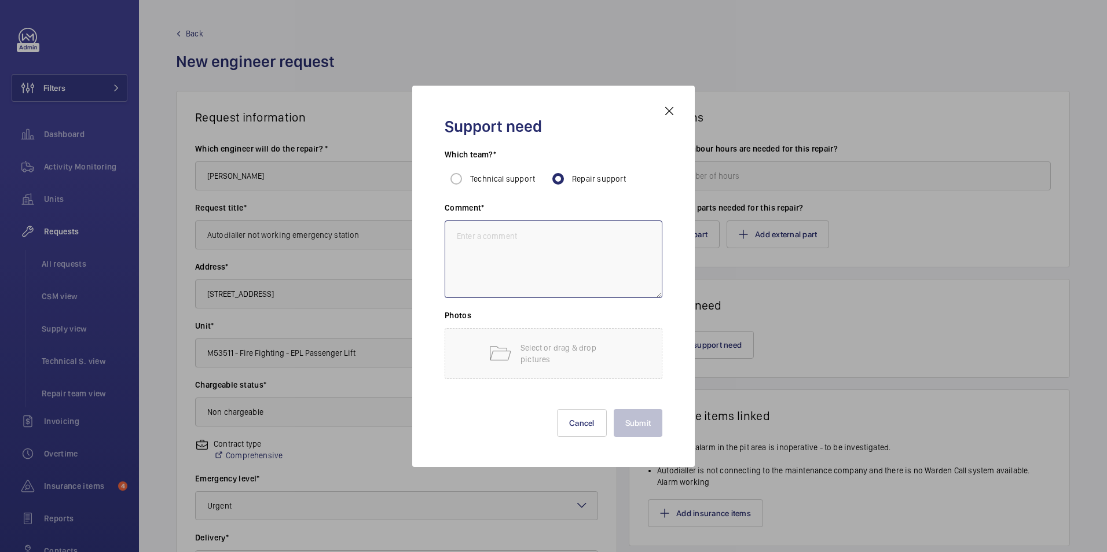
click at [516, 240] on textarea at bounding box center [554, 260] width 218 height 78
click at [667, 112] on mat-icon at bounding box center [669, 111] width 14 height 14
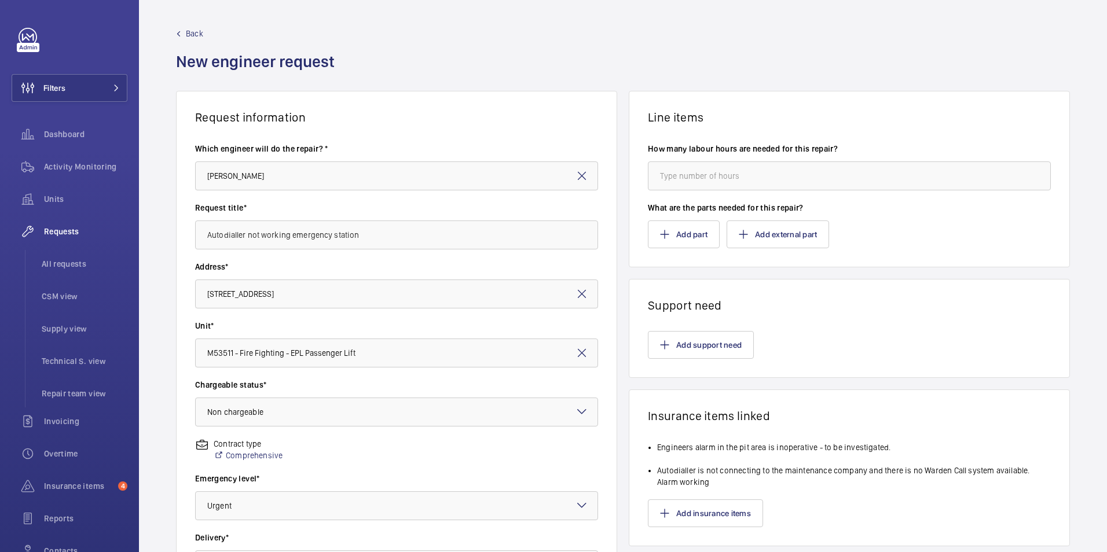
scroll to position [237, 0]
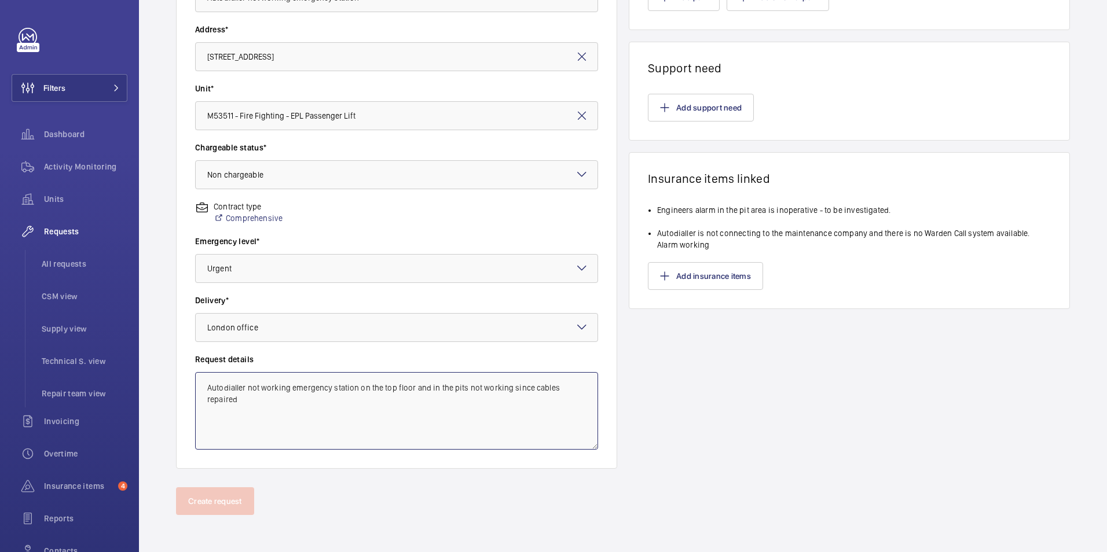
drag, startPoint x: 205, startPoint y: 388, endPoint x: 244, endPoint y: 405, distance: 42.3
click at [244, 405] on textarea "Autodialler not working emergency station on the top floor and in the pits not …" at bounding box center [396, 411] width 403 height 78
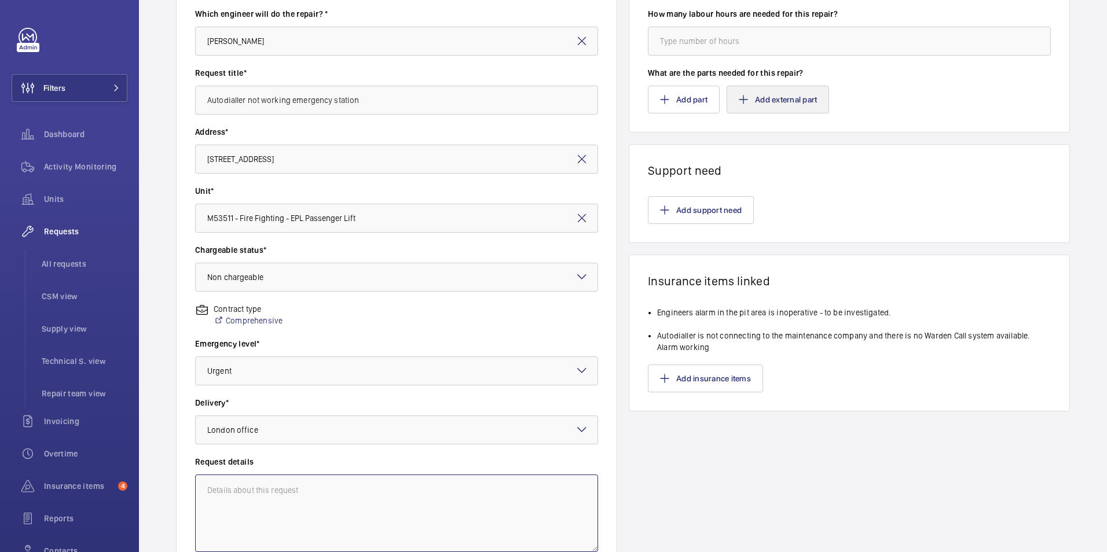
scroll to position [6, 0]
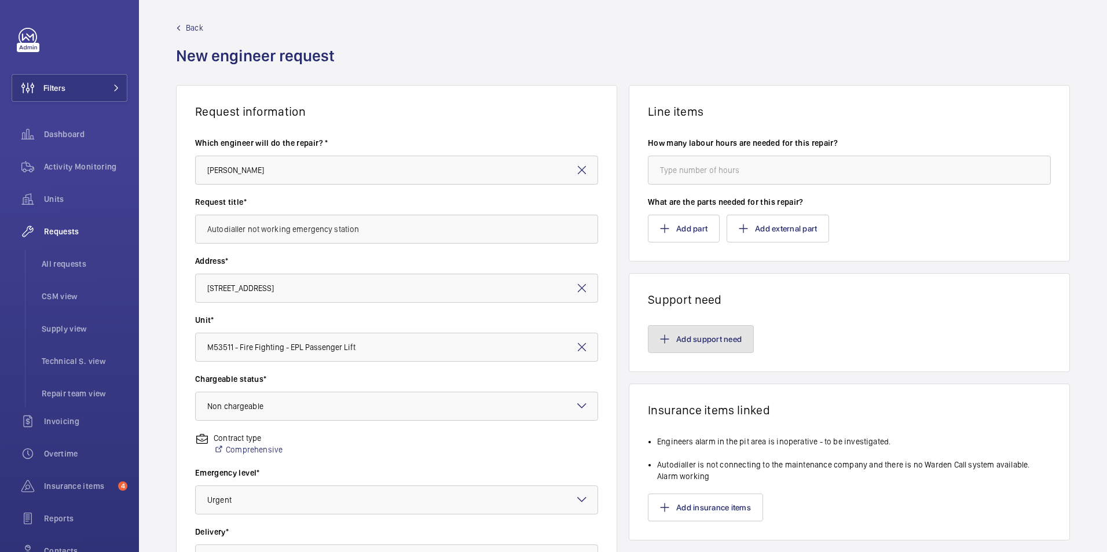
click at [688, 346] on button "Add support need" at bounding box center [701, 339] width 106 height 28
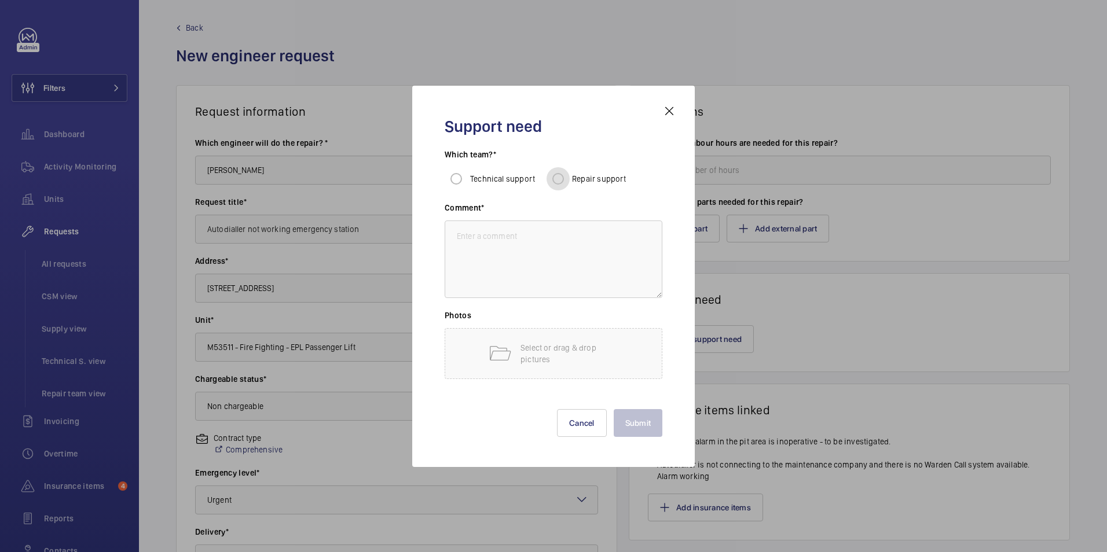
click at [557, 175] on input "Repair support" at bounding box center [557, 178] width 23 height 23
radio input "true"
click at [507, 244] on textarea at bounding box center [554, 260] width 218 height 78
paste textarea "Autodialler not working emergency station on the top floor and in the pits not …"
type textarea "Autodialler not working emergency station on the top floor and in the pits not …"
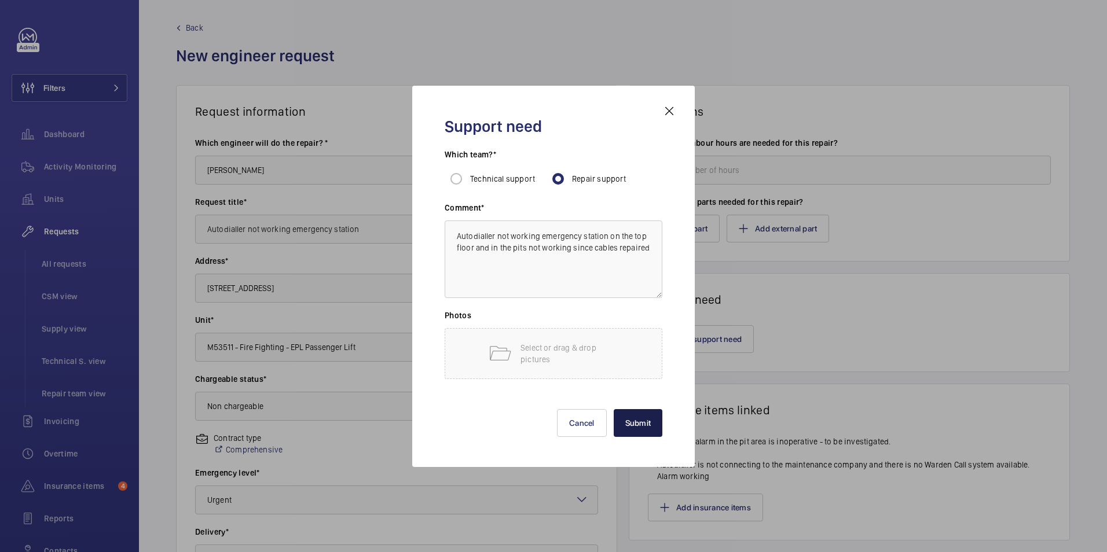
click at [645, 429] on button "Submit" at bounding box center [638, 423] width 49 height 28
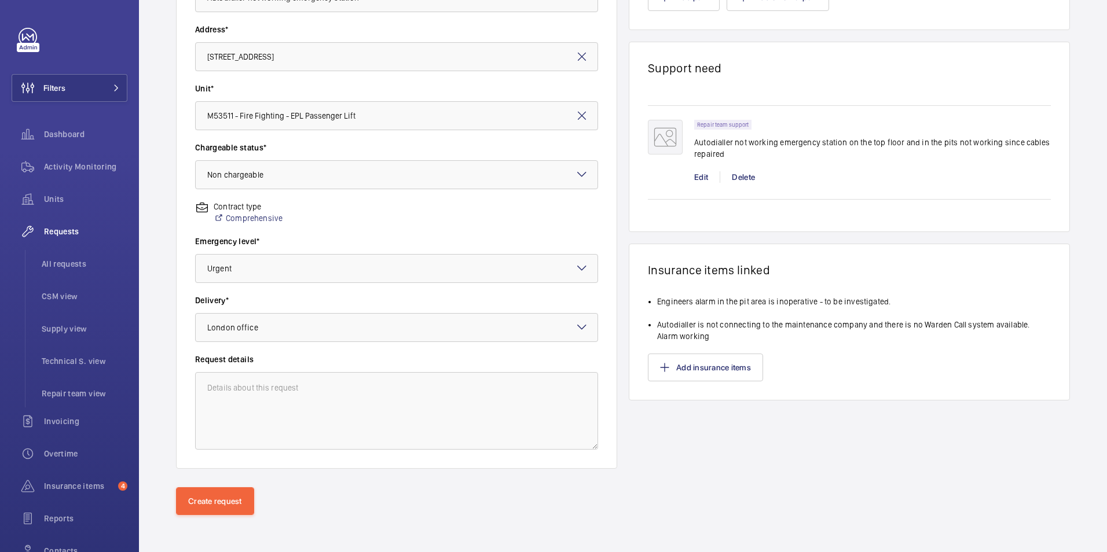
scroll to position [0, 0]
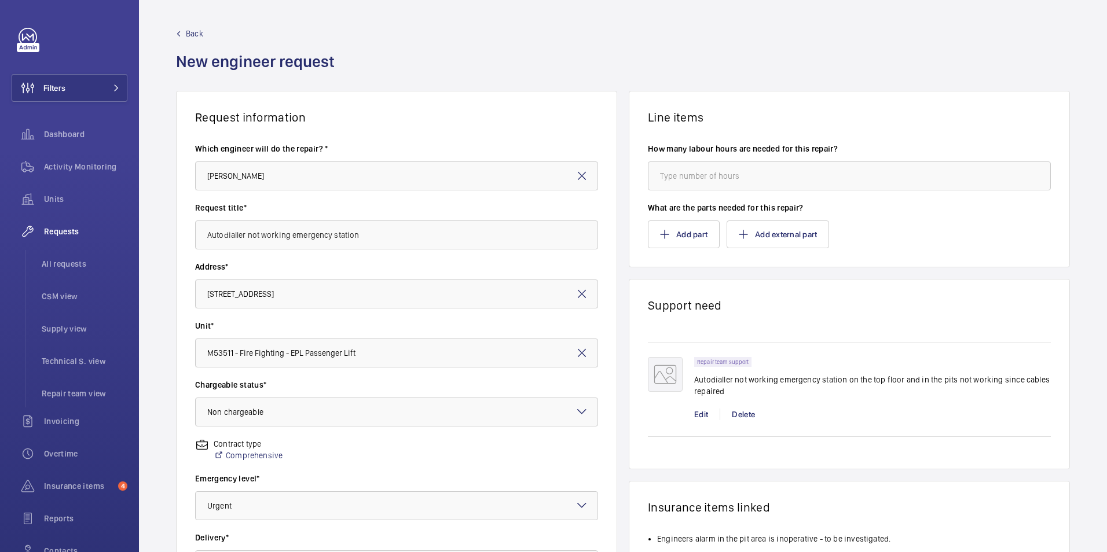
click at [194, 35] on span "Back" at bounding box center [194, 34] width 17 height 12
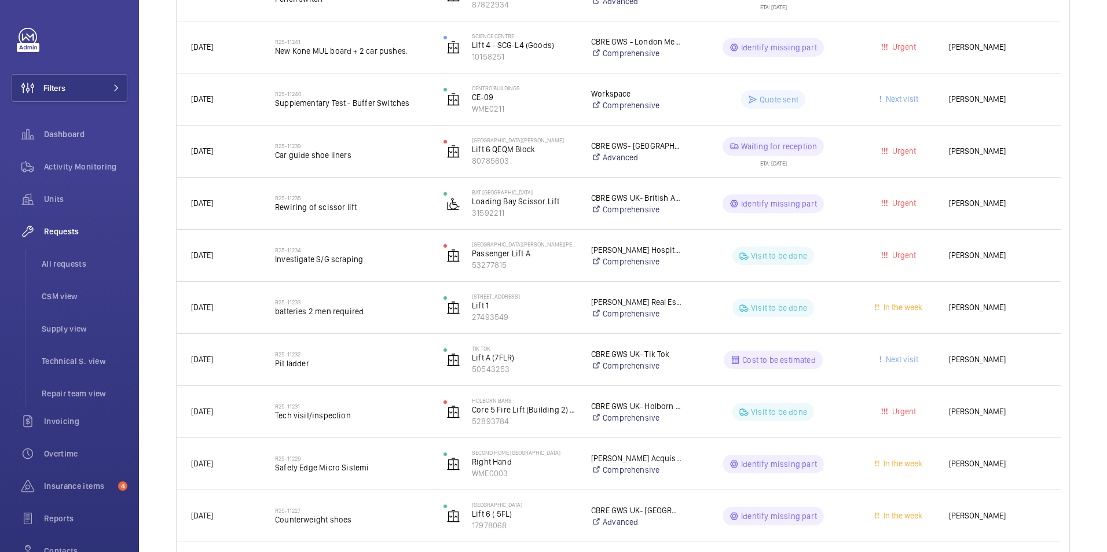
scroll to position [1273, 0]
